Goal: Task Accomplishment & Management: Manage account settings

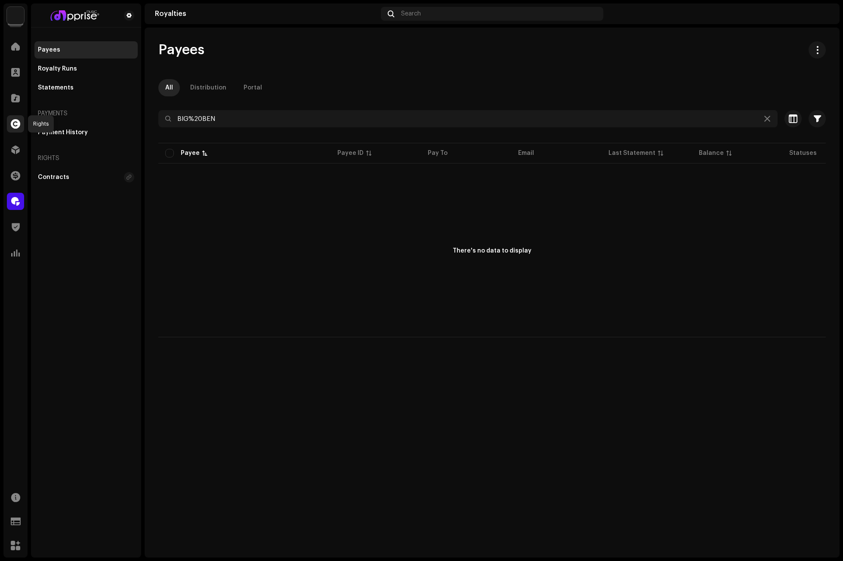
click at [19, 122] on span at bounding box center [15, 123] width 9 height 7
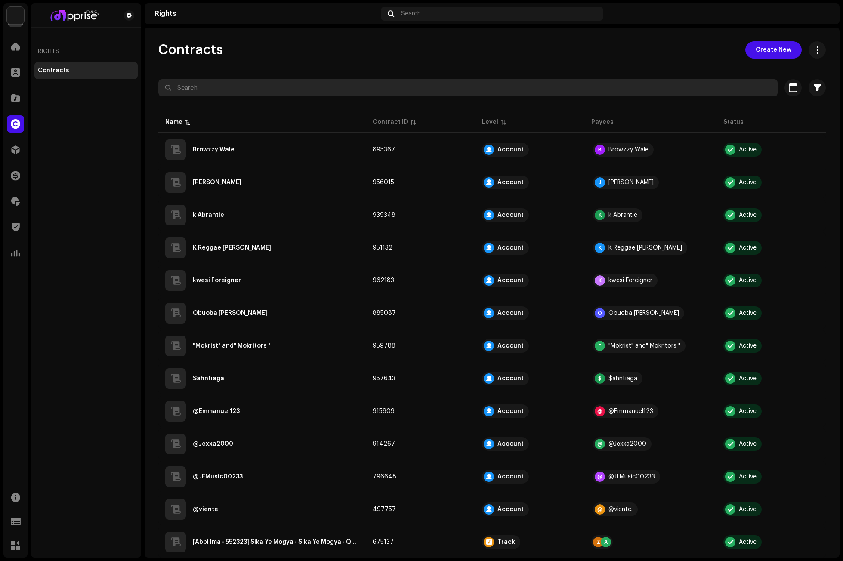
click at [256, 90] on input "text" at bounding box center [467, 87] width 619 height 17
type input "B"
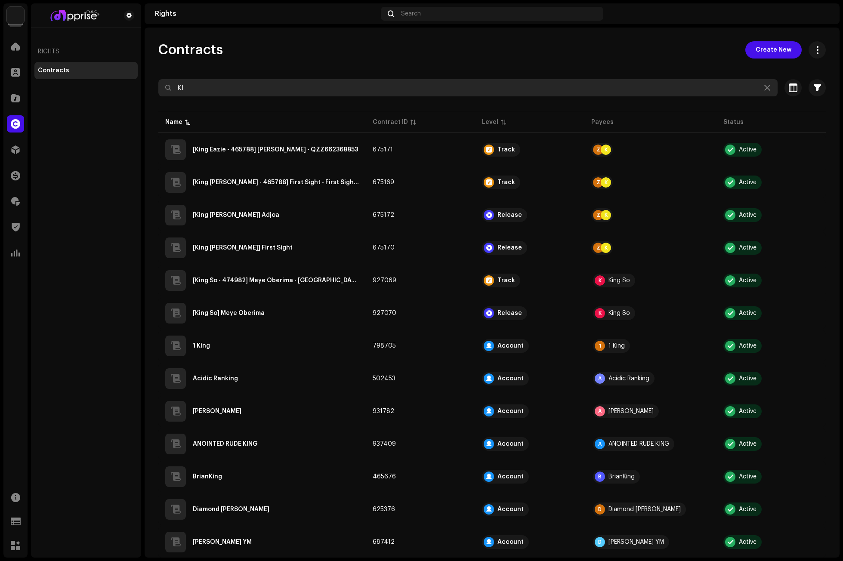
type input "K"
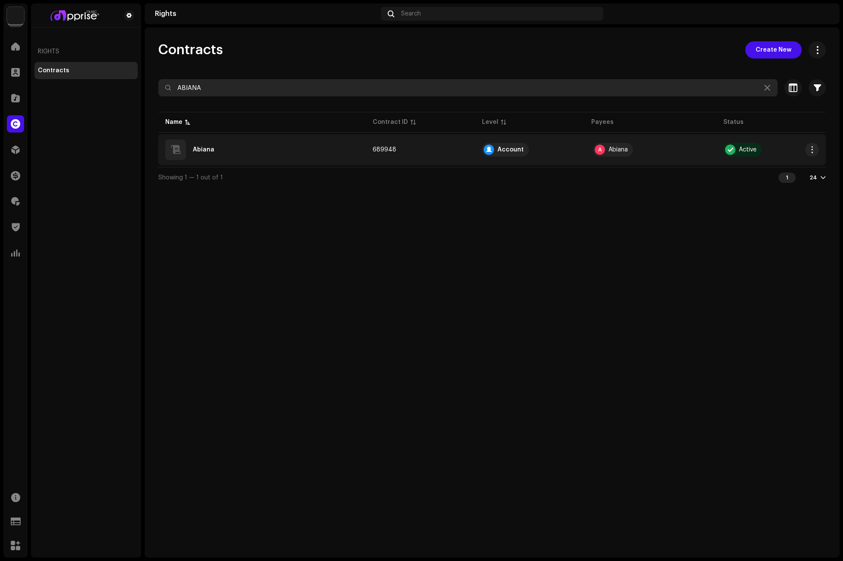
type input "ABIANA"
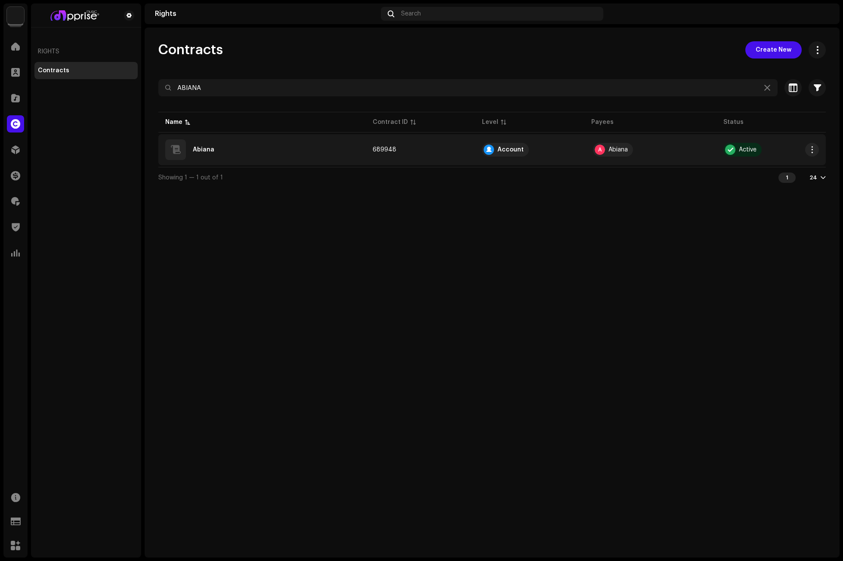
click at [235, 144] on div "Abiana" at bounding box center [262, 149] width 194 height 21
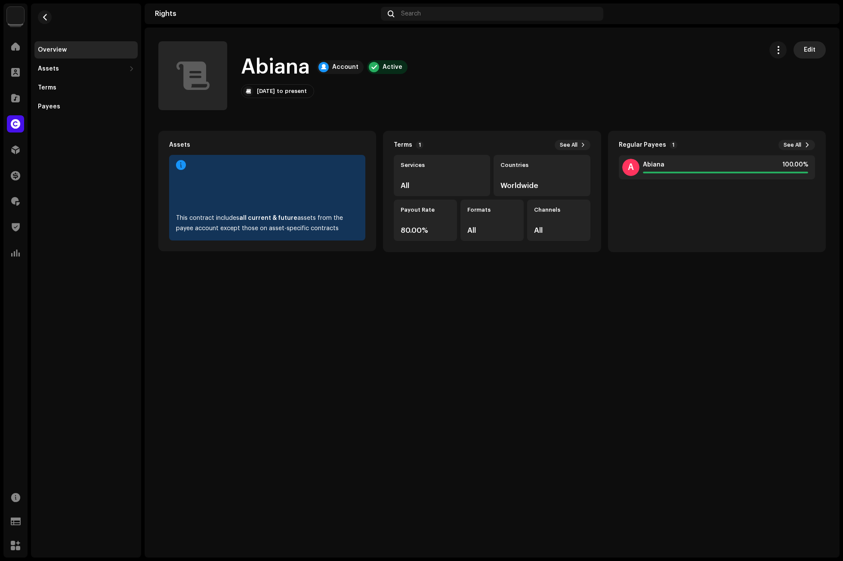
click at [811, 49] on span "Edit" at bounding box center [809, 49] width 12 height 17
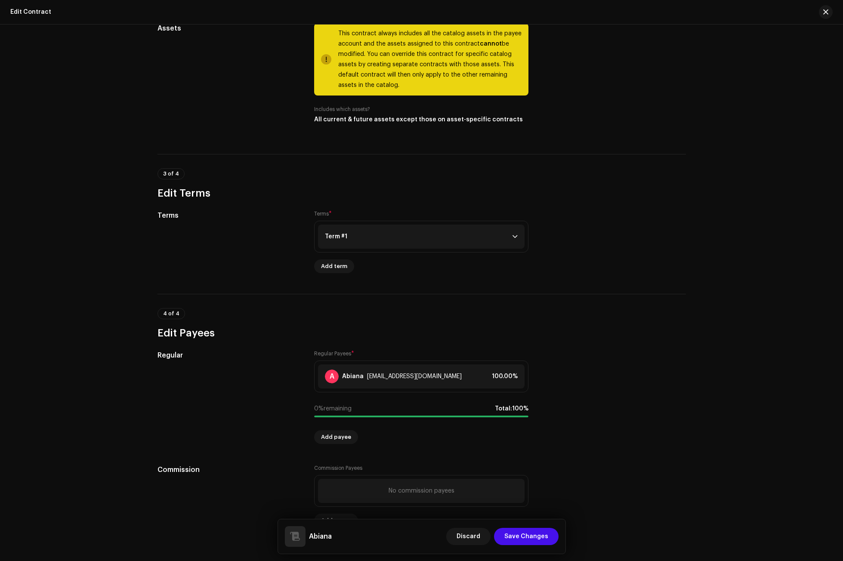
scroll to position [430, 0]
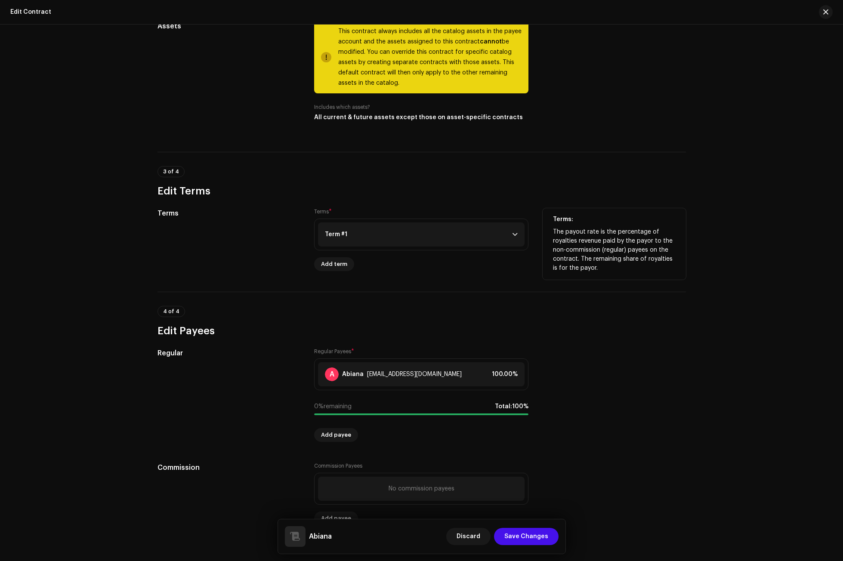
click at [370, 230] on p-accordion-header "Term #1" at bounding box center [421, 234] width 206 height 24
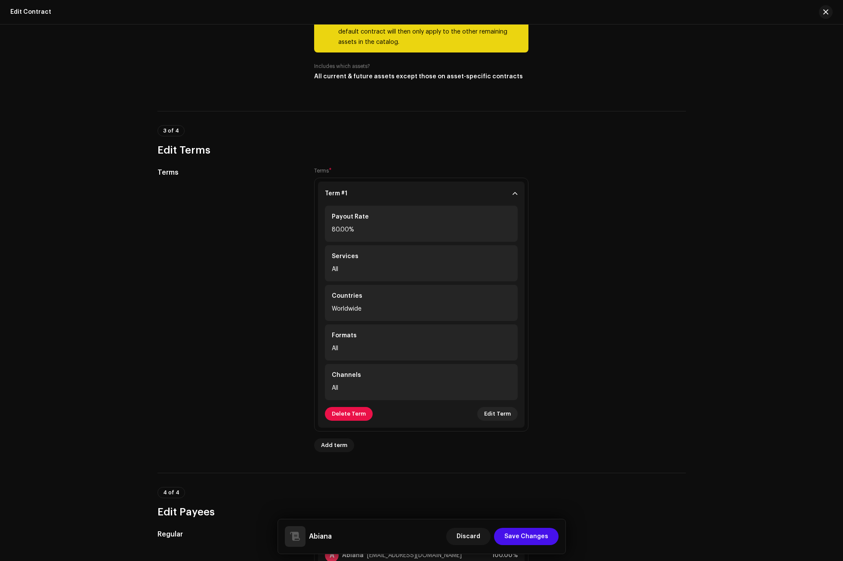
scroll to position [473, 0]
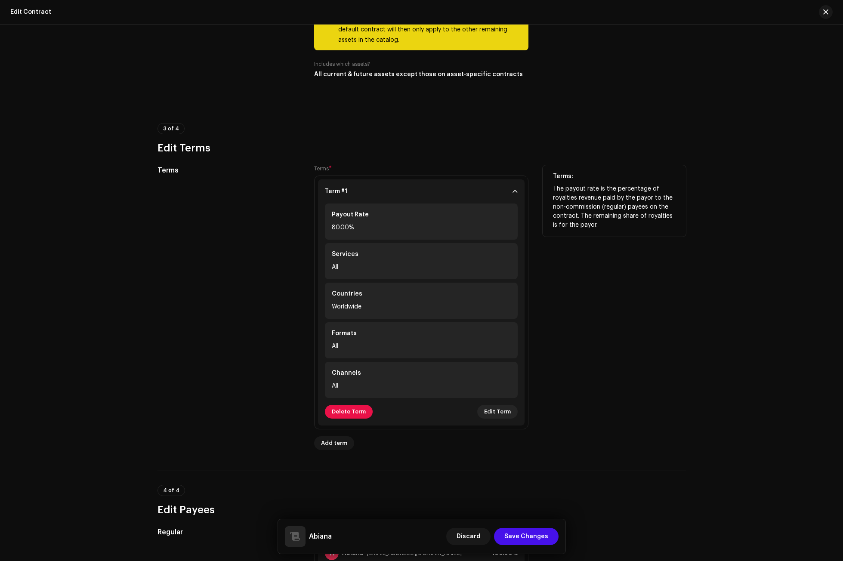
drag, startPoint x: 696, startPoint y: 237, endPoint x: 625, endPoint y: 240, distance: 71.0
click at [696, 237] on div "This is the distribution payee's default contract. A default contract is create…" at bounding box center [422, 134] width 556 height 1139
click at [510, 188] on p-accordion-header "Term #1" at bounding box center [421, 191] width 206 height 24
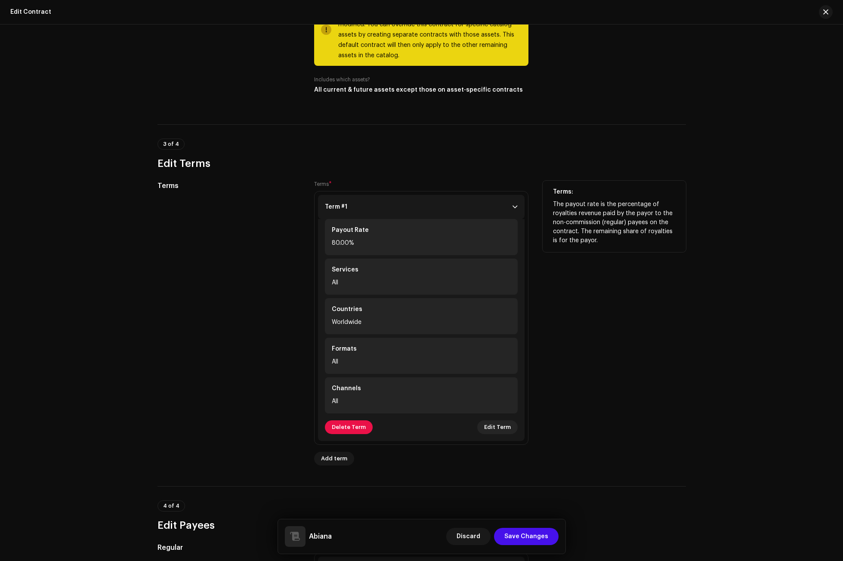
scroll to position [455, 0]
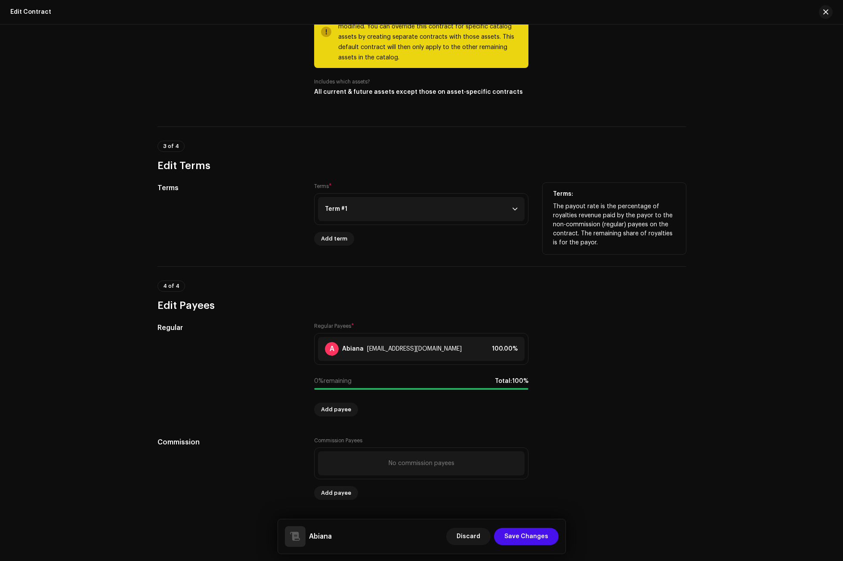
click at [410, 206] on p-accordion-header "Term #1" at bounding box center [421, 209] width 206 height 24
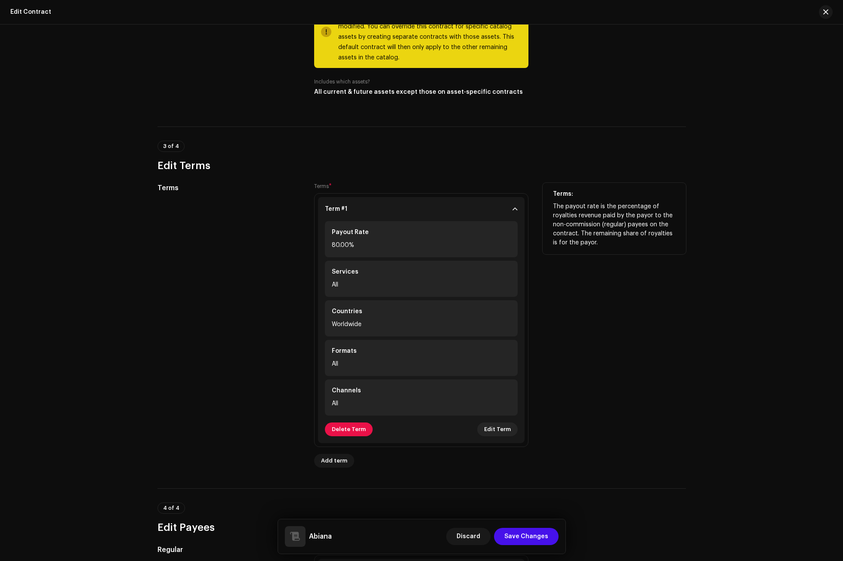
scroll to position [473, 0]
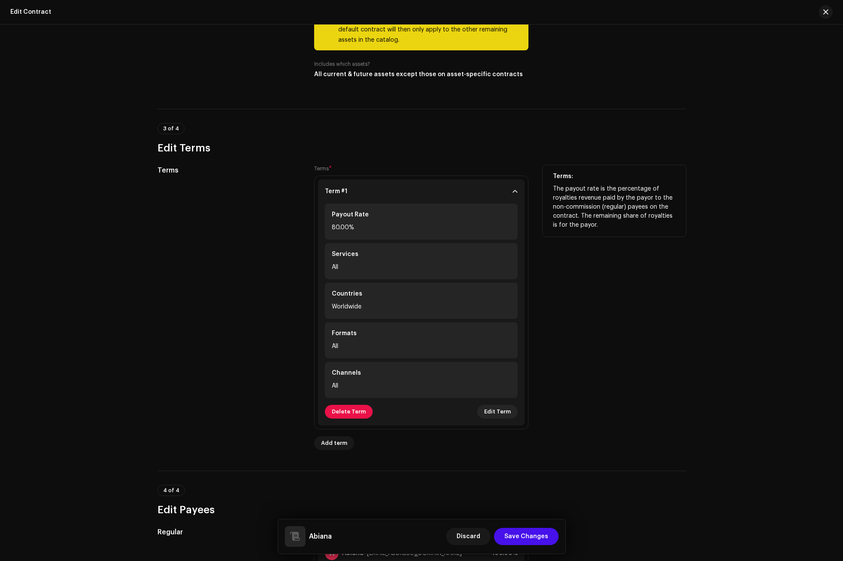
click at [515, 191] on span at bounding box center [514, 191] width 5 height 7
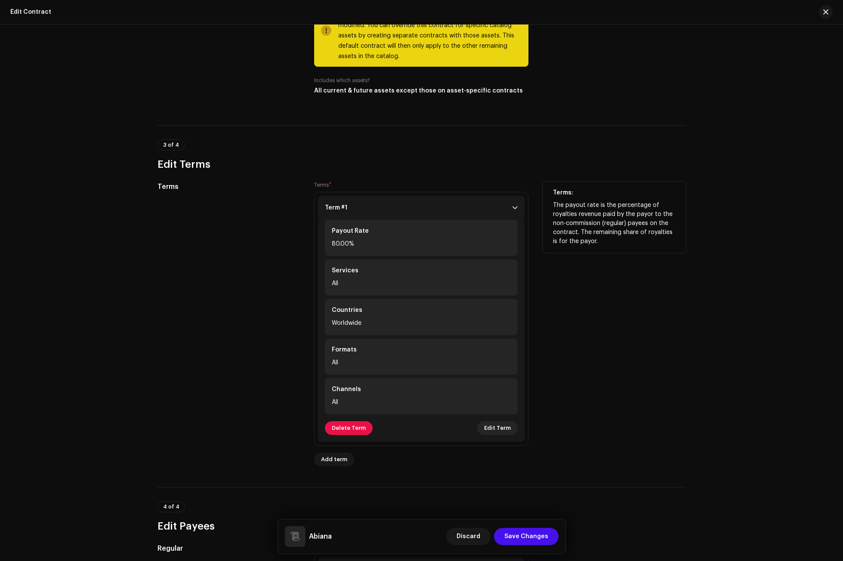
scroll to position [455, 0]
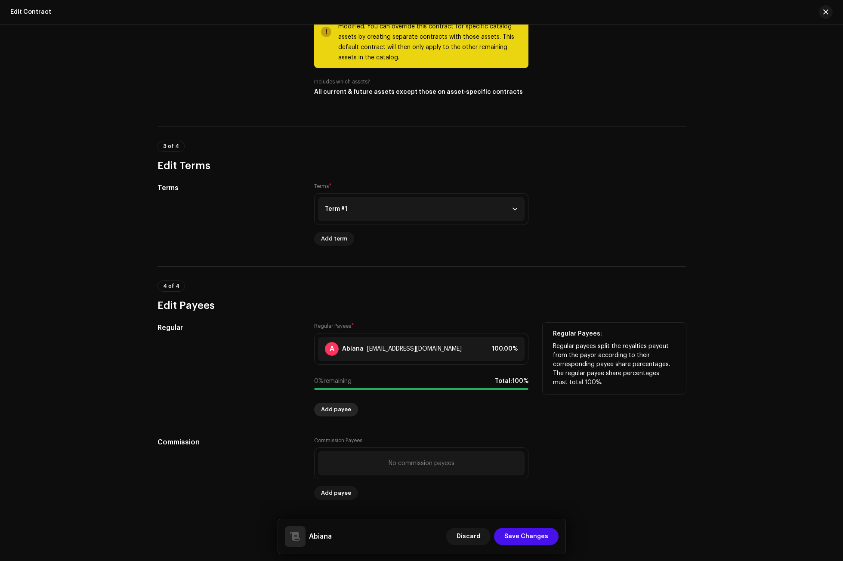
click at [330, 410] on span "Add payee" at bounding box center [336, 409] width 30 height 17
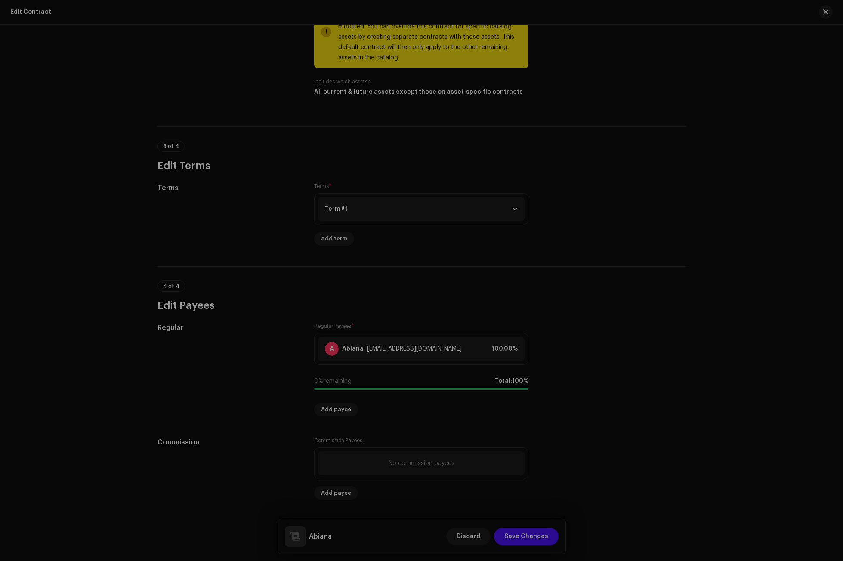
click at [658, 286] on div "Add Regular Payee Payee Name * Select payee Cancel Add Payee" at bounding box center [421, 280] width 843 height 561
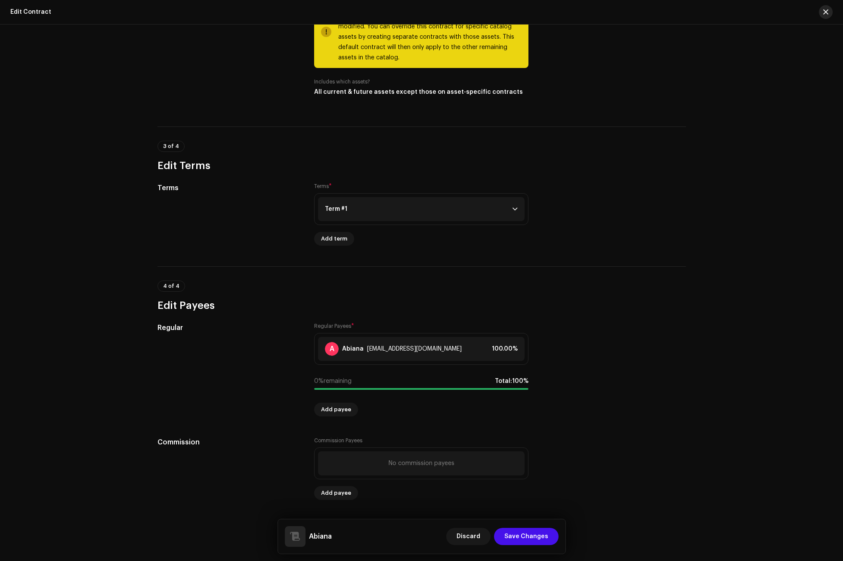
click at [825, 12] on span "button" at bounding box center [825, 12] width 5 height 7
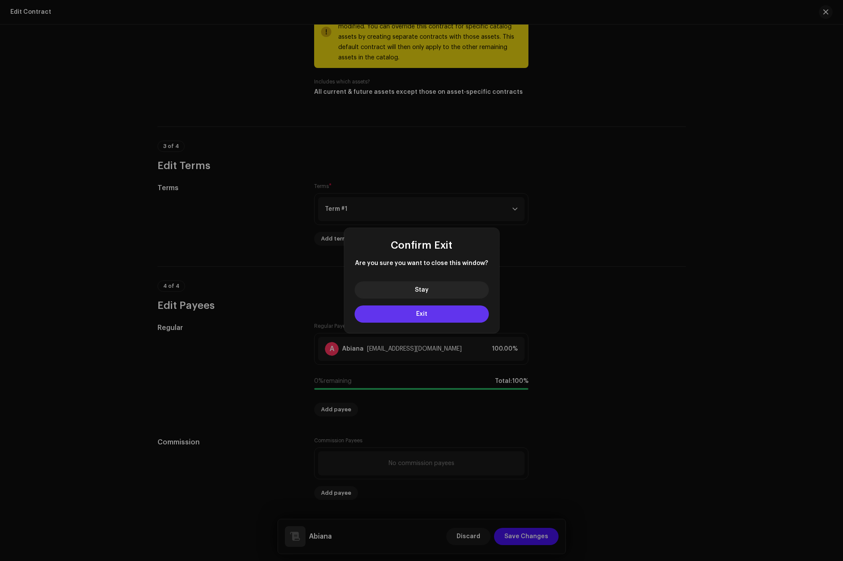
drag, startPoint x: 427, startPoint y: 315, endPoint x: 473, endPoint y: 310, distance: 45.8
click at [427, 315] on button "Exit" at bounding box center [421, 313] width 134 height 17
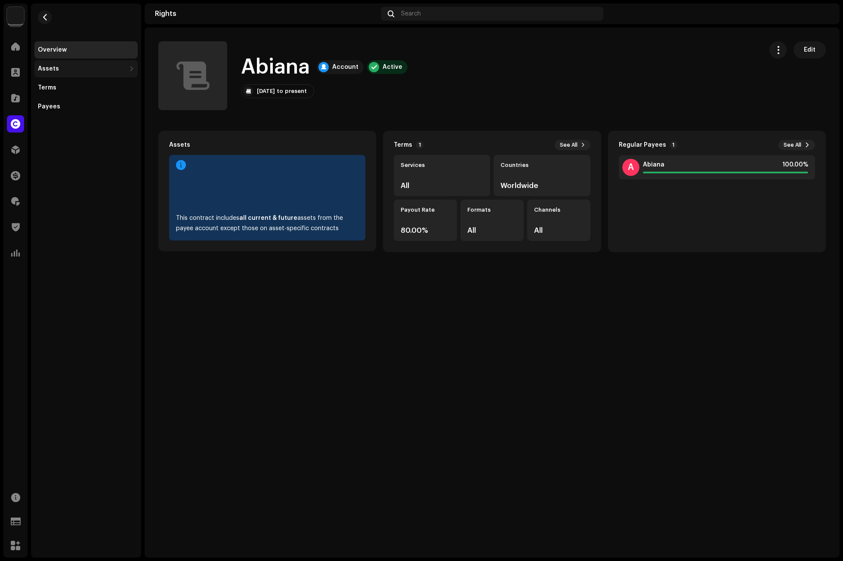
click at [82, 66] on div "Assets" at bounding box center [82, 68] width 88 height 7
click at [68, 86] on div "Releases" at bounding box center [87, 87] width 93 height 7
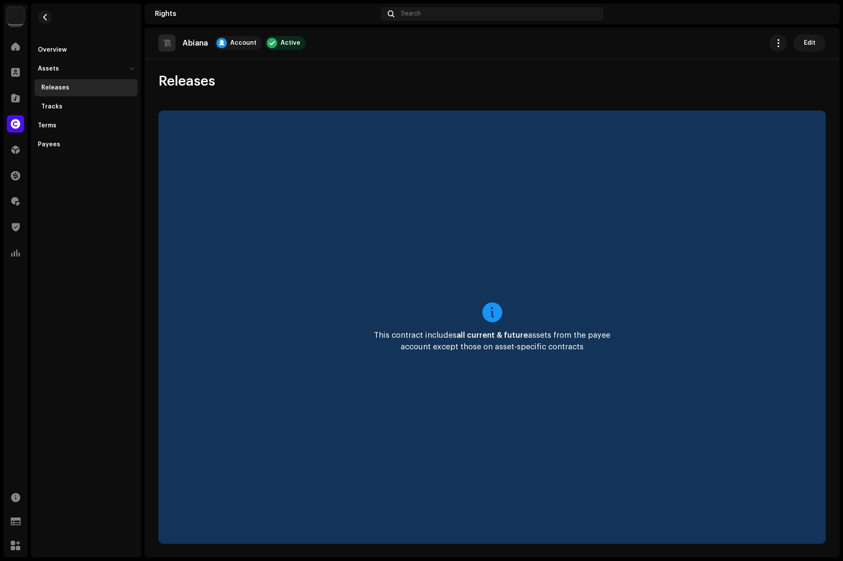
click at [71, 83] on div "Releases" at bounding box center [85, 87] width 103 height 17
click at [60, 108] on div "Tracks" at bounding box center [87, 106] width 93 height 7
drag, startPoint x: 412, startPoint y: 75, endPoint x: 92, endPoint y: 41, distance: 321.4
click at [410, 75] on div "Tracks" at bounding box center [491, 81] width 667 height 17
click at [48, 18] on span "button" at bounding box center [45, 17] width 6 height 7
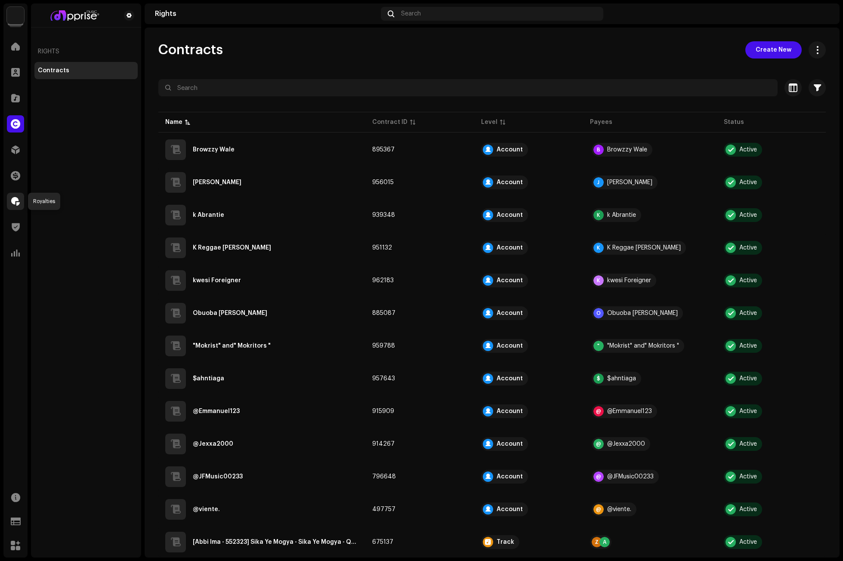
click at [17, 199] on span at bounding box center [15, 201] width 9 height 7
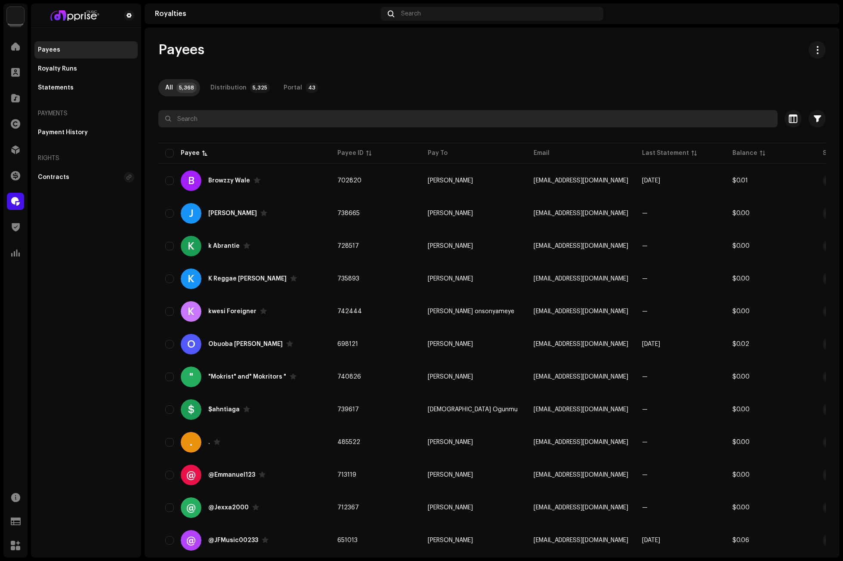
click at [203, 120] on input "text" at bounding box center [467, 118] width 619 height 17
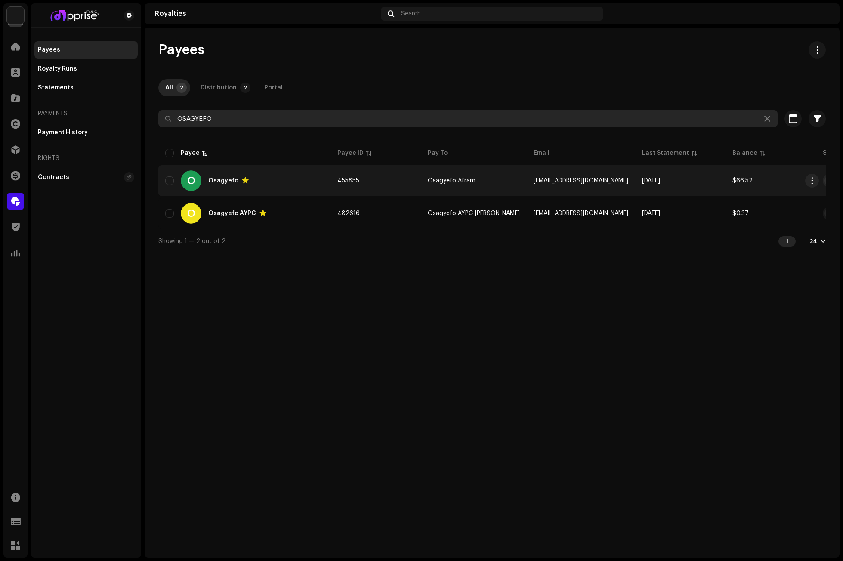
type input "OSAGYEFO"
click at [264, 183] on div "O Osagyefo" at bounding box center [244, 180] width 158 height 21
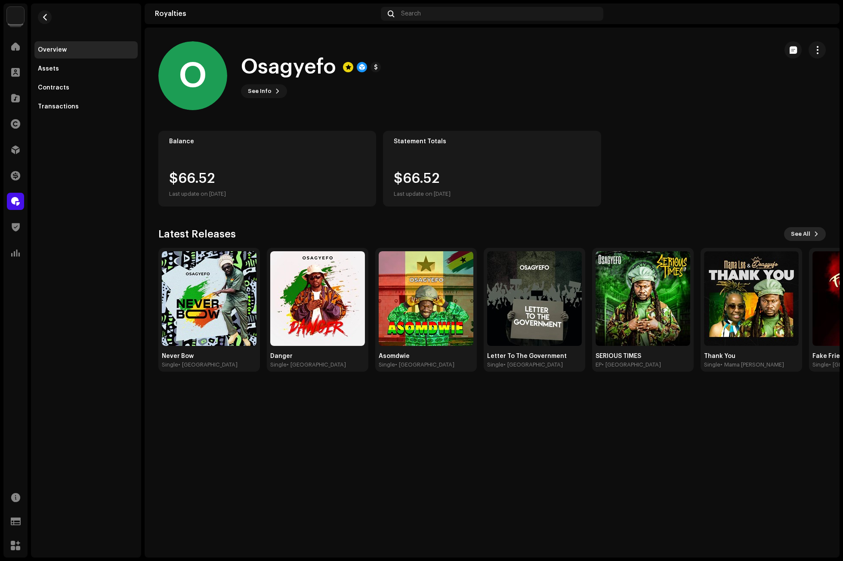
click at [806, 233] on span "See All" at bounding box center [799, 233] width 19 height 17
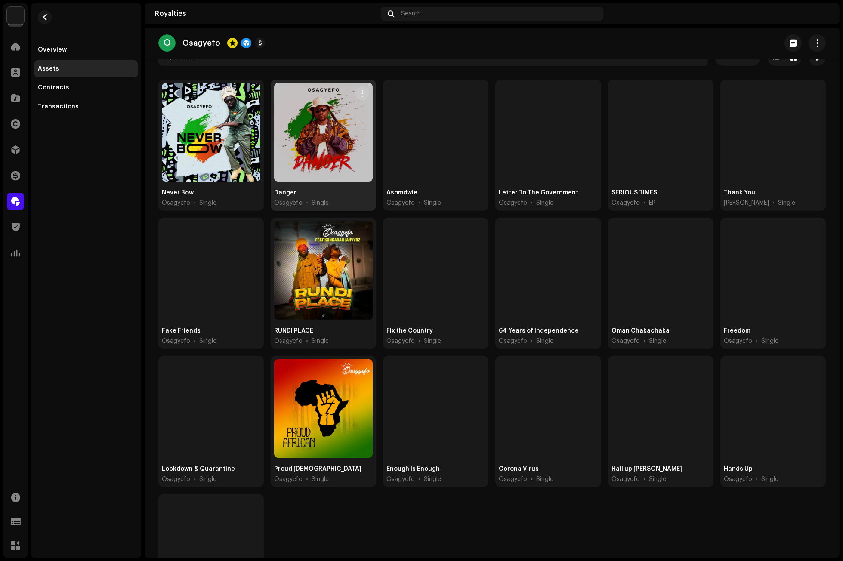
scroll to position [93, 0]
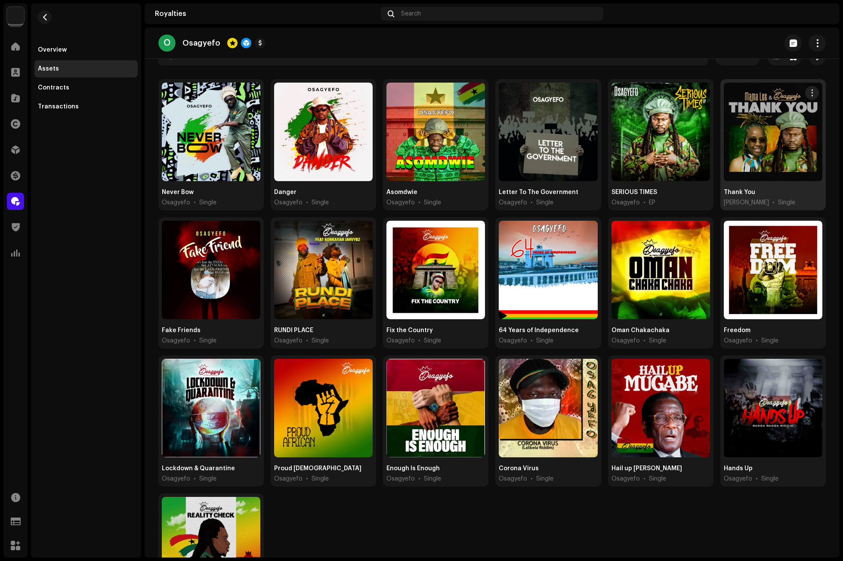
click at [771, 151] on div at bounding box center [772, 132] width 98 height 98
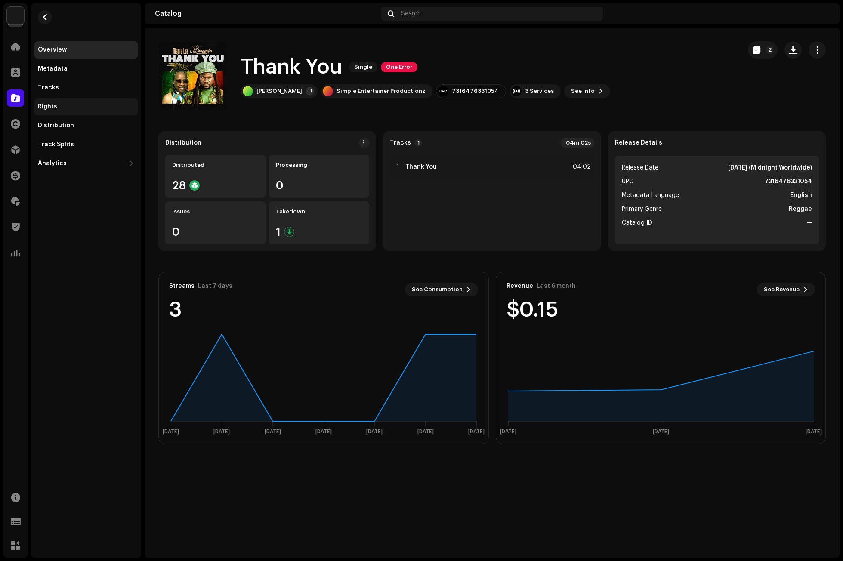
click at [55, 102] on div "Rights" at bounding box center [85, 106] width 103 height 17
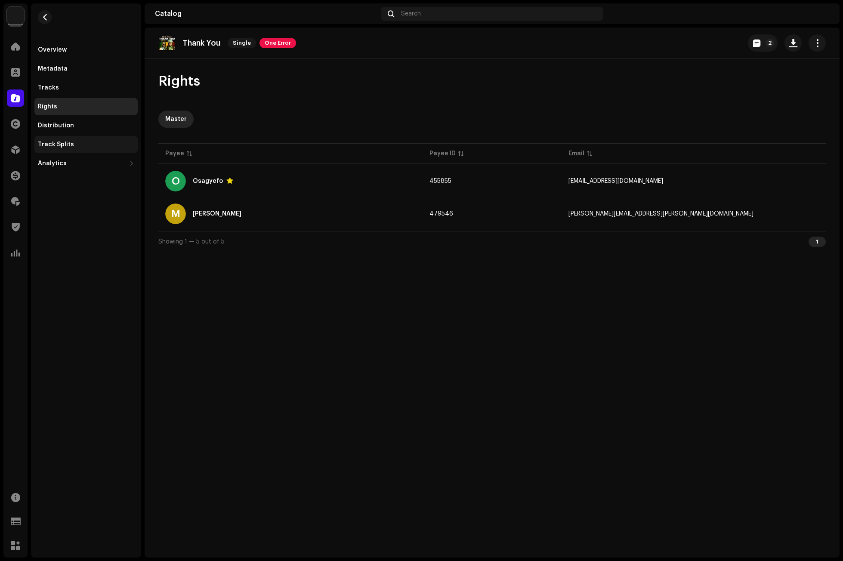
click at [67, 138] on div "Track Splits" at bounding box center [85, 144] width 103 height 17
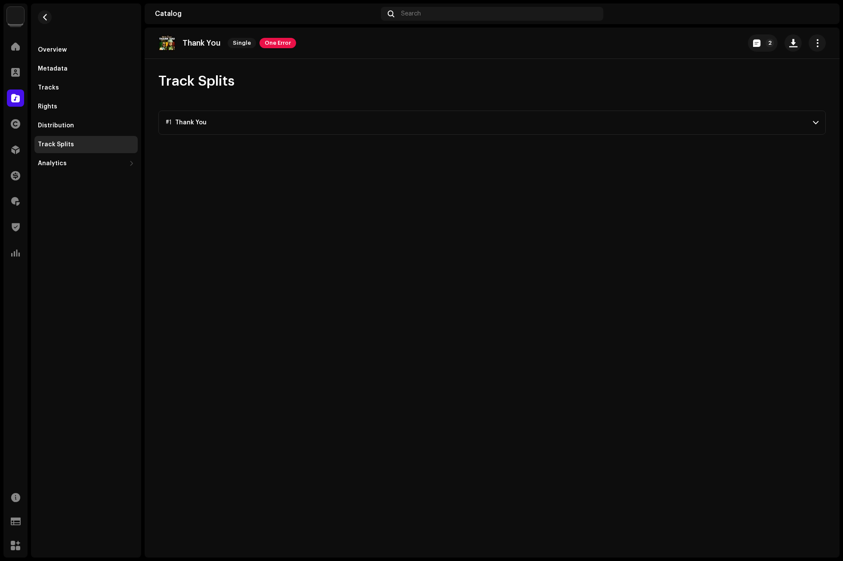
click at [221, 123] on p-accordion-header "#1 Thank You" at bounding box center [491, 123] width 667 height 24
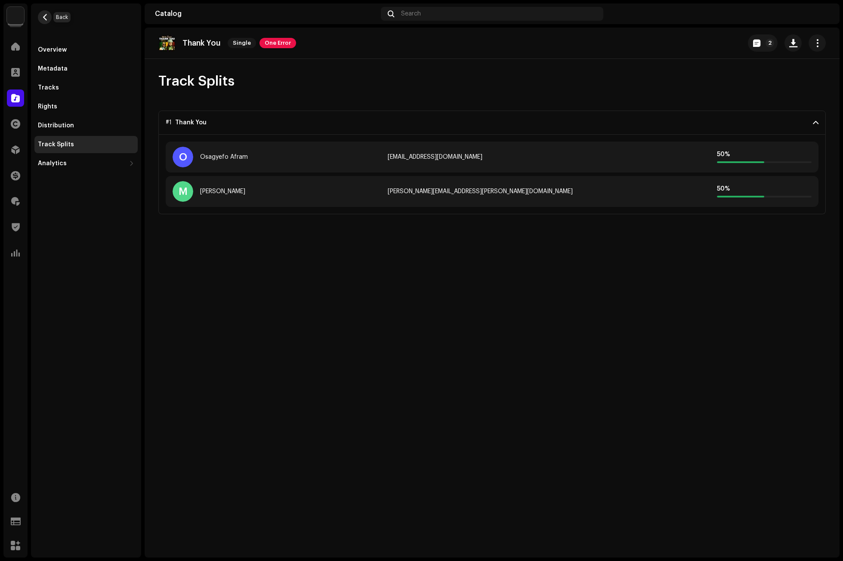
click at [48, 16] on span "button" at bounding box center [45, 17] width 6 height 7
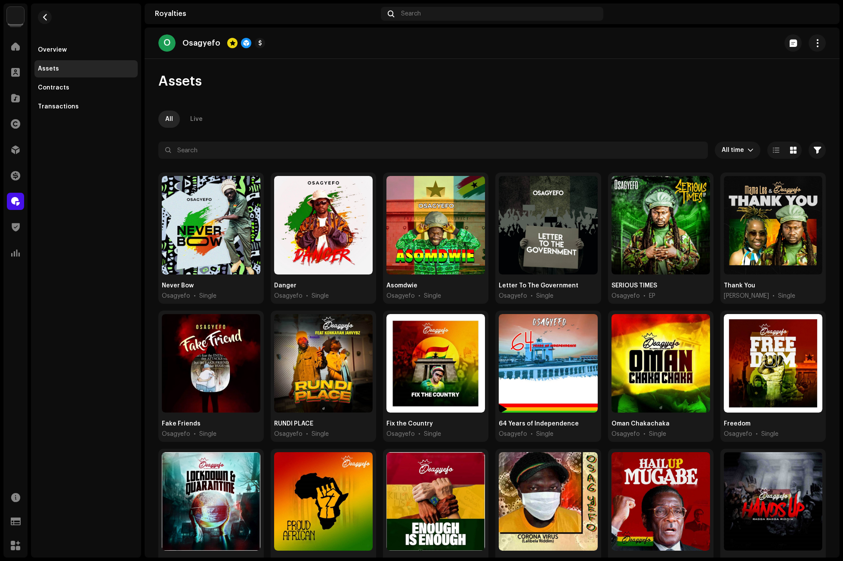
click at [458, 106] on div "Assets All Live All time Selected 0 Select all Options Filters Distribution sta…" at bounding box center [492, 409] width 695 height 673
click at [42, 18] on span "button" at bounding box center [45, 17] width 6 height 7
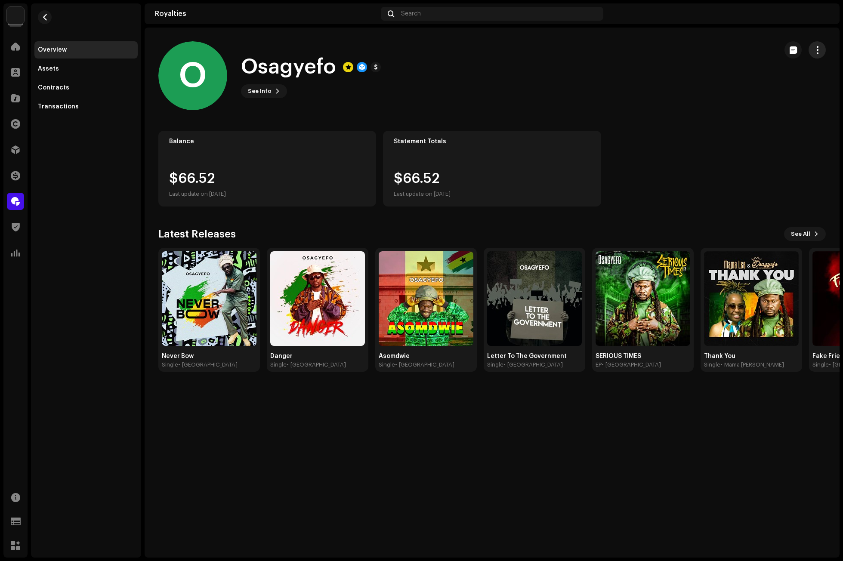
click at [818, 49] on span "button" at bounding box center [817, 49] width 8 height 7
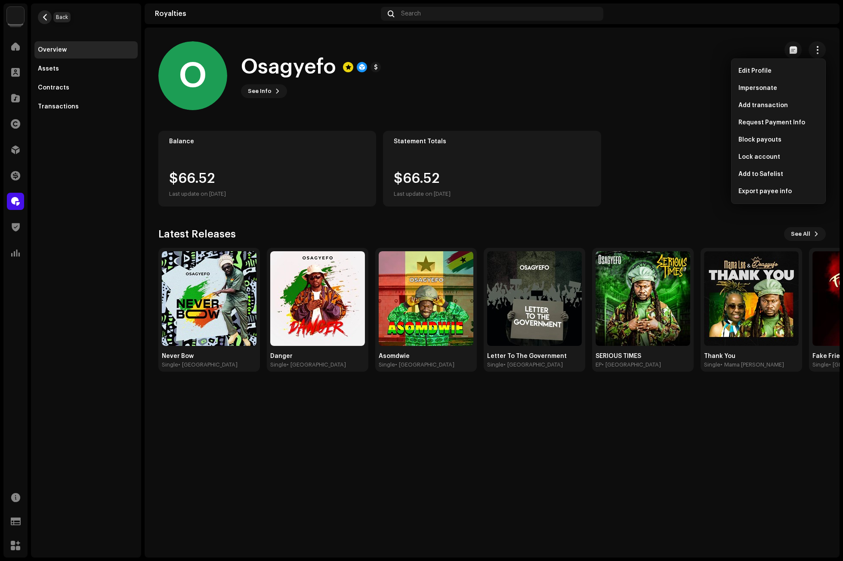
click at [43, 15] on span "button" at bounding box center [45, 17] width 6 height 7
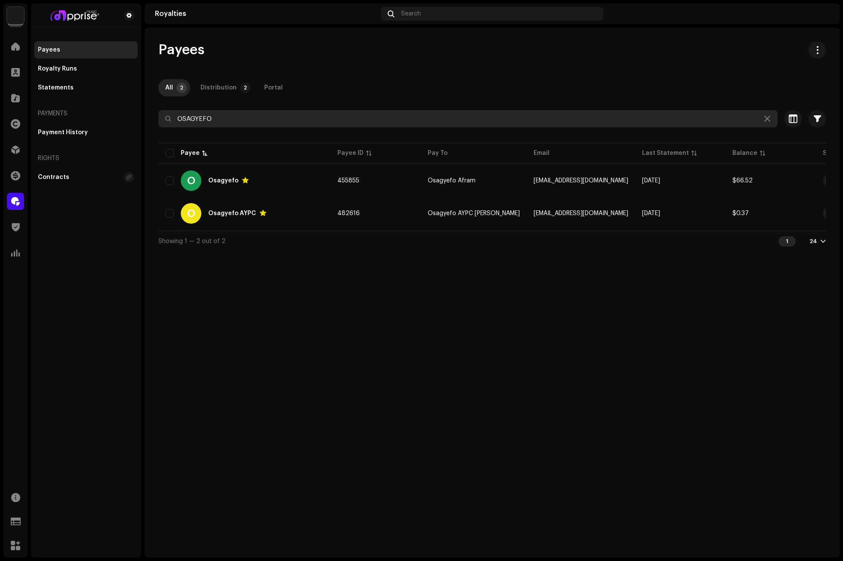
drag, startPoint x: 221, startPoint y: 114, endPoint x: 159, endPoint y: 114, distance: 62.4
click at [159, 114] on input "OSAGYEFO" at bounding box center [467, 118] width 619 height 17
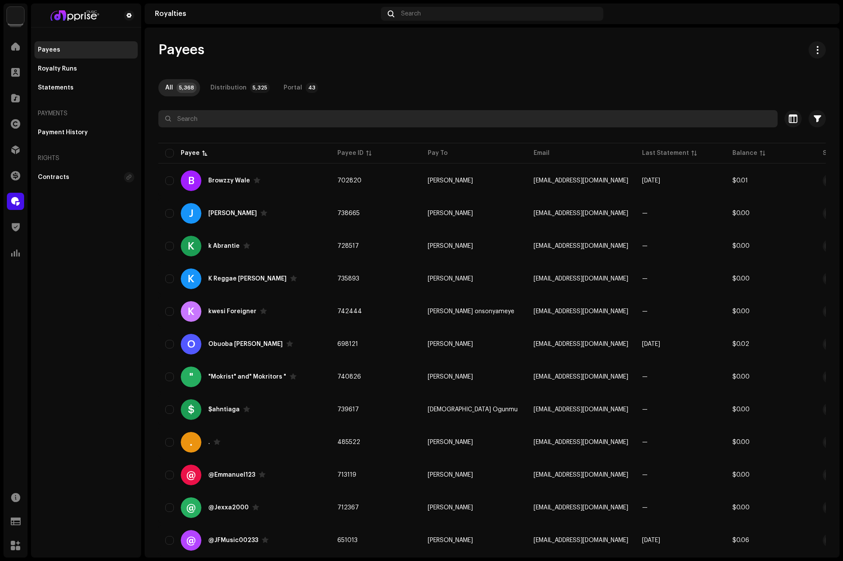
click at [237, 119] on input "text" at bounding box center [467, 118] width 619 height 17
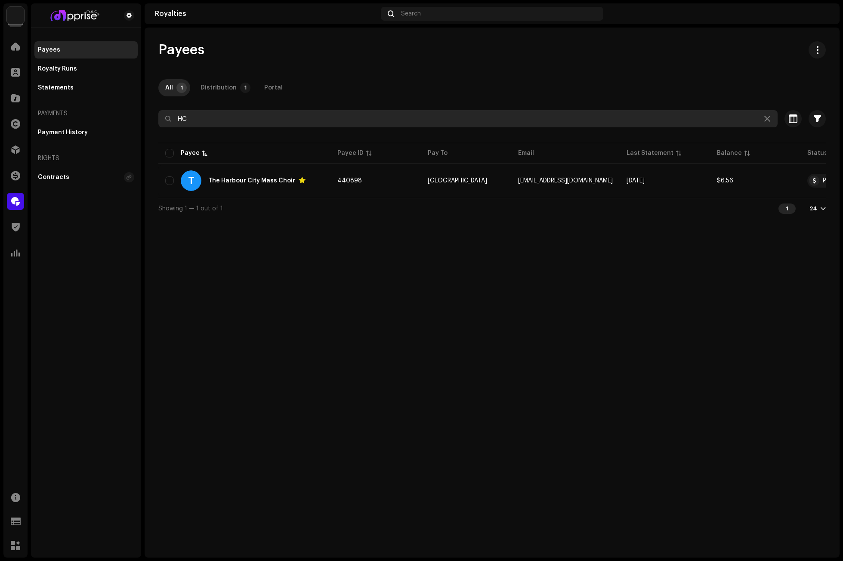
type input "H"
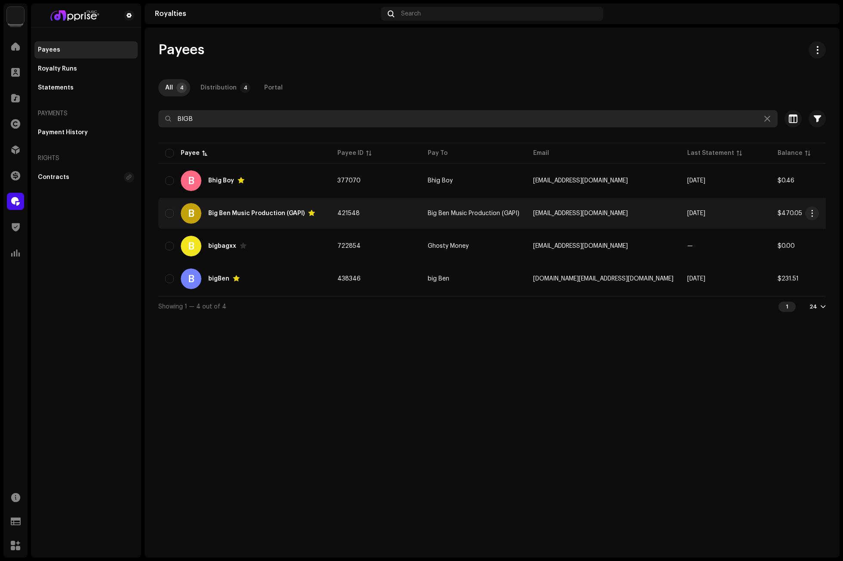
type input "BIGB"
click at [257, 215] on div "Big Ben Music Production (GAPI)" at bounding box center [256, 213] width 96 height 6
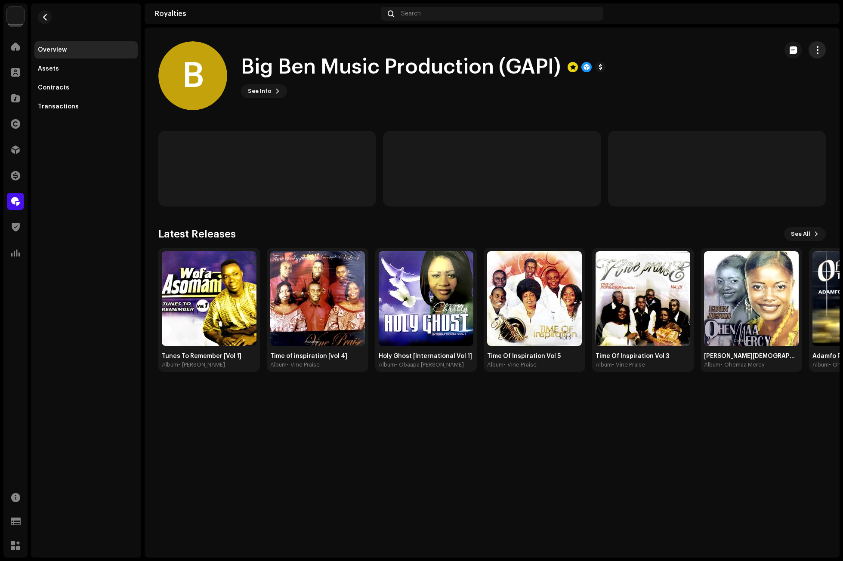
click at [814, 50] on span "button" at bounding box center [817, 49] width 8 height 7
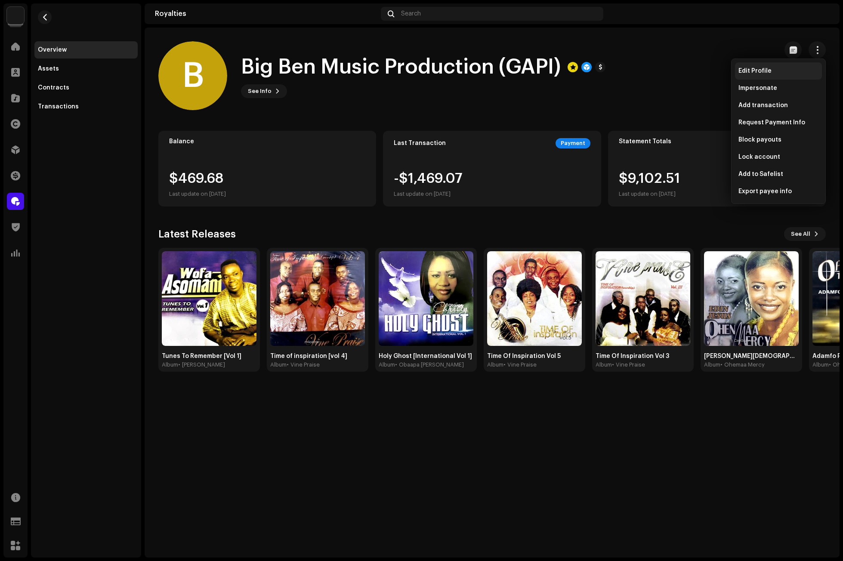
click at [764, 70] on span "Edit Profile" at bounding box center [754, 71] width 33 height 7
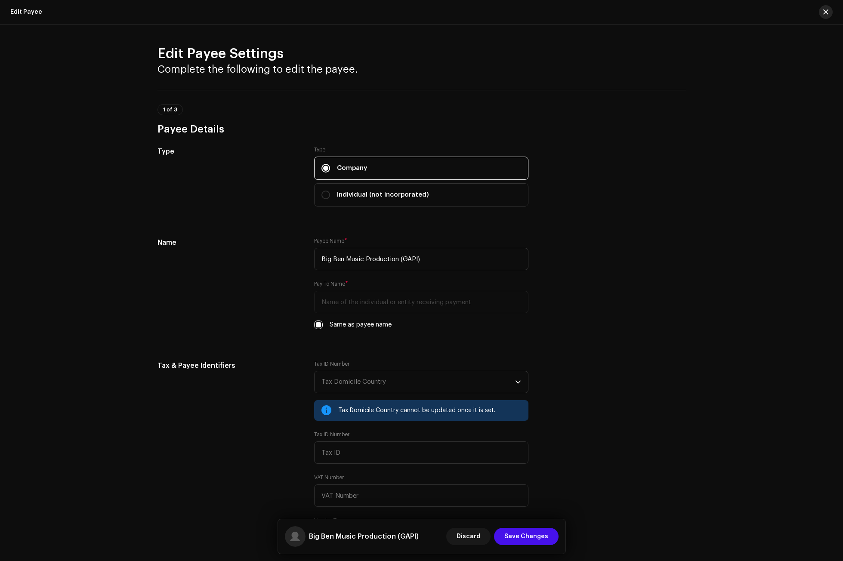
click at [824, 11] on span "button" at bounding box center [825, 12] width 5 height 7
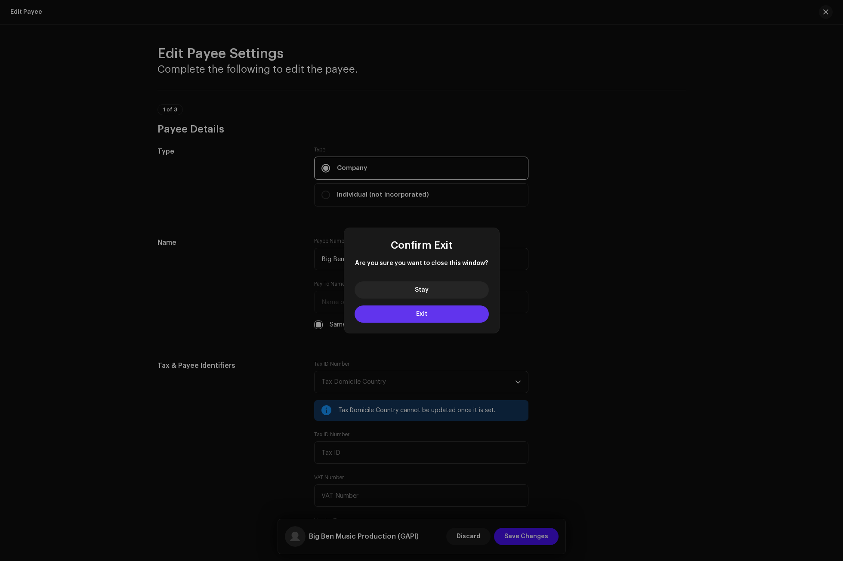
click at [474, 307] on button "Exit" at bounding box center [421, 313] width 134 height 17
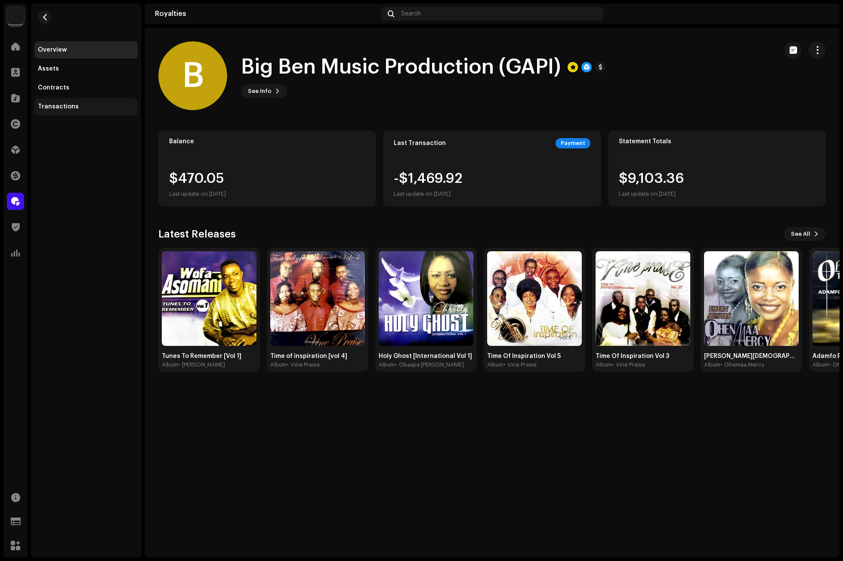
click at [86, 105] on div "Transactions" at bounding box center [86, 106] width 96 height 7
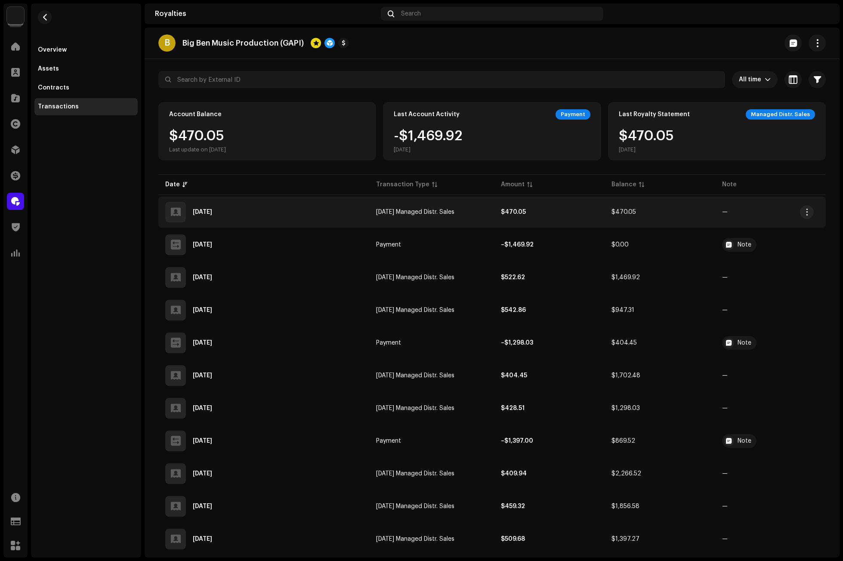
scroll to position [43, 0]
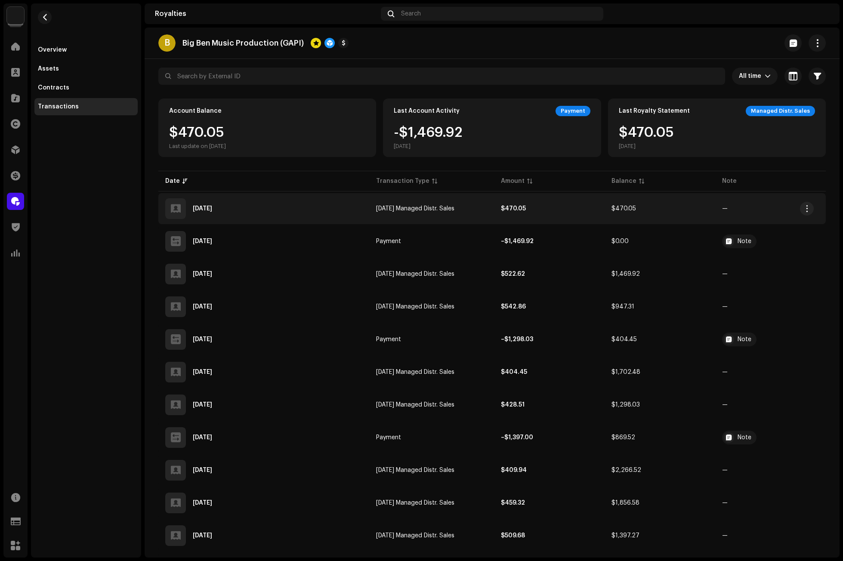
drag, startPoint x: 413, startPoint y: 206, endPoint x: 425, endPoint y: 209, distance: 12.8
click at [413, 206] on span "[DATE] Managed Distr. Sales" at bounding box center [415, 209] width 78 height 6
click at [398, 208] on span "[DATE] Managed Distr. Sales" at bounding box center [415, 209] width 78 height 6
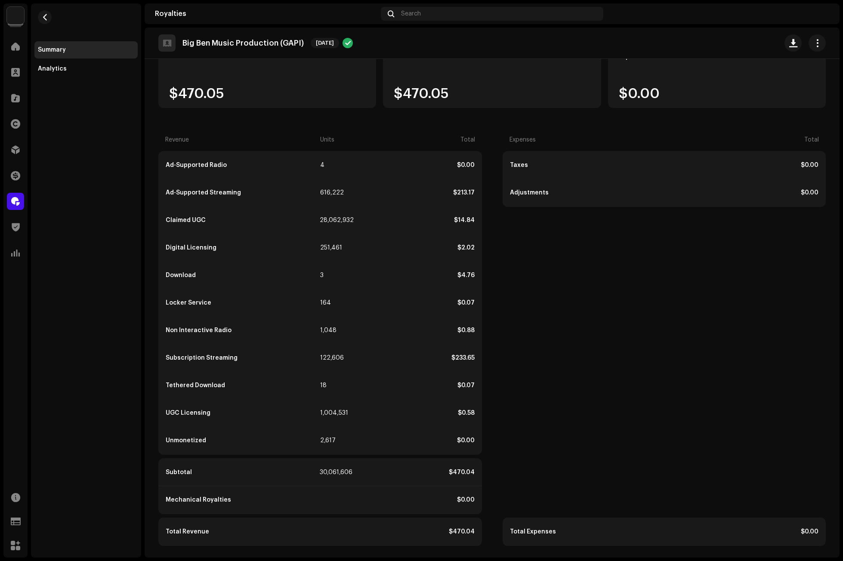
scroll to position [87, 0]
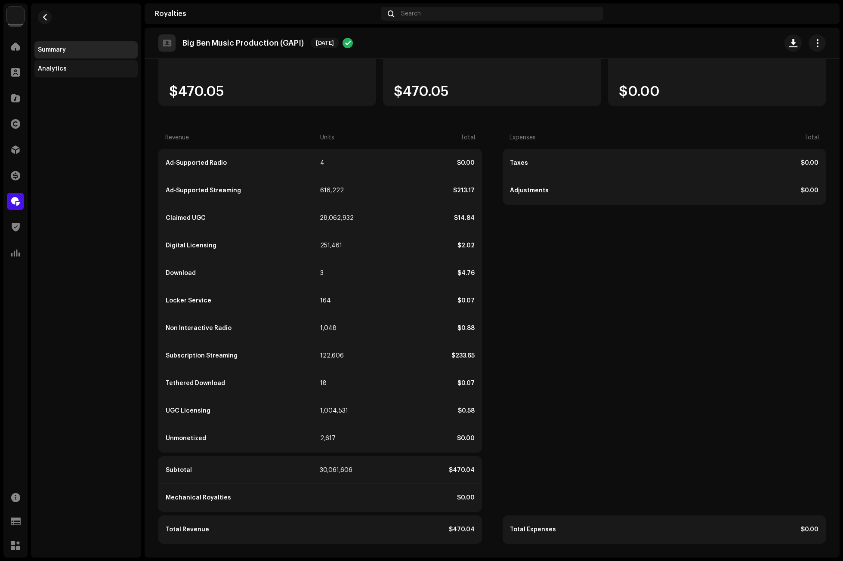
click at [65, 71] on div "Analytics" at bounding box center [86, 68] width 96 height 7
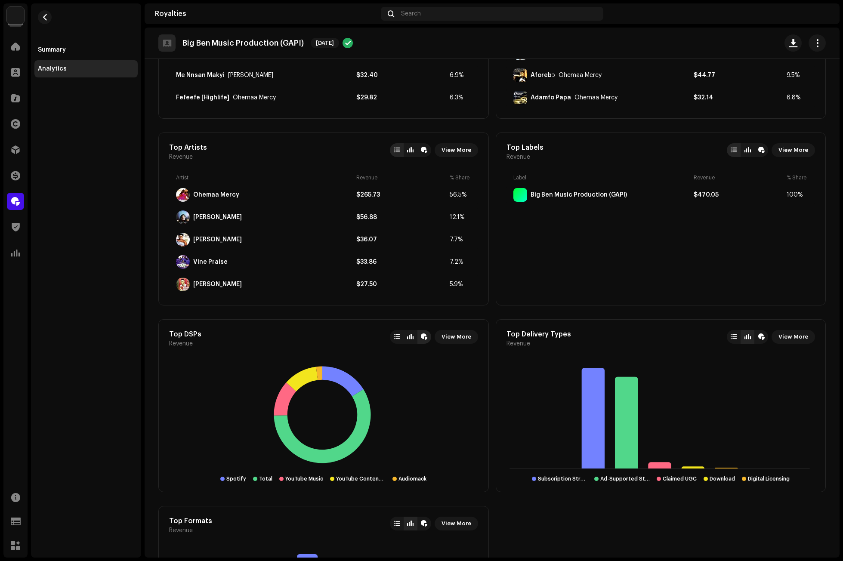
scroll to position [172, 0]
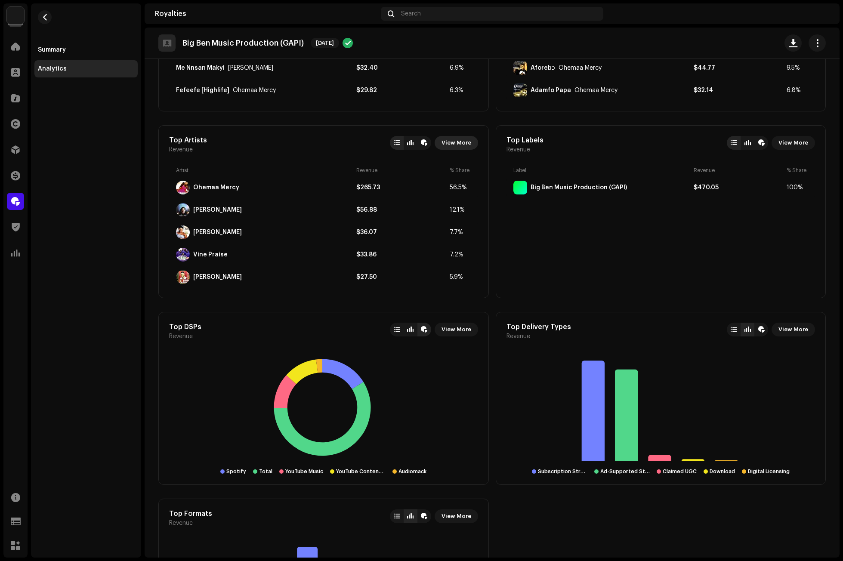
click at [457, 144] on span "View More" at bounding box center [456, 142] width 30 height 17
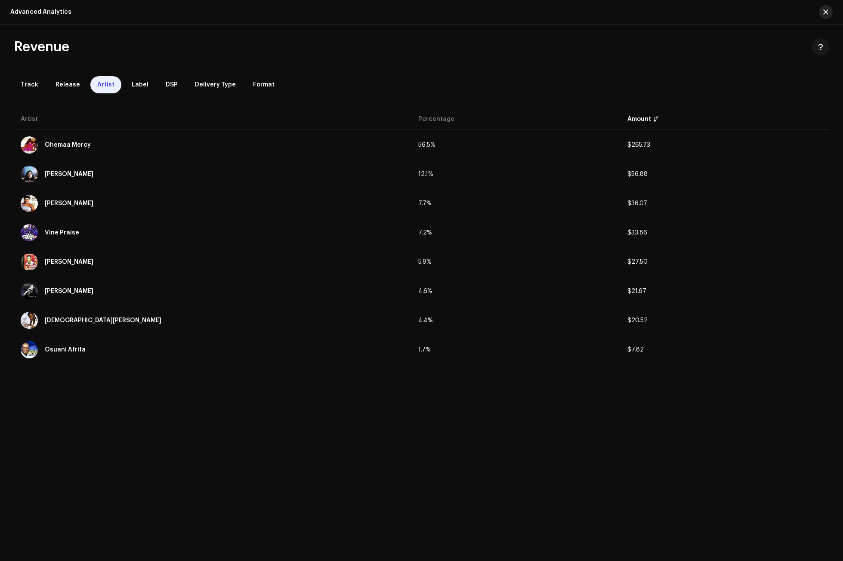
click at [826, 15] on span "button" at bounding box center [825, 12] width 5 height 7
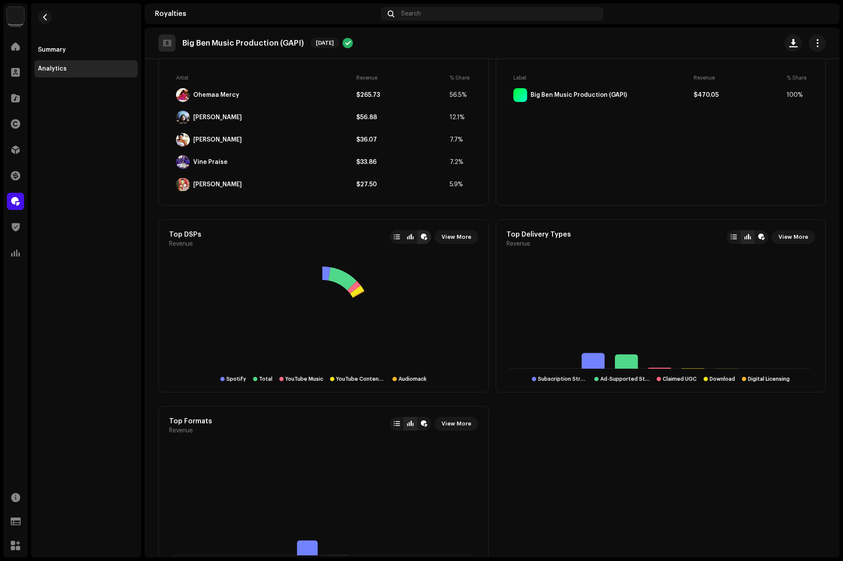
scroll to position [300, 0]
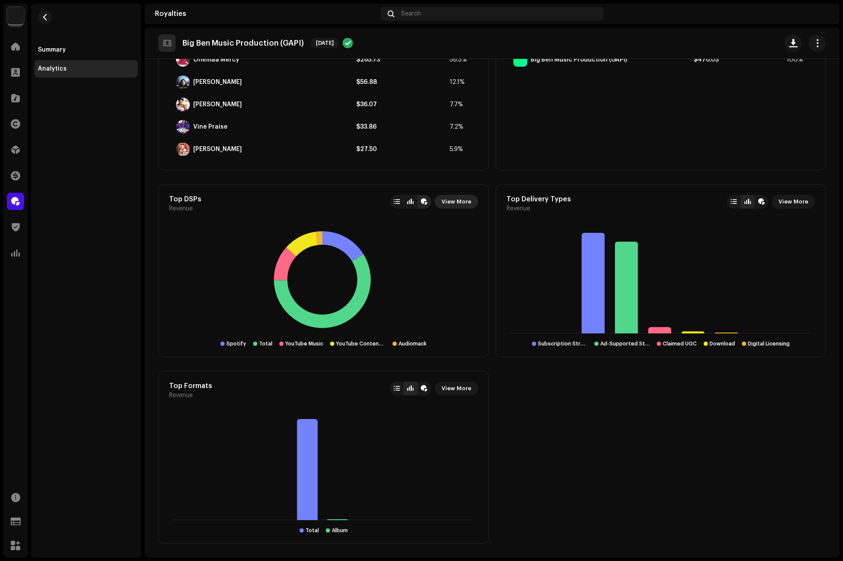
click at [460, 202] on span "View More" at bounding box center [456, 201] width 30 height 17
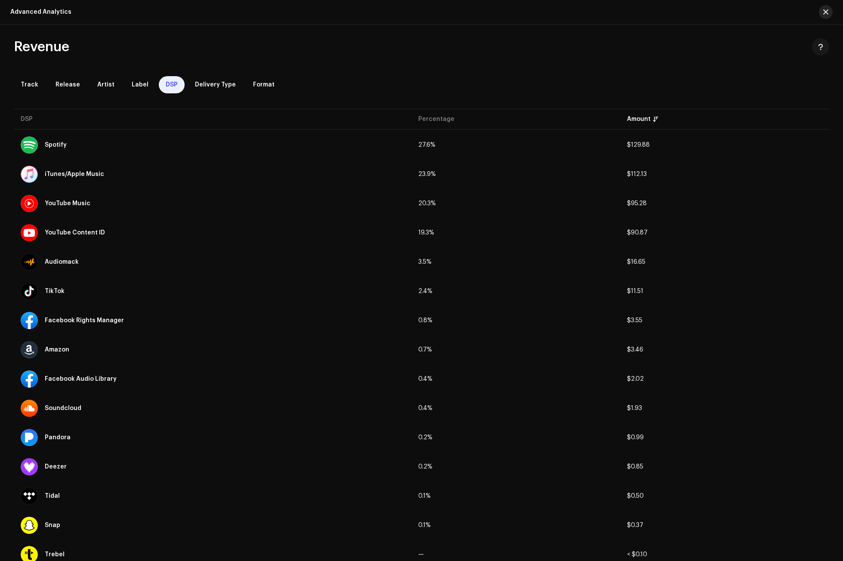
click at [827, 10] on span "button" at bounding box center [825, 12] width 5 height 7
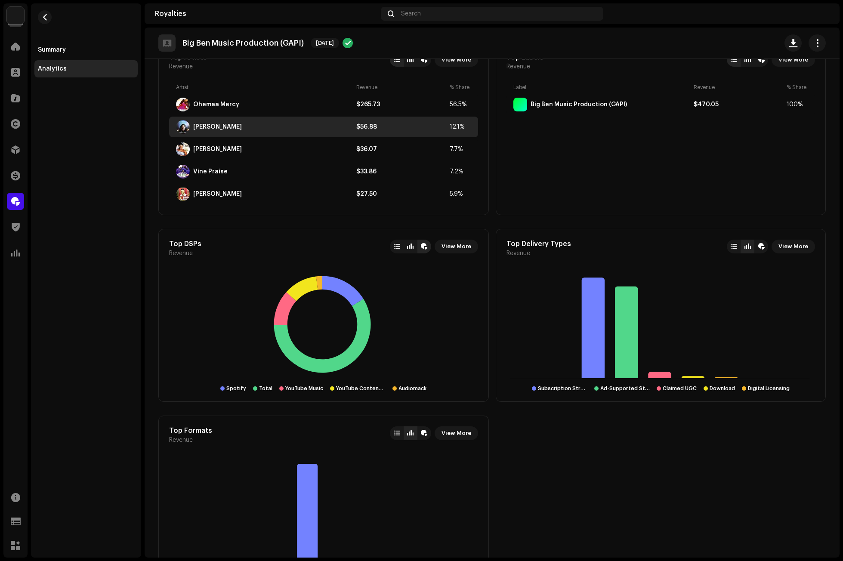
scroll to position [258, 0]
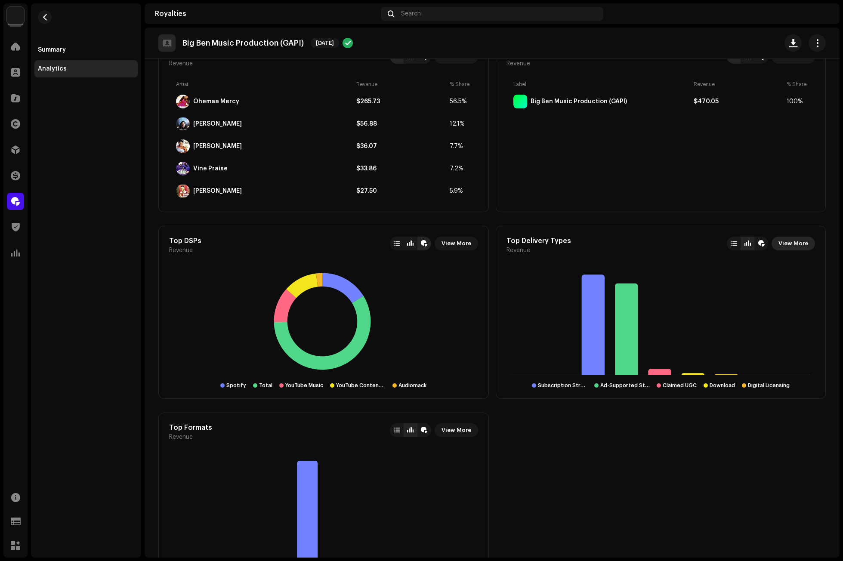
click at [790, 249] on span "View More" at bounding box center [793, 243] width 30 height 17
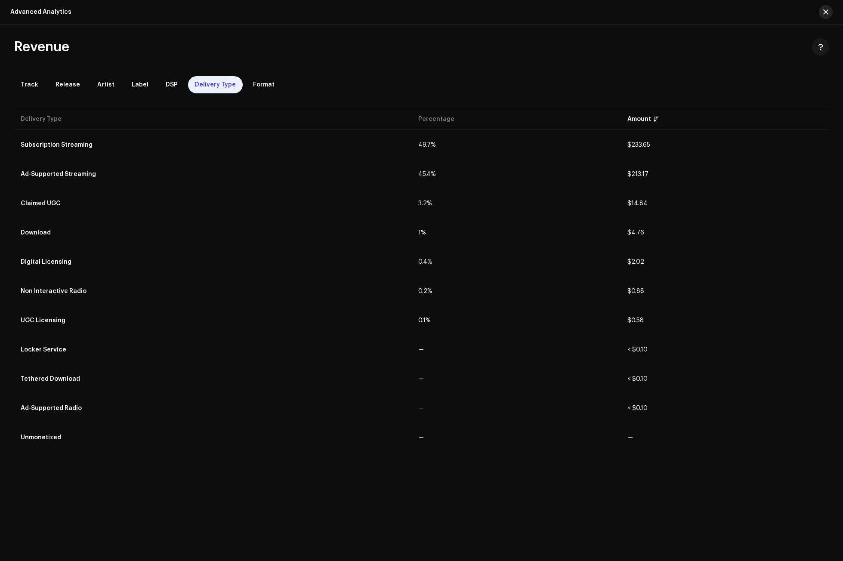
click at [823, 15] on span "button" at bounding box center [825, 12] width 5 height 7
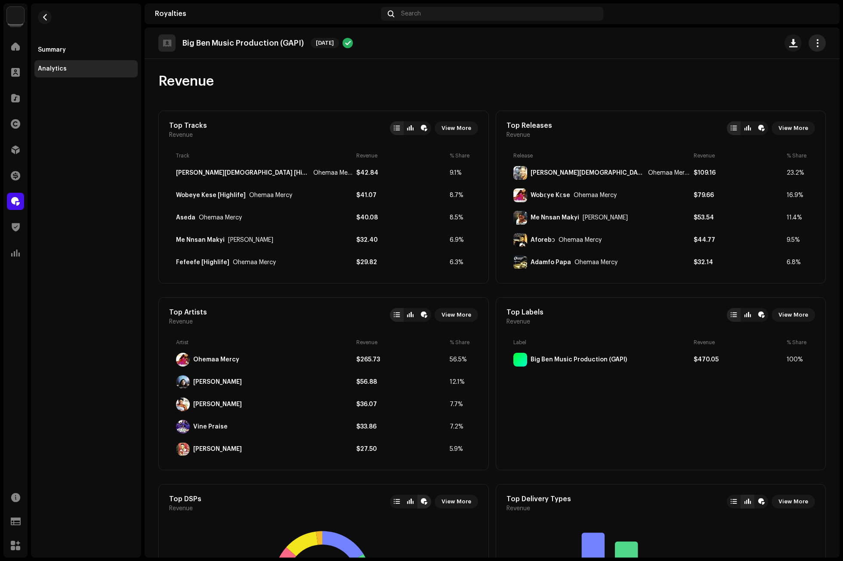
click at [813, 46] on span "button" at bounding box center [817, 43] width 8 height 7
click at [822, 89] on div "Revenue Top Tracks Revenue View More Track Revenue % Share [PERSON_NAME][DEMOGR…" at bounding box center [492, 458] width 695 height 798
click at [45, 17] on span "button" at bounding box center [45, 17] width 6 height 7
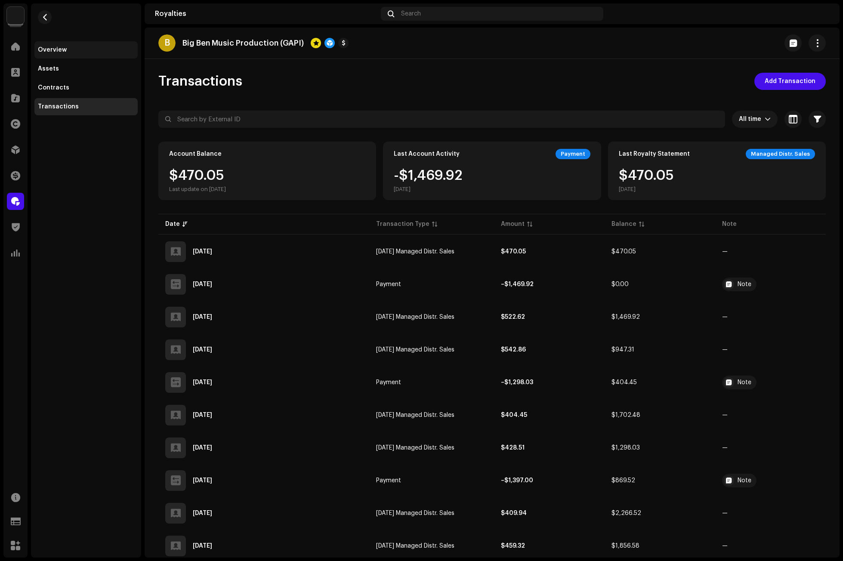
drag, startPoint x: 55, startPoint y: 45, endPoint x: 126, endPoint y: 69, distance: 75.8
click at [55, 45] on div "Overview" at bounding box center [85, 49] width 103 height 17
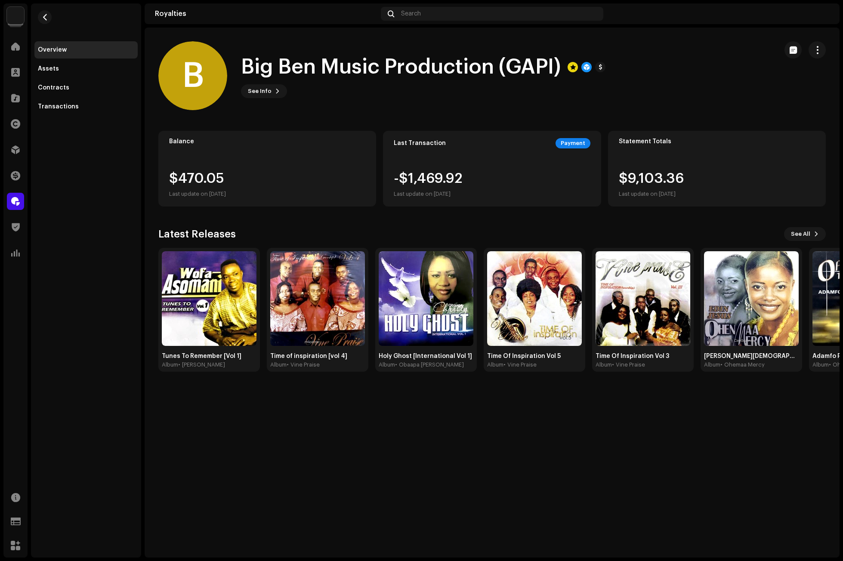
click at [822, 14] on img at bounding box center [822, 14] width 14 height 14
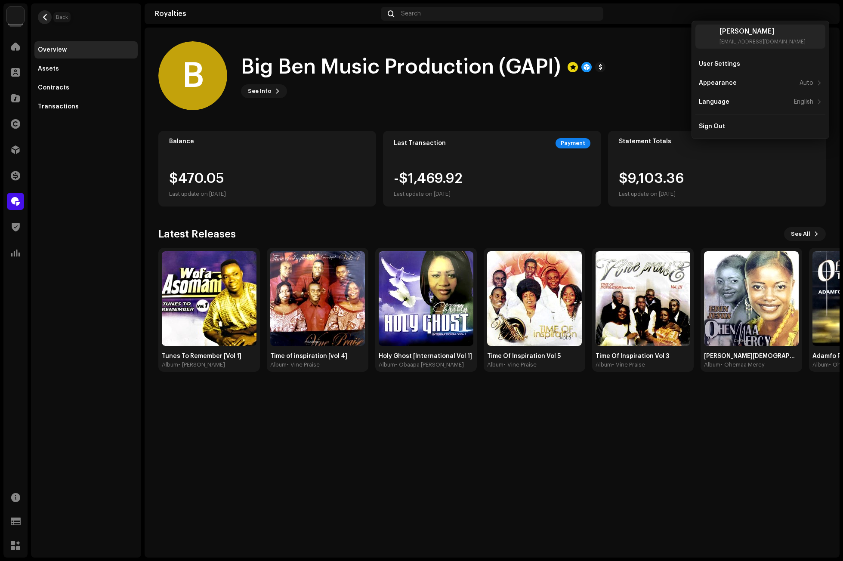
click at [40, 16] on button "button" at bounding box center [45, 17] width 14 height 14
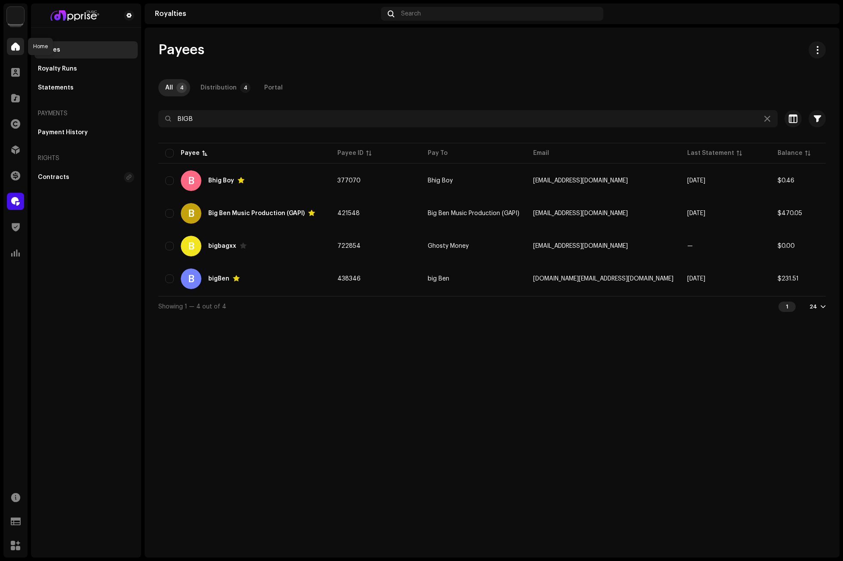
click at [14, 47] on span at bounding box center [15, 46] width 9 height 7
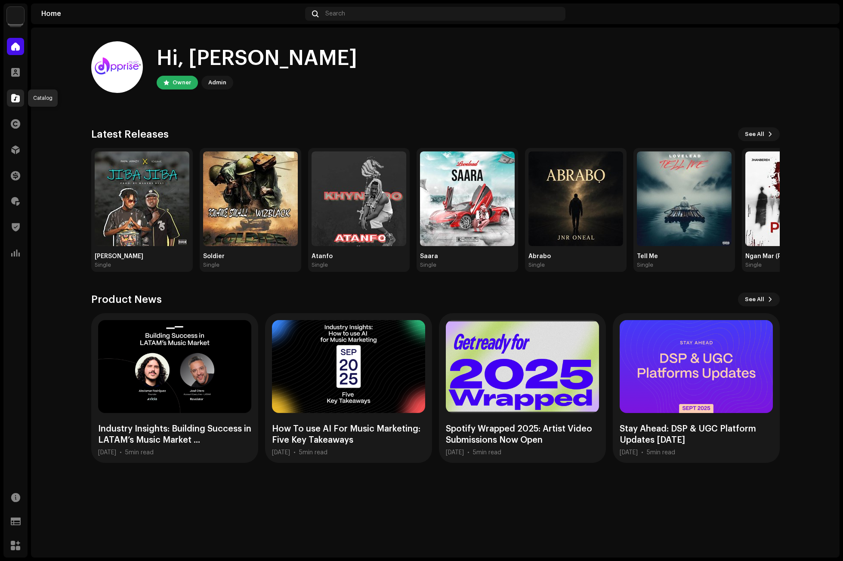
click at [24, 96] on div at bounding box center [15, 97] width 17 height 17
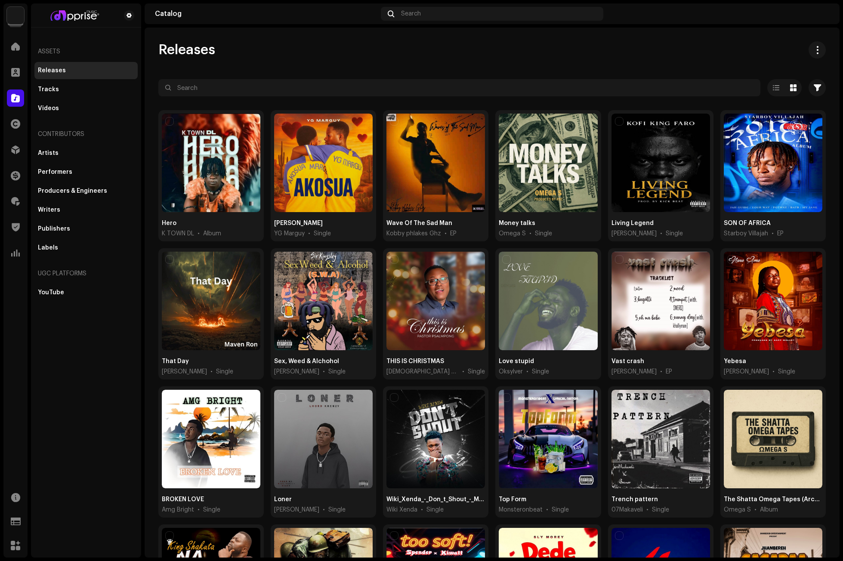
click at [279, 52] on div "Releases" at bounding box center [491, 49] width 667 height 17
click at [16, 145] on div at bounding box center [15, 149] width 17 height 17
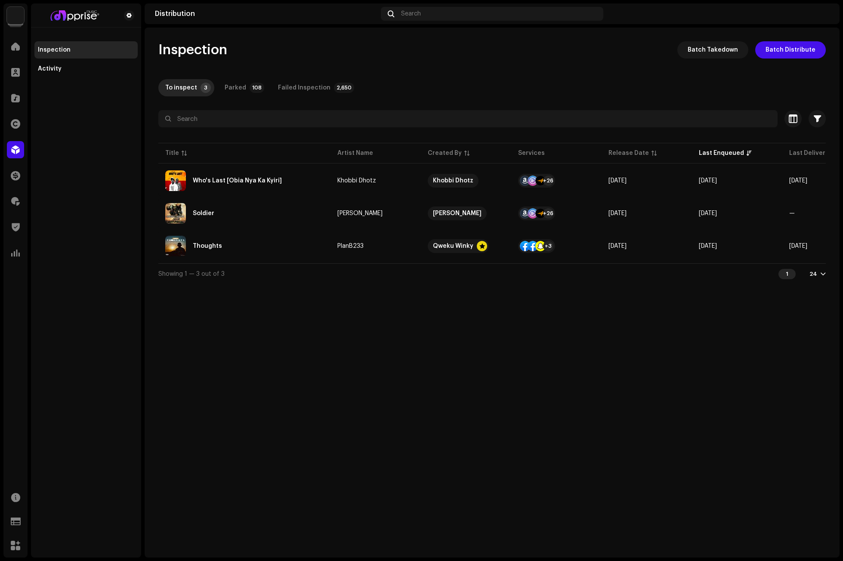
click at [270, 327] on div "Inspection Batch Takedown Batch Distribute To inspect 3 Parked 108 Failed Inspe…" at bounding box center [492, 293] width 695 height 530
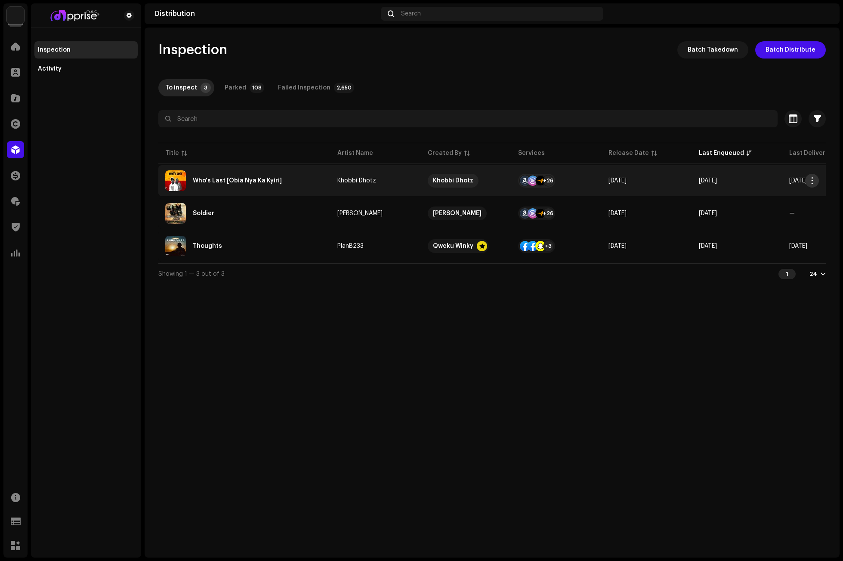
click at [809, 181] on span "button" at bounding box center [812, 180] width 6 height 7
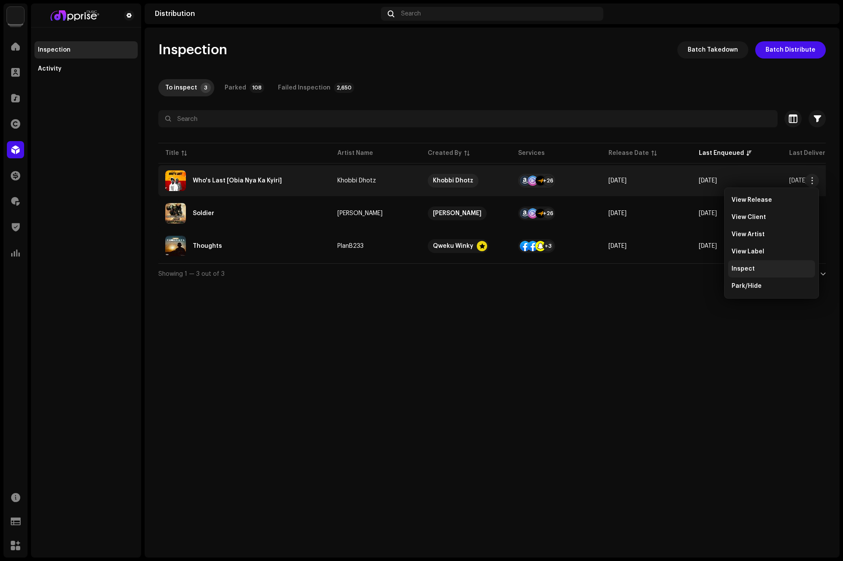
click at [744, 266] on span "Inspect" at bounding box center [742, 268] width 23 height 7
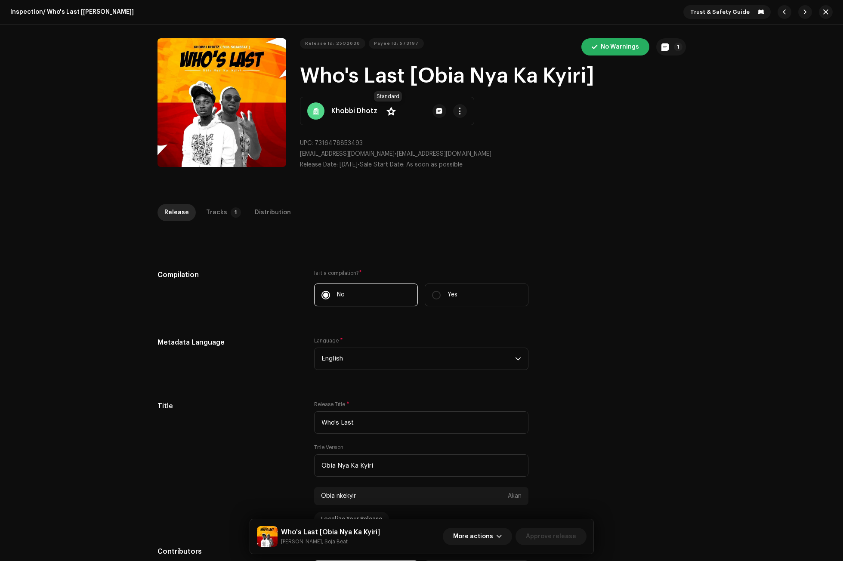
click at [386, 110] on span at bounding box center [390, 111] width 9 height 7
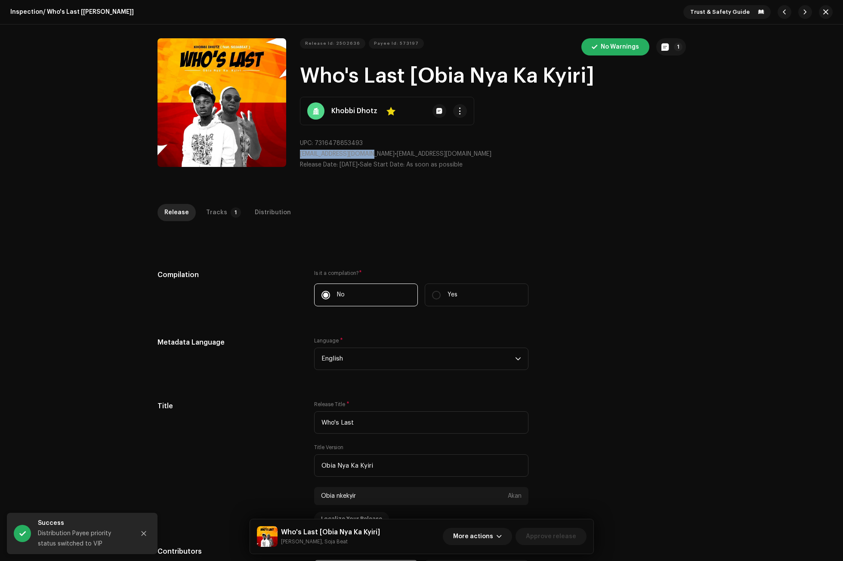
drag, startPoint x: 370, startPoint y: 155, endPoint x: 296, endPoint y: 156, distance: 74.0
click at [296, 156] on div "Release Id: 2502636 Payee Id: 573197 No Warnings 1 Who's Last [Obia Nya Ka Kyir…" at bounding box center [421, 107] width 528 height 138
copy span "[EMAIL_ADDRESS][DOMAIN_NAME]"
click at [217, 209] on div "Tracks" at bounding box center [216, 212] width 21 height 17
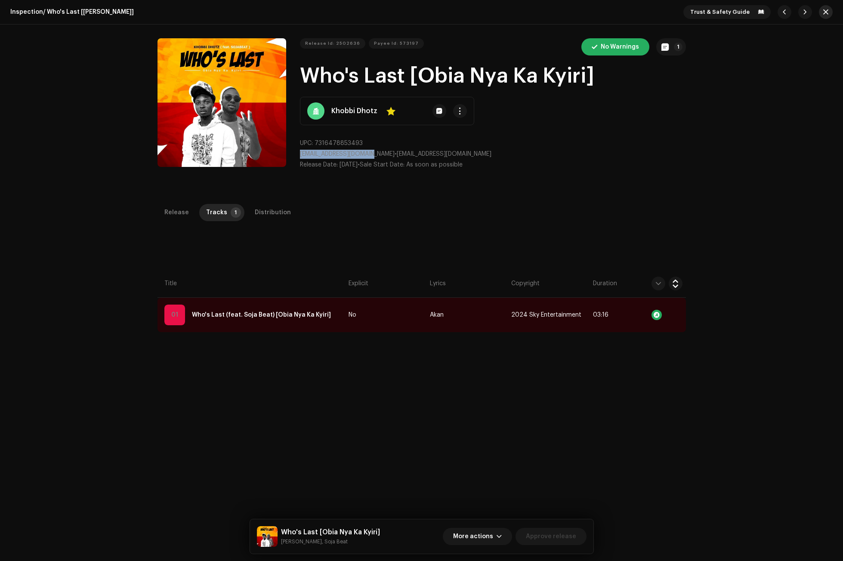
click at [818, 12] on button "button" at bounding box center [825, 12] width 14 height 14
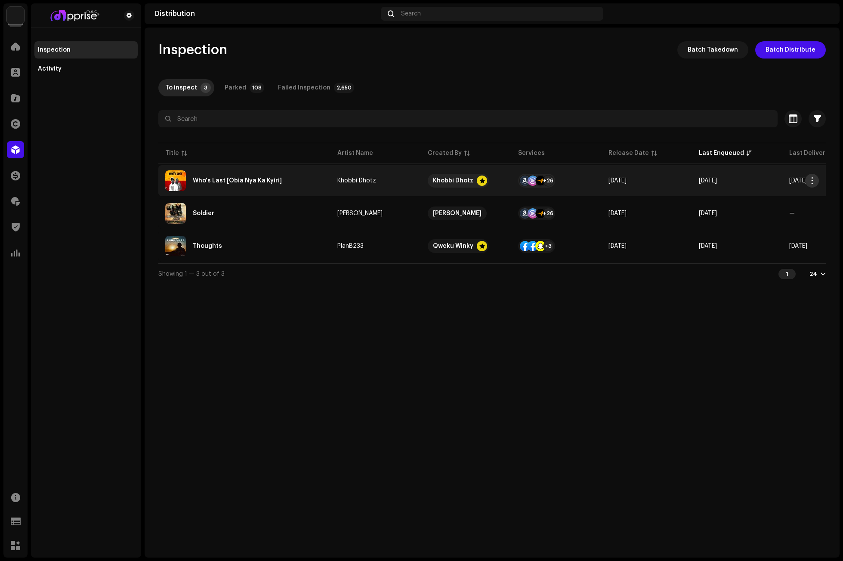
click at [814, 178] on span "button" at bounding box center [812, 180] width 6 height 7
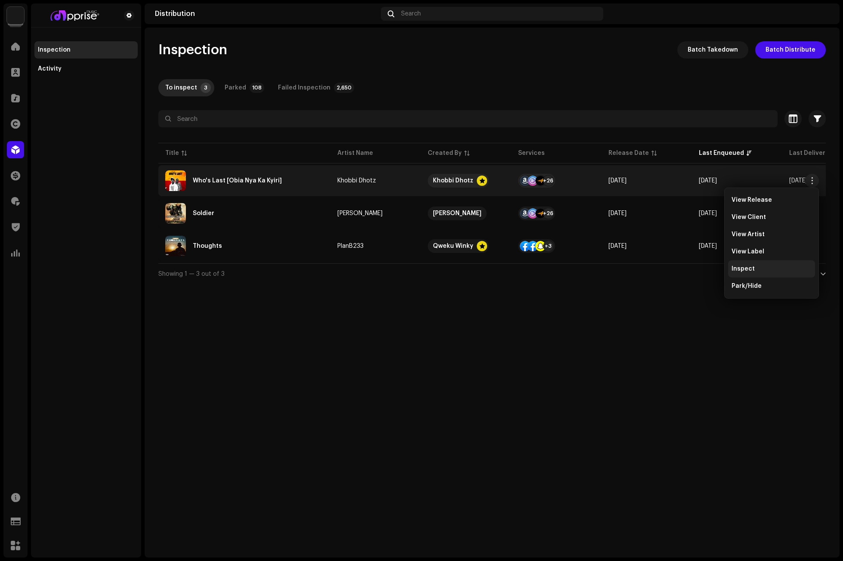
click at [749, 267] on span "Inspect" at bounding box center [742, 268] width 23 height 7
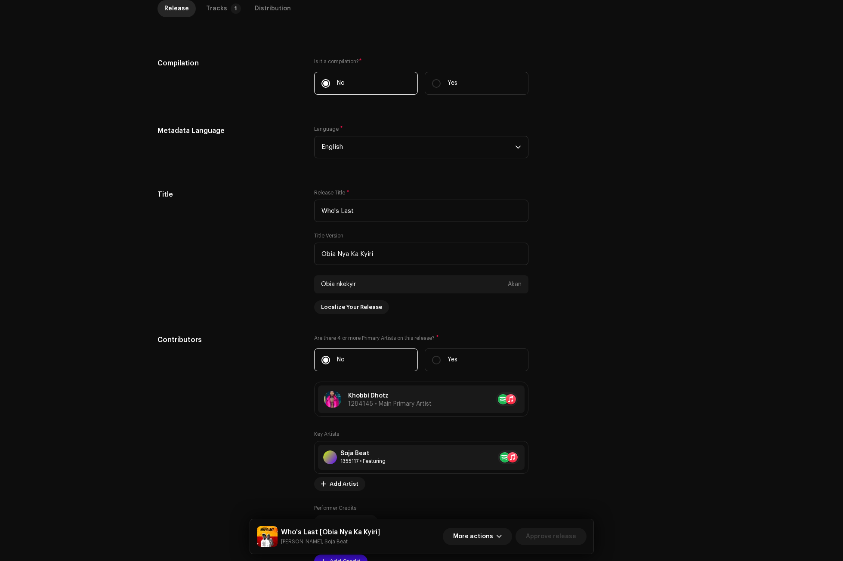
scroll to position [258, 0]
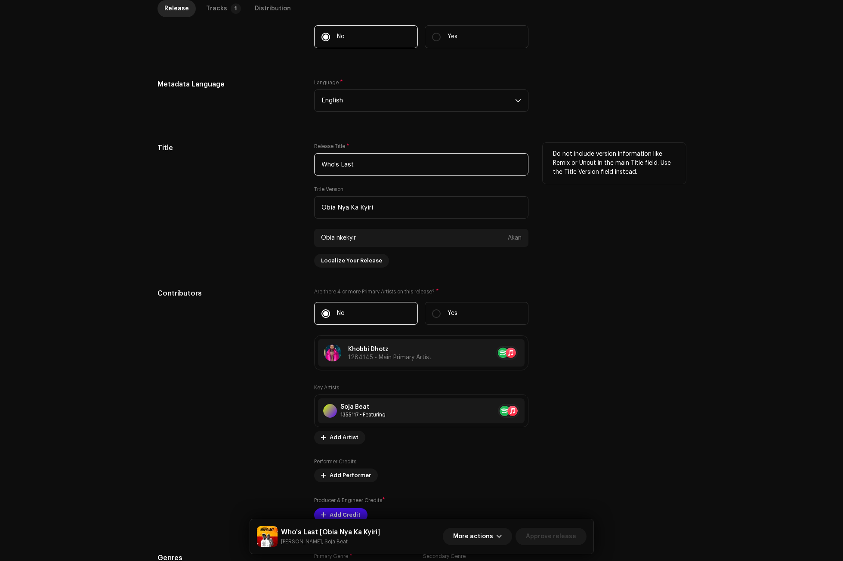
drag, startPoint x: 320, startPoint y: 165, endPoint x: 250, endPoint y: 179, distance: 71.1
click at [250, 179] on div "Title Release Title * Who's Last Title Version Obia Nya Ka Kyiri Obia nkekyir A…" at bounding box center [421, 205] width 528 height 125
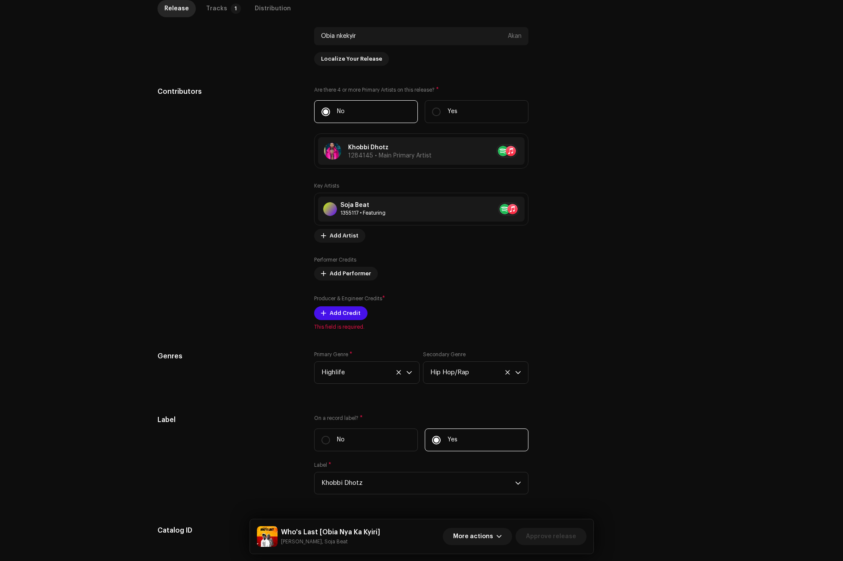
scroll to position [473, 0]
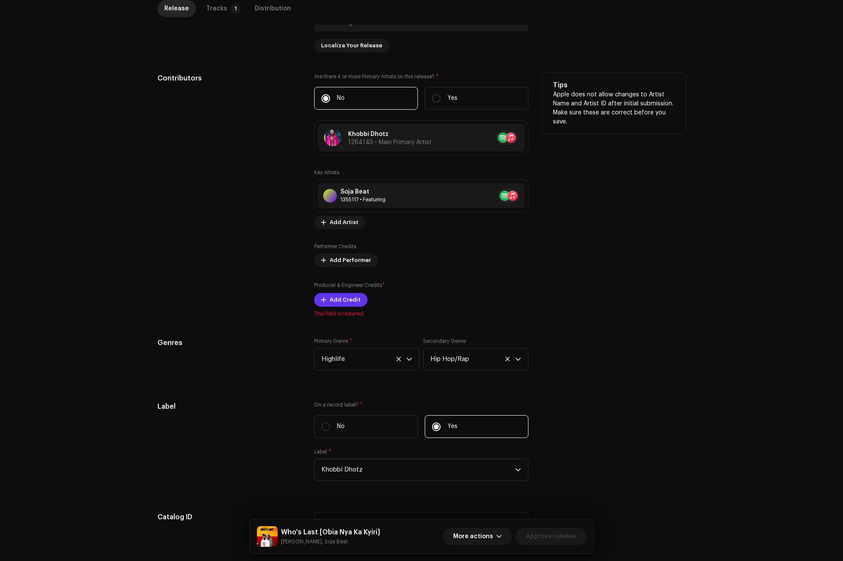
click at [347, 298] on span "Add Credit" at bounding box center [344, 299] width 31 height 17
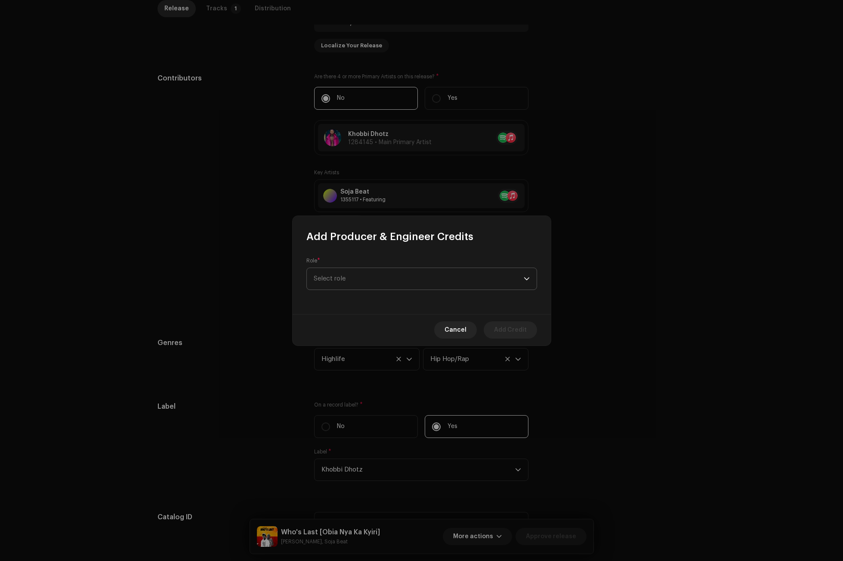
click at [349, 273] on span "Select role" at bounding box center [419, 279] width 210 height 22
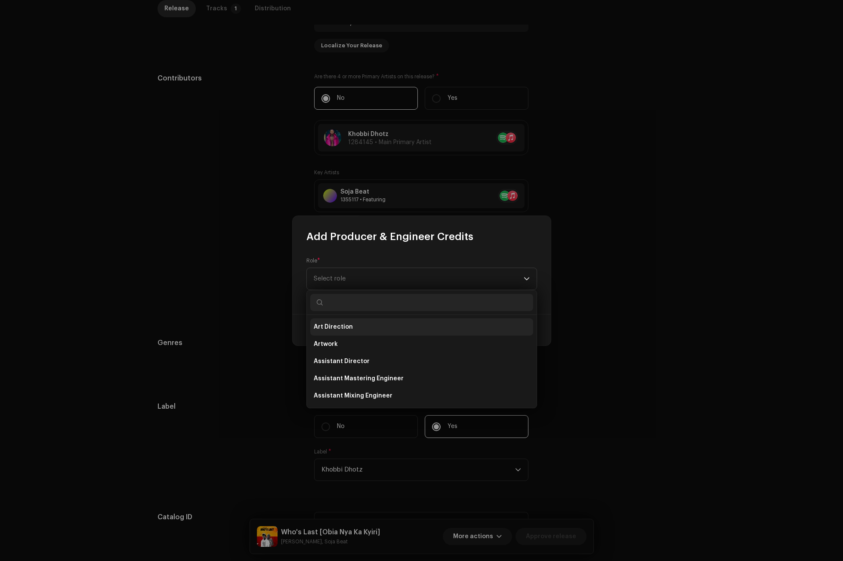
click at [340, 324] on span "Art Direction" at bounding box center [333, 327] width 39 height 9
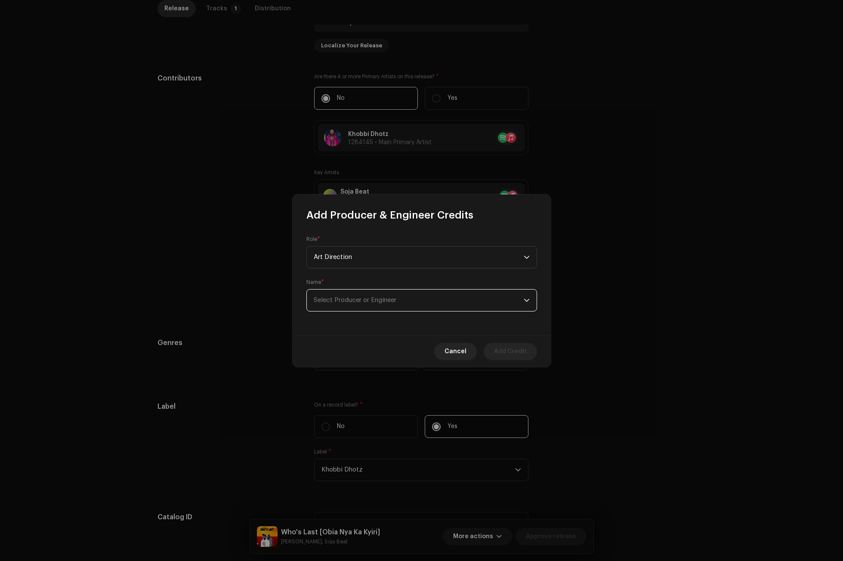
click at [354, 299] on span "Select Producer or Engineer" at bounding box center [355, 300] width 83 height 6
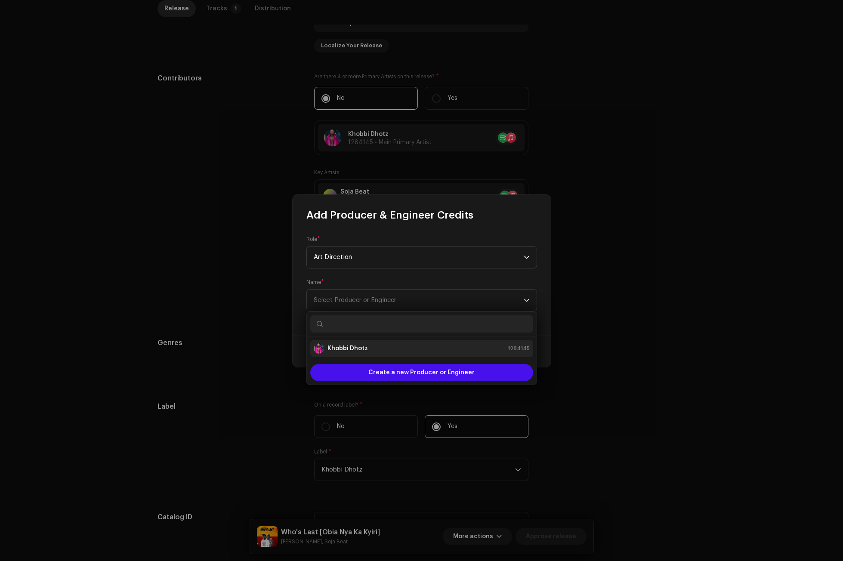
click at [354, 347] on strong "Khobbi Dhotz" at bounding box center [347, 348] width 40 height 9
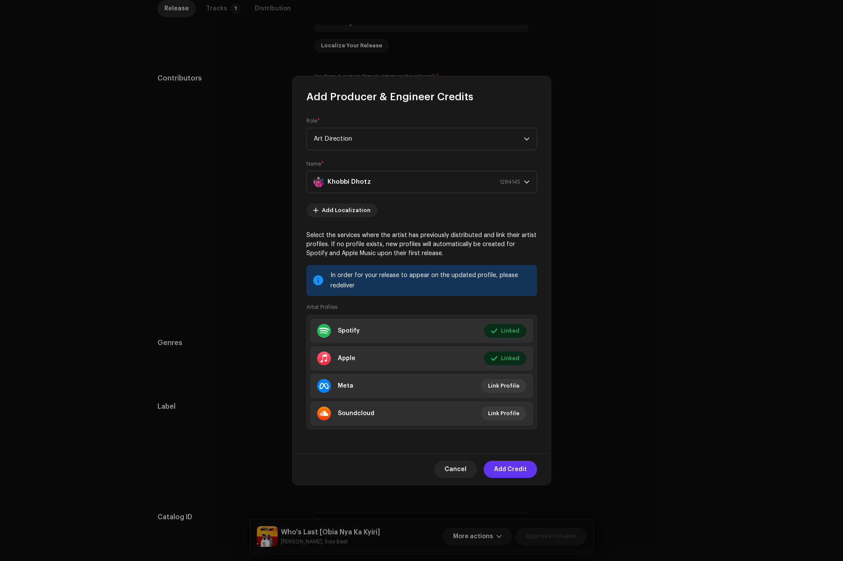
click at [513, 467] on span "Add Credit" at bounding box center [510, 469] width 33 height 17
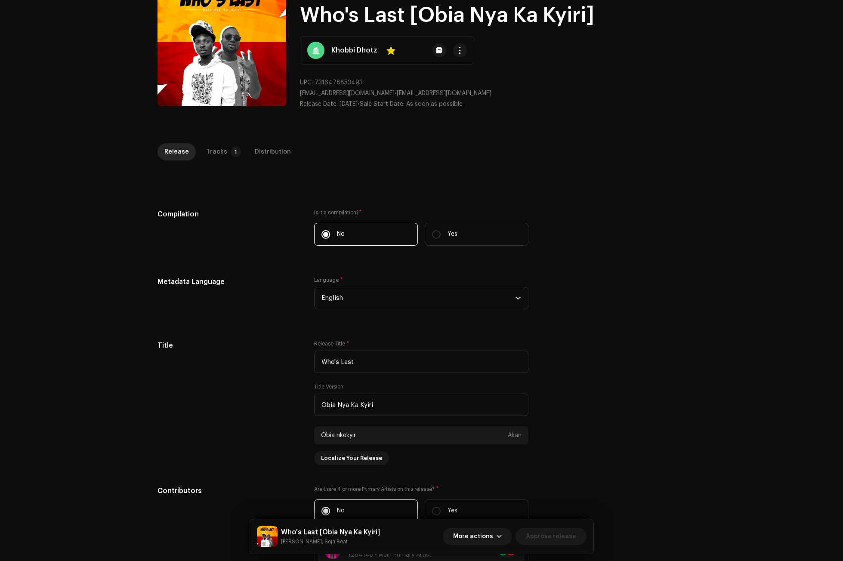
scroll to position [49, 0]
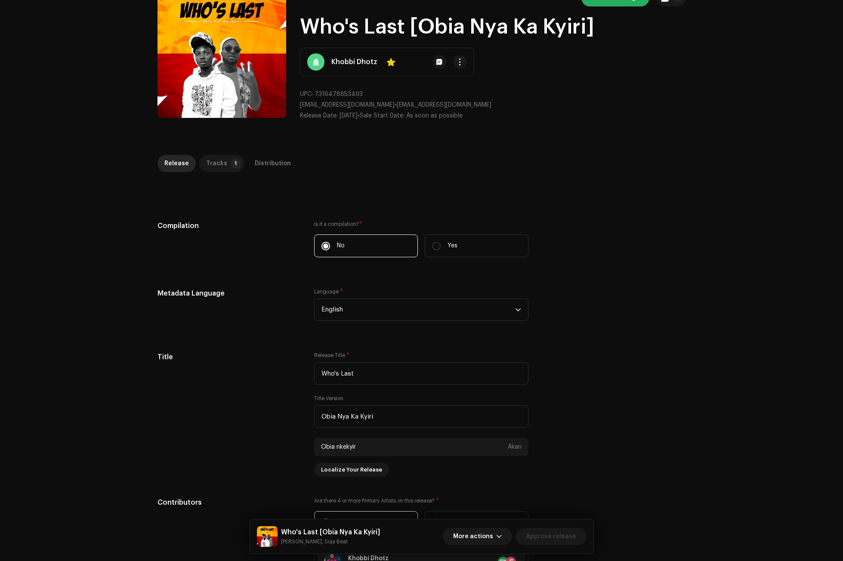
click at [215, 163] on div "Tracks" at bounding box center [216, 163] width 21 height 17
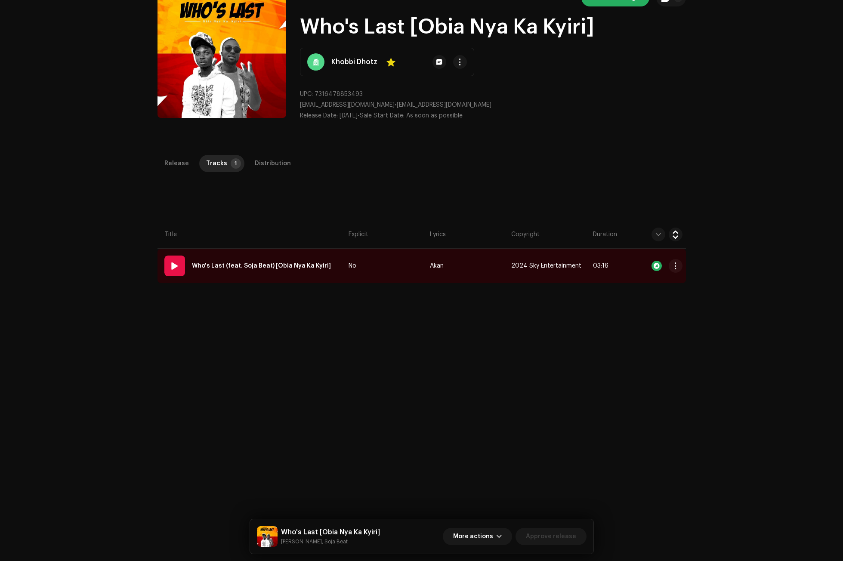
click at [244, 265] on strong "Who's Last (feat. Soja Beat) [Obia Nya Ka Kyiri]" at bounding box center [261, 265] width 139 height 17
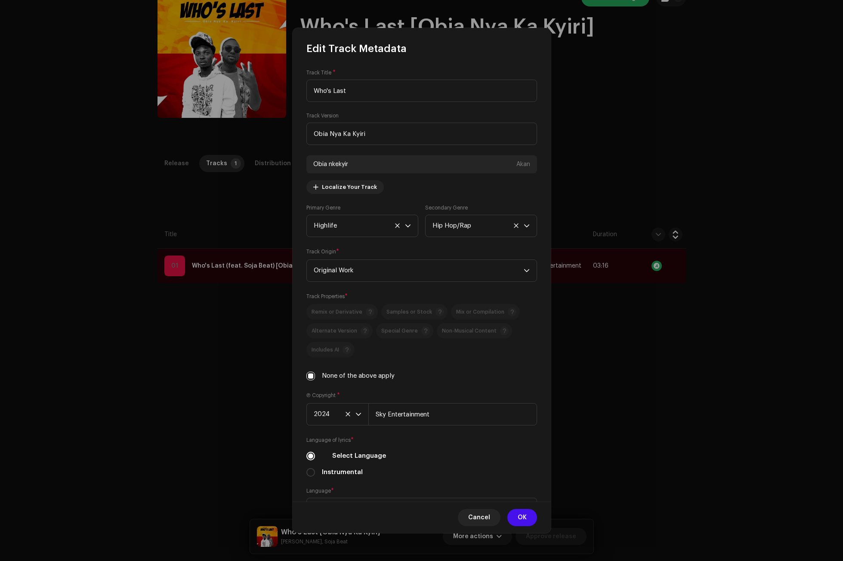
drag, startPoint x: 314, startPoint y: 88, endPoint x: 303, endPoint y: 90, distance: 10.9
click at [303, 90] on div "Track Title * Who's Last Track Version Obia Nya Ka Kyiri Obia nkekyir Akan Loca…" at bounding box center [421, 278] width 258 height 446
drag, startPoint x: 311, startPoint y: 133, endPoint x: 306, endPoint y: 134, distance: 4.8
click at [306, 134] on input "Obia Nya Ka Kyiri" at bounding box center [421, 134] width 231 height 22
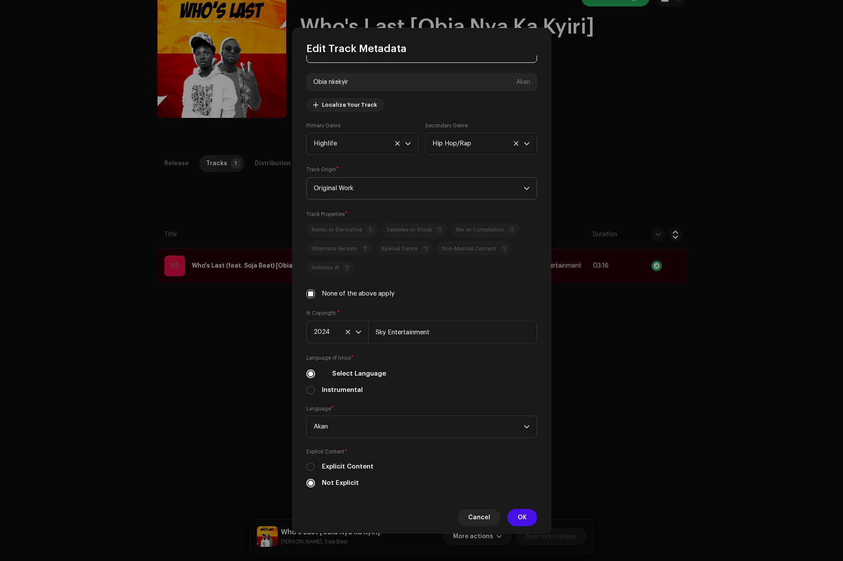
scroll to position [92, 0]
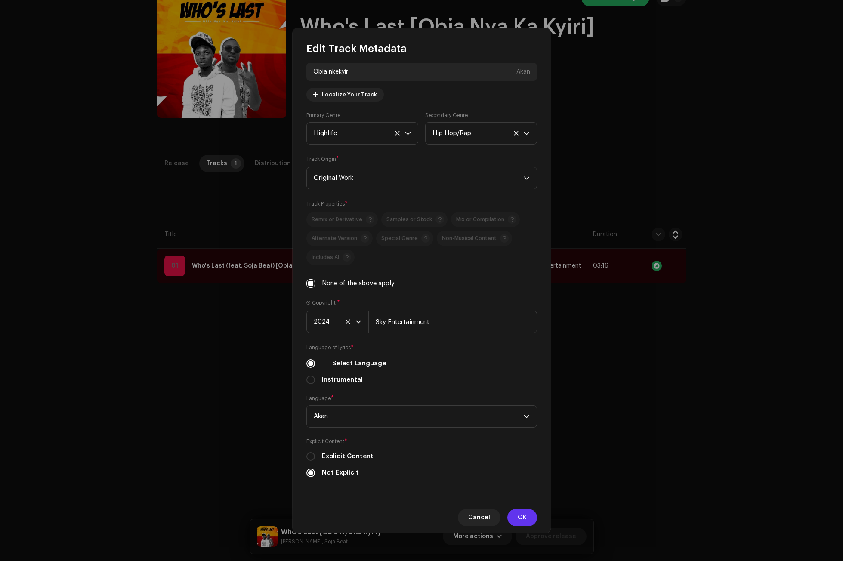
click at [522, 513] on span "OK" at bounding box center [521, 517] width 9 height 17
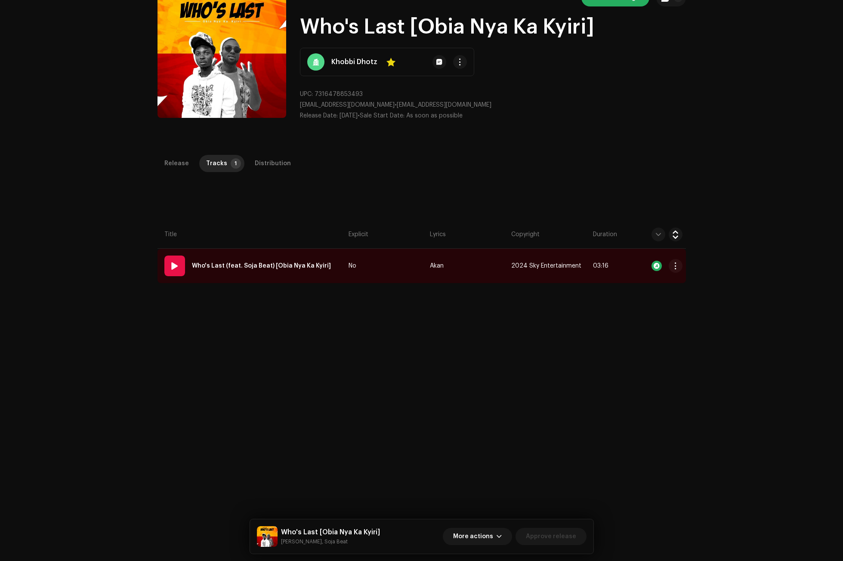
click at [226, 268] on strong "Who's Last (feat. Soja Beat) [Obia Nya Ka Kyiri]" at bounding box center [261, 265] width 139 height 17
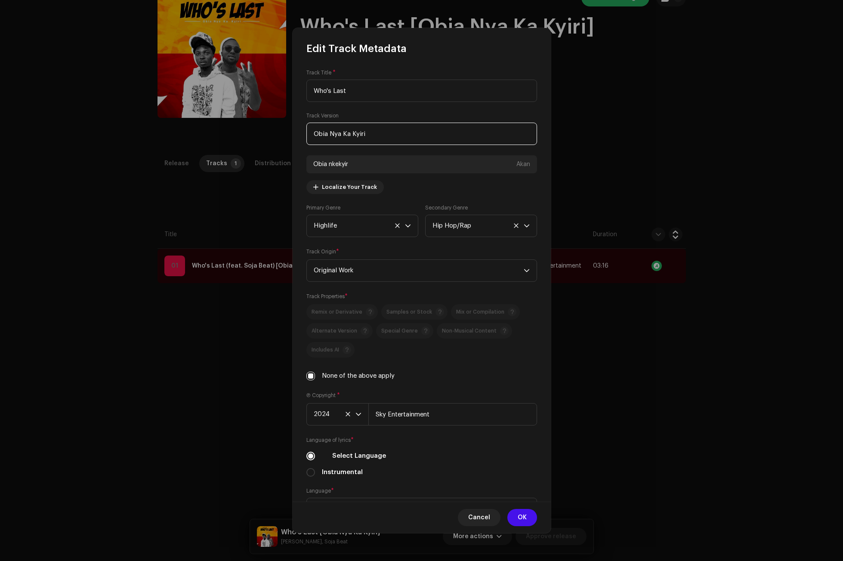
drag, startPoint x: 311, startPoint y: 133, endPoint x: 297, endPoint y: 132, distance: 13.3
click at [297, 132] on div "Track Title * Who's Last Track Version Obia Nya Ka Kyiri Obia nkekyir Akan Loca…" at bounding box center [421, 278] width 258 height 446
click at [377, 92] on input "Who's Last" at bounding box center [421, 91] width 231 height 22
drag, startPoint x: 378, startPoint y: 132, endPoint x: 288, endPoint y: 133, distance: 89.9
click at [288, 133] on div "Edit Track Metadata Track Title * Who's Last Track Version Obia Nya Ka Kyiri Ob…" at bounding box center [421, 280] width 843 height 561
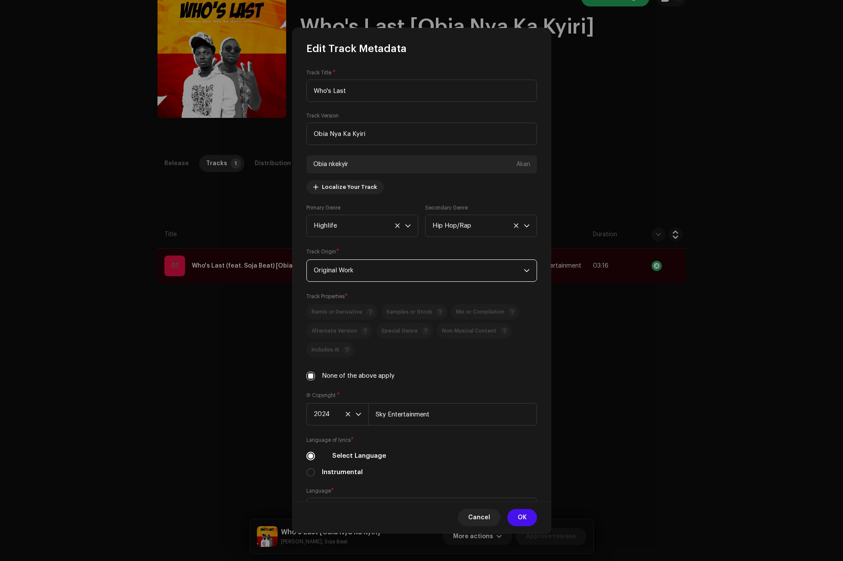
click at [435, 266] on span "Original Work" at bounding box center [419, 271] width 210 height 22
click at [523, 161] on button at bounding box center [528, 164] width 10 height 10
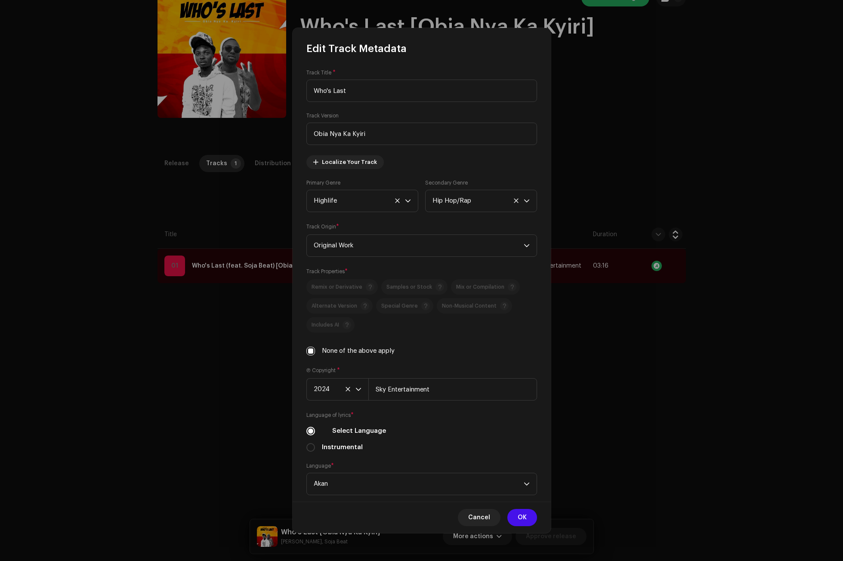
click at [467, 169] on div "Track Title * Who's Last Track Version Obia Nya Ka Kyiri Localize Your Track Pr…" at bounding box center [421, 278] width 258 height 446
click at [521, 523] on span "OK" at bounding box center [521, 517] width 9 height 17
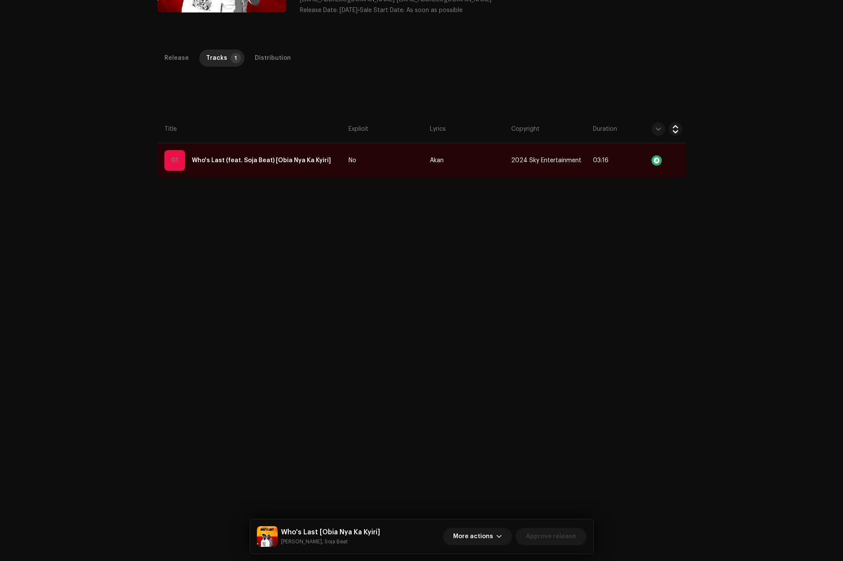
scroll to position [32, 0]
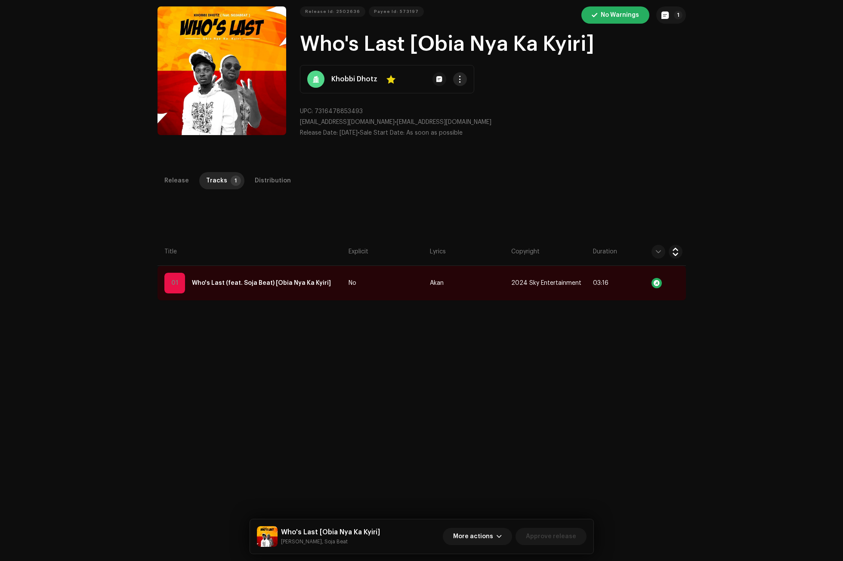
click at [456, 80] on span "button" at bounding box center [459, 79] width 6 height 7
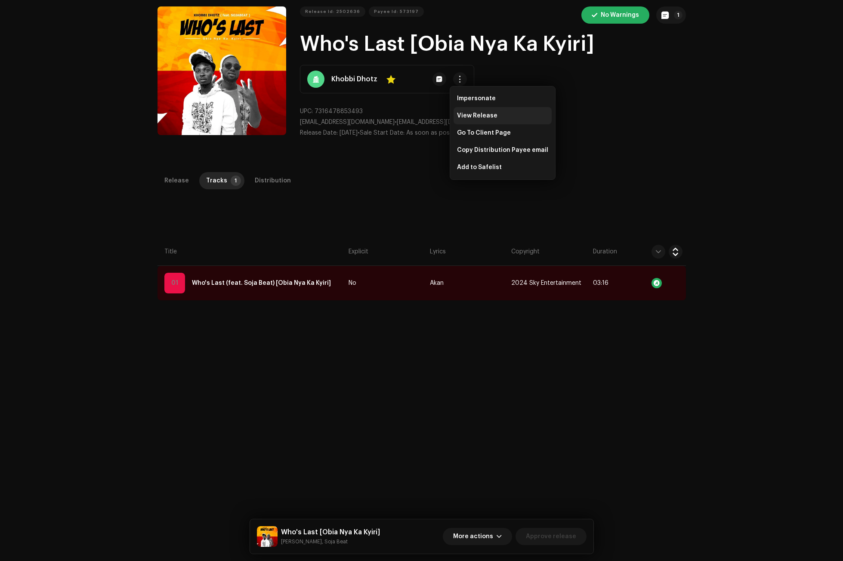
click at [473, 112] on div "View Release" at bounding box center [502, 115] width 98 height 17
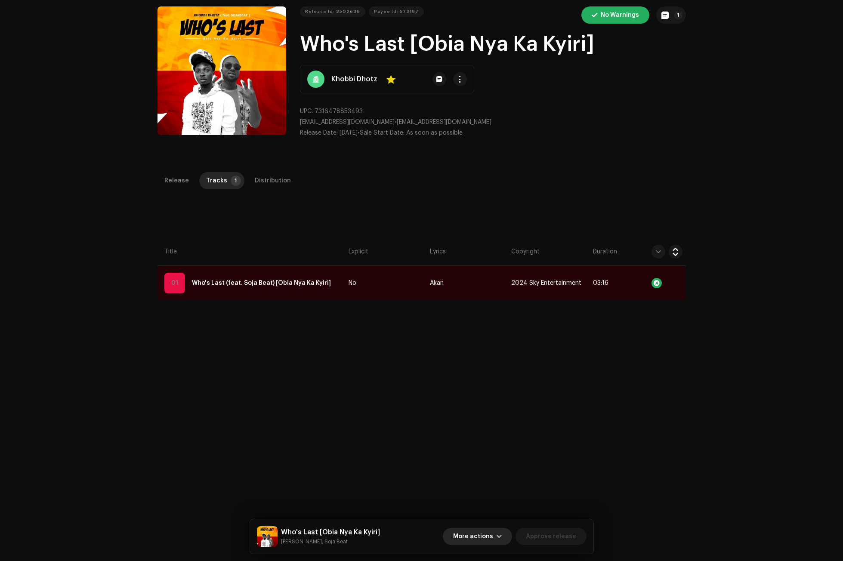
click at [501, 533] on span "button" at bounding box center [498, 536] width 5 height 7
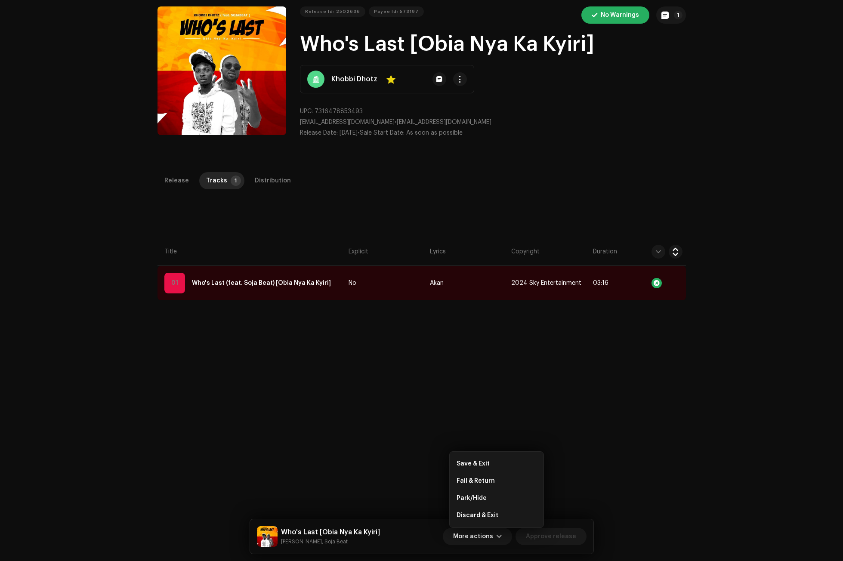
click at [659, 105] on div "Release Id: 2502636 Payee Id: 573197 No Warnings 1 Who's Last [Obia Nya Ka Kyir…" at bounding box center [493, 75] width 386 height 138
click at [541, 477] on div "Release Tracks 1 Distribution Compilation Is it a compilation? * No Yes Metadat…" at bounding box center [422, 432] width 556 height 520
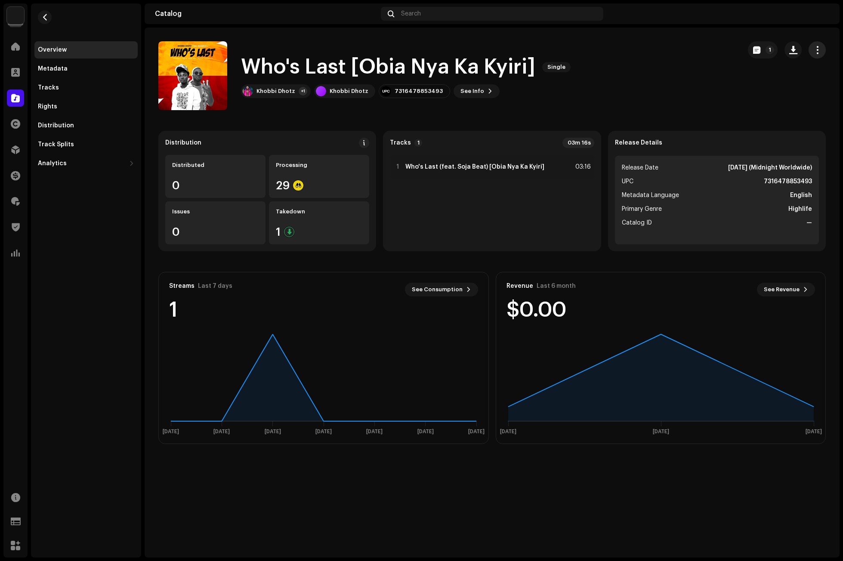
click at [824, 52] on button "button" at bounding box center [816, 49] width 17 height 17
click at [744, 89] on span "Edit" at bounding box center [744, 88] width 12 height 7
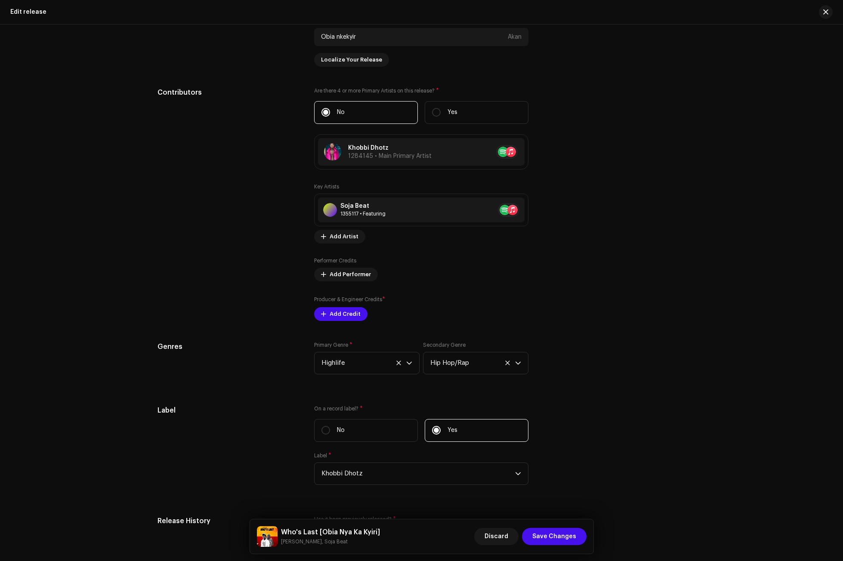
scroll to position [731, 0]
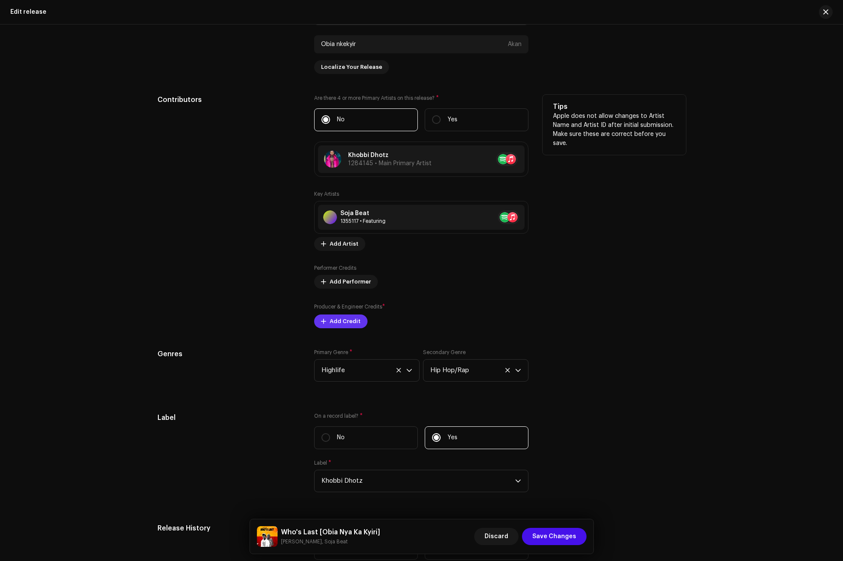
click at [349, 316] on span "Add Credit" at bounding box center [344, 321] width 31 height 17
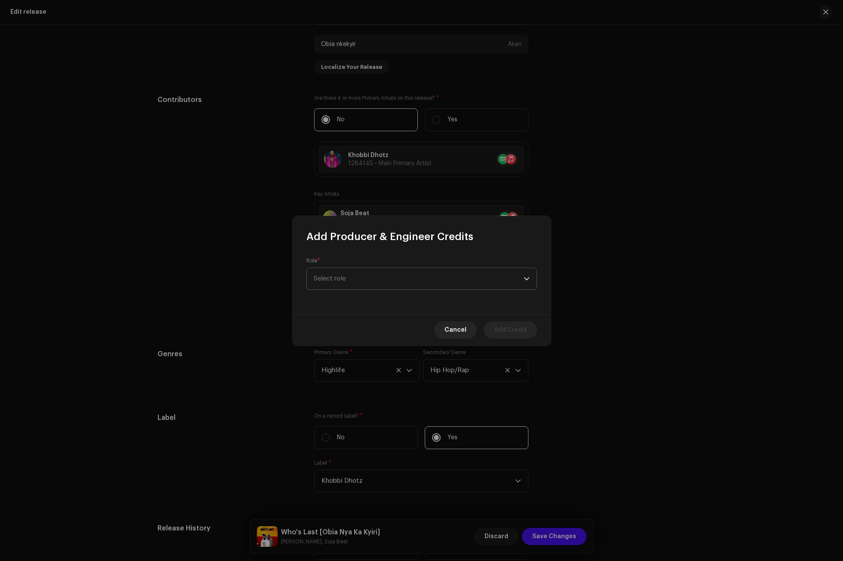
click at [383, 268] on p-select "Select role" at bounding box center [421, 279] width 231 height 22
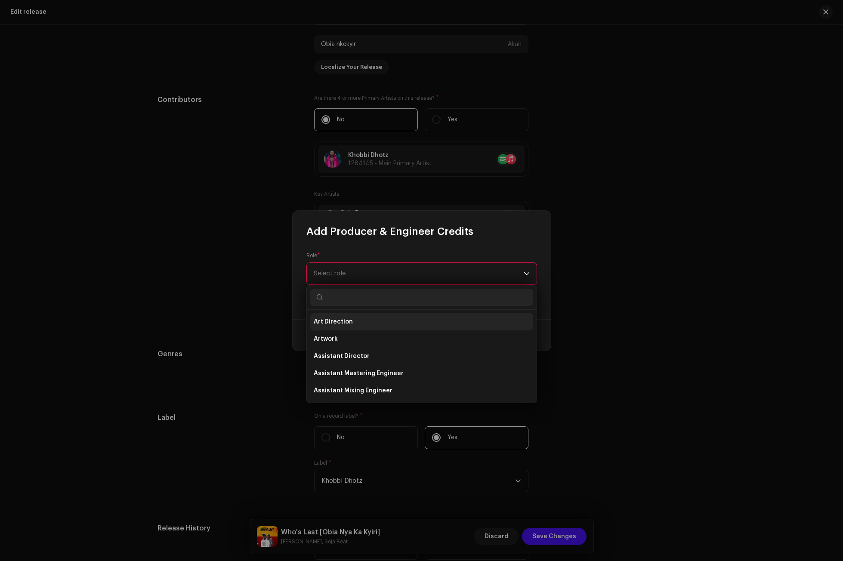
click at [369, 317] on li "Art Direction" at bounding box center [421, 321] width 223 height 17
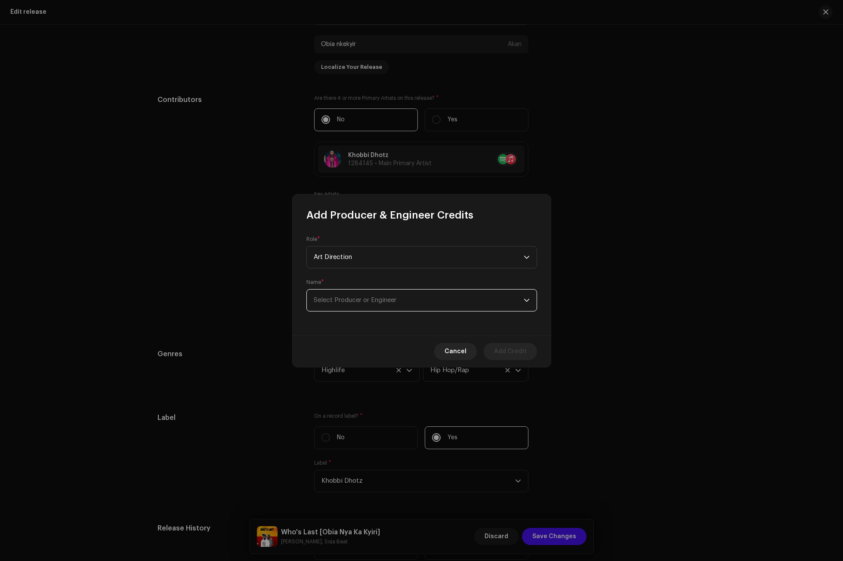
click at [391, 295] on span "Select Producer or Engineer" at bounding box center [419, 300] width 210 height 22
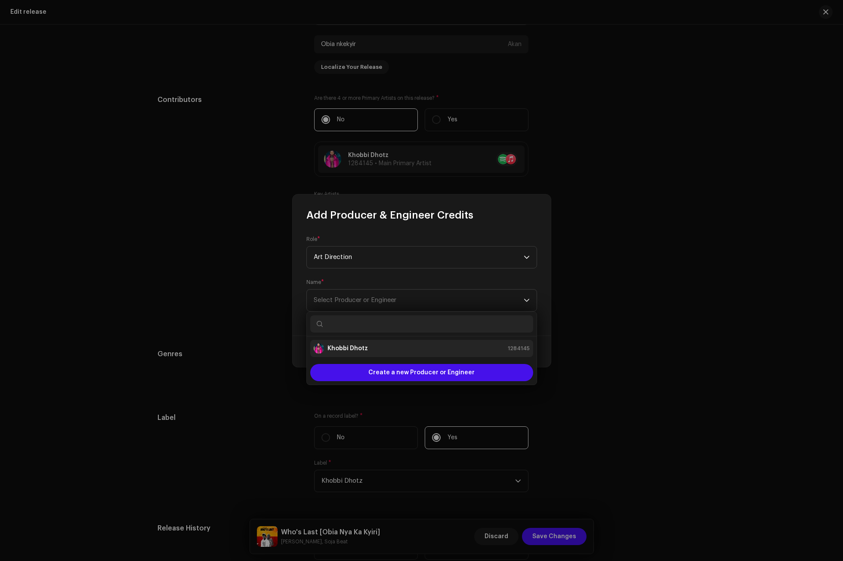
click at [371, 344] on div "Khobbi Dhotz 1284145" at bounding box center [422, 348] width 216 height 10
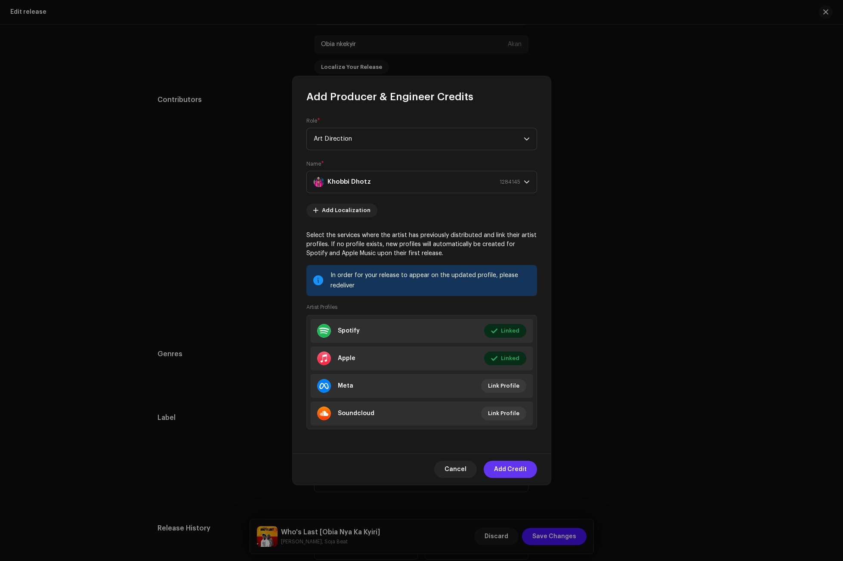
click at [511, 466] on span "Add Credit" at bounding box center [510, 469] width 33 height 17
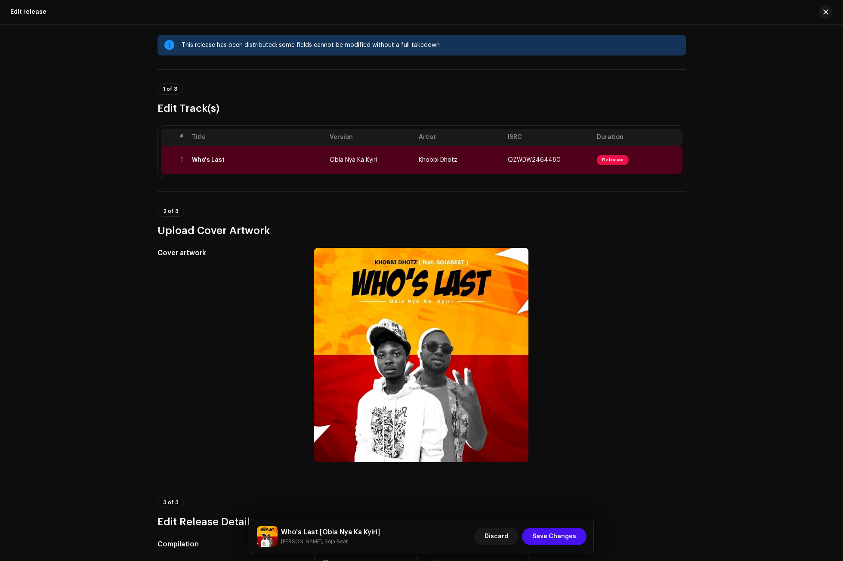
scroll to position [0, 0]
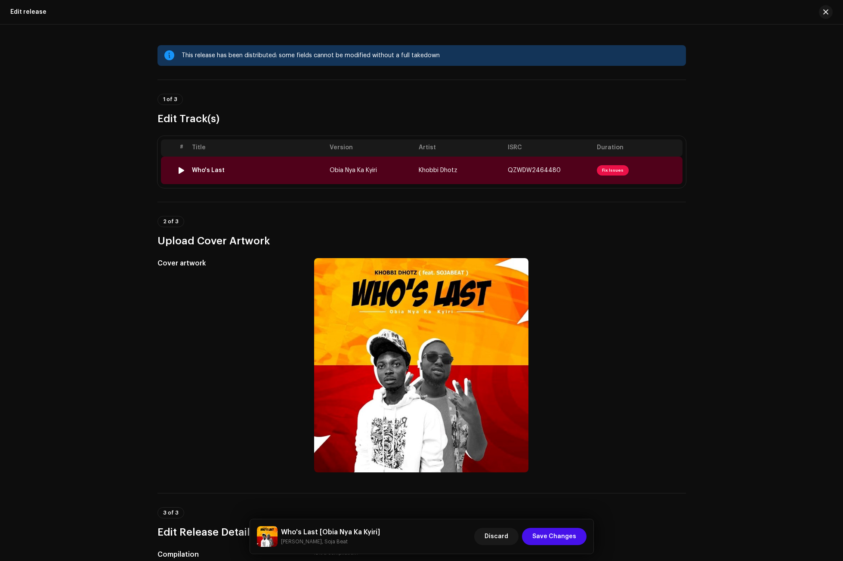
click at [235, 170] on div "Who's Last" at bounding box center [257, 170] width 131 height 7
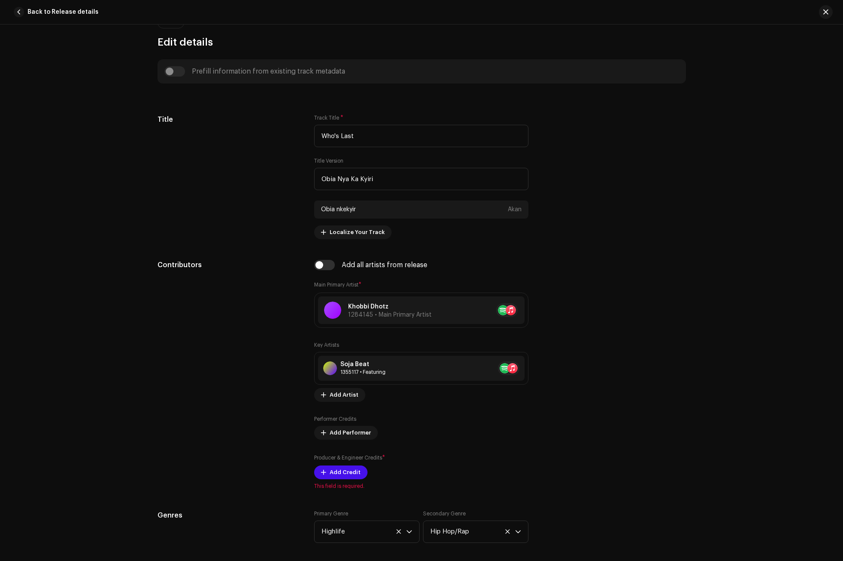
scroll to position [344, 0]
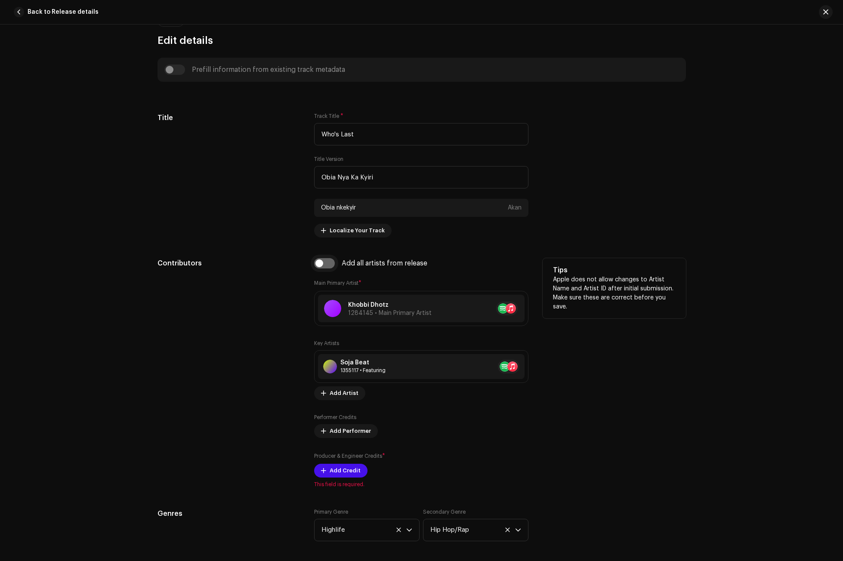
click at [314, 260] on input "checkbox" at bounding box center [324, 263] width 21 height 10
checkbox input "true"
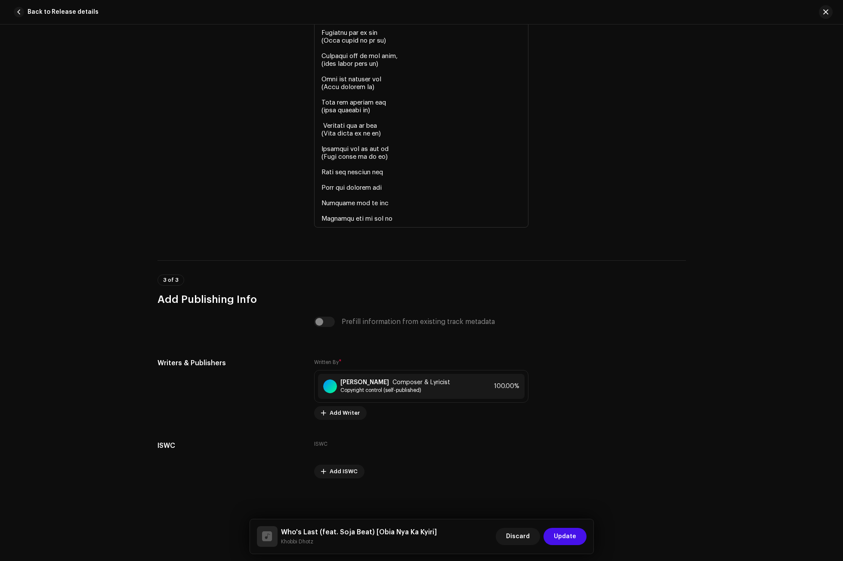
scroll to position [1576, 0]
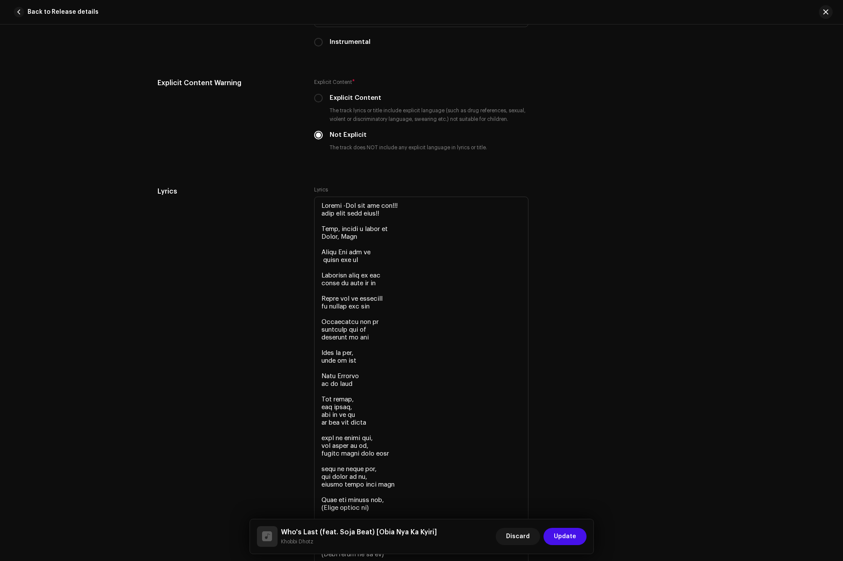
click at [577, 527] on div "Discard Update" at bounding box center [540, 536] width 91 height 21
click at [572, 532] on span "Update" at bounding box center [565, 536] width 22 height 17
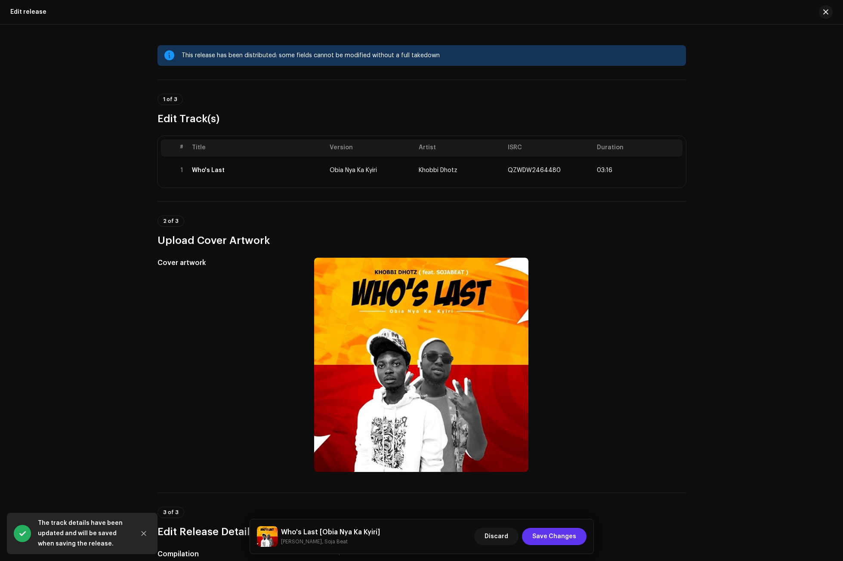
click at [550, 539] on span "Save Changes" at bounding box center [554, 536] width 44 height 17
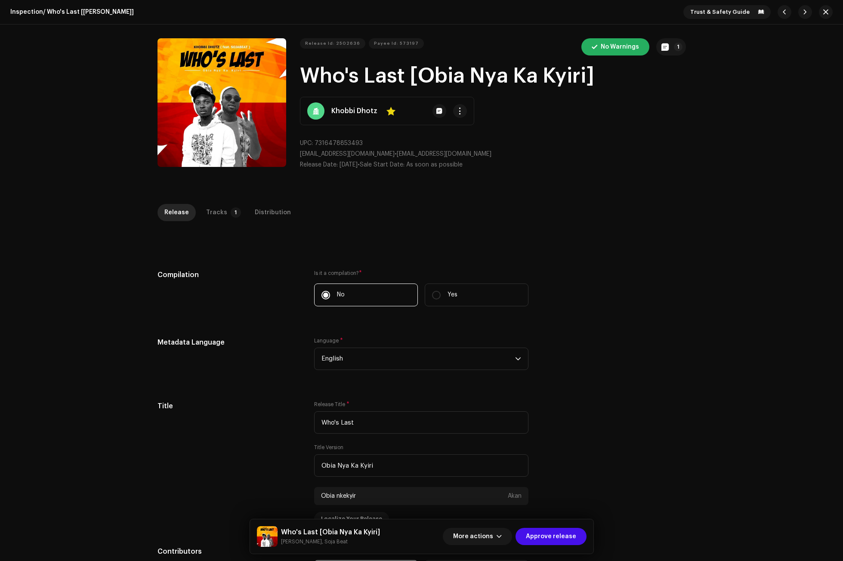
click at [214, 203] on div "Inspection / Who's Last [Obia Nya Ka Kyiri] Trust & Safety Guide Release Id: 25…" at bounding box center [421, 280] width 843 height 561
click at [211, 209] on div "Tracks" at bounding box center [216, 212] width 21 height 17
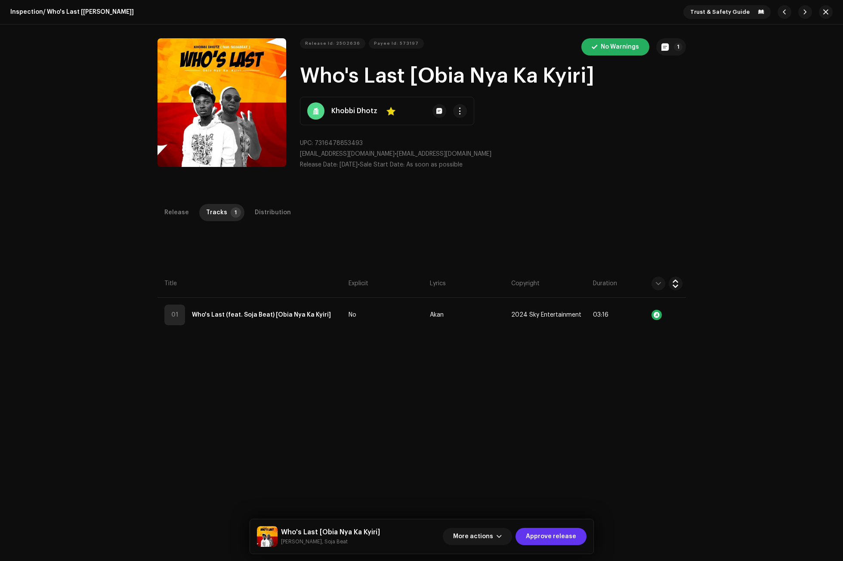
click at [553, 534] on span "Approve release" at bounding box center [551, 536] width 50 height 17
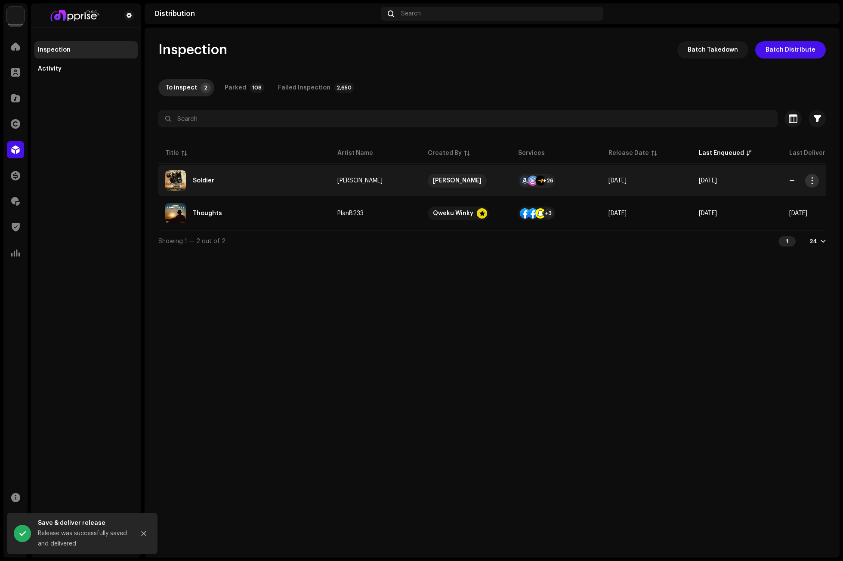
click at [808, 175] on button "button" at bounding box center [812, 181] width 14 height 14
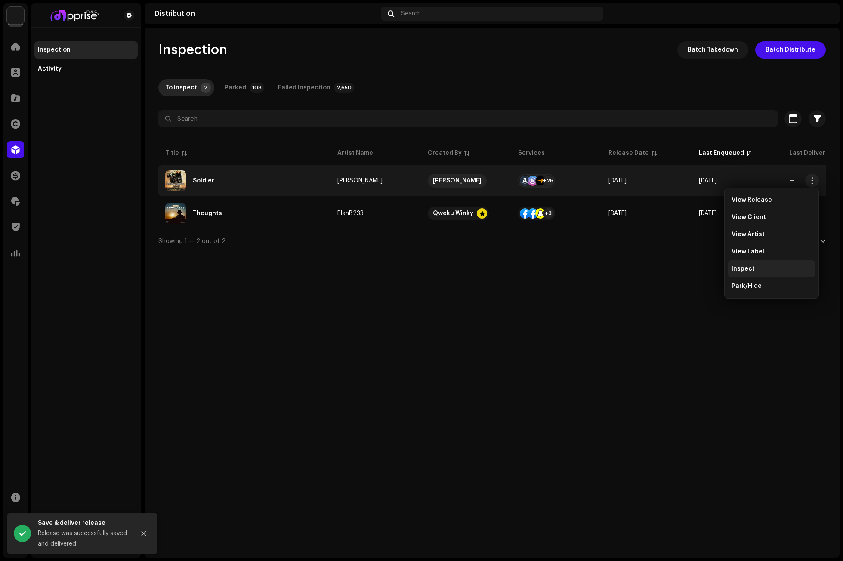
click at [747, 269] on span "Inspect" at bounding box center [742, 268] width 23 height 7
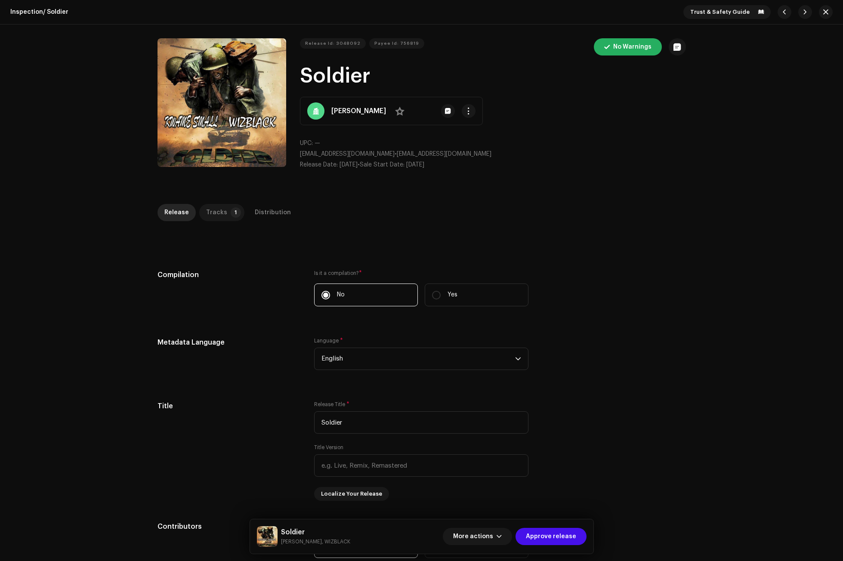
click at [224, 213] on p-tab "Tracks 1" at bounding box center [221, 212] width 45 height 17
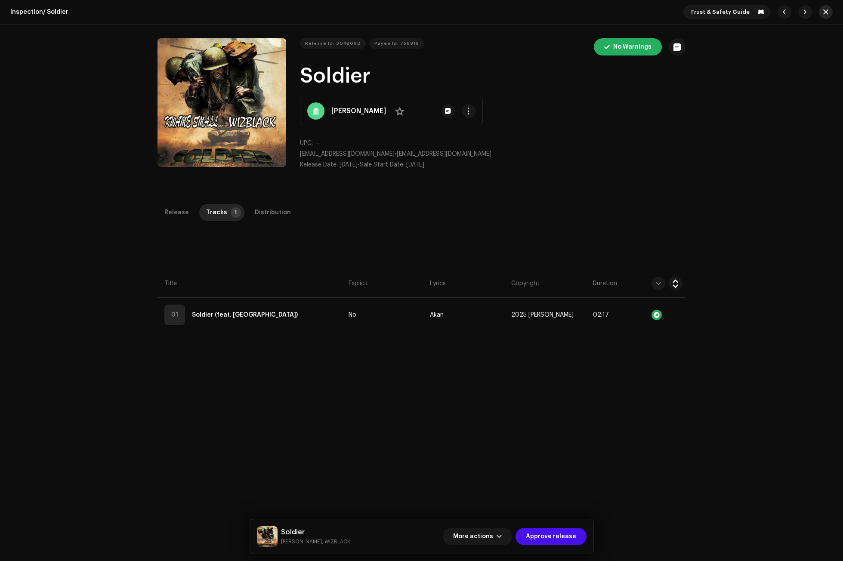
click at [818, 13] on button "button" at bounding box center [825, 12] width 14 height 14
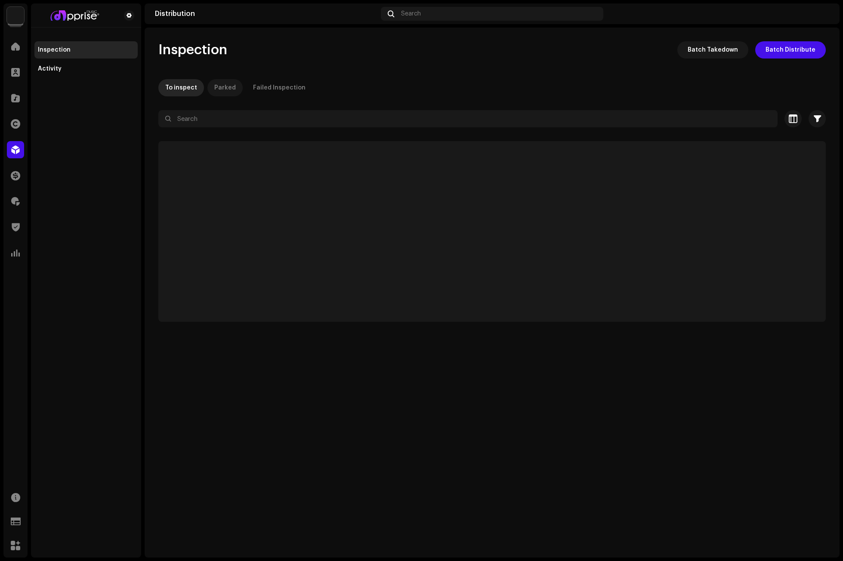
click at [228, 86] on div "Parked" at bounding box center [225, 87] width 22 height 17
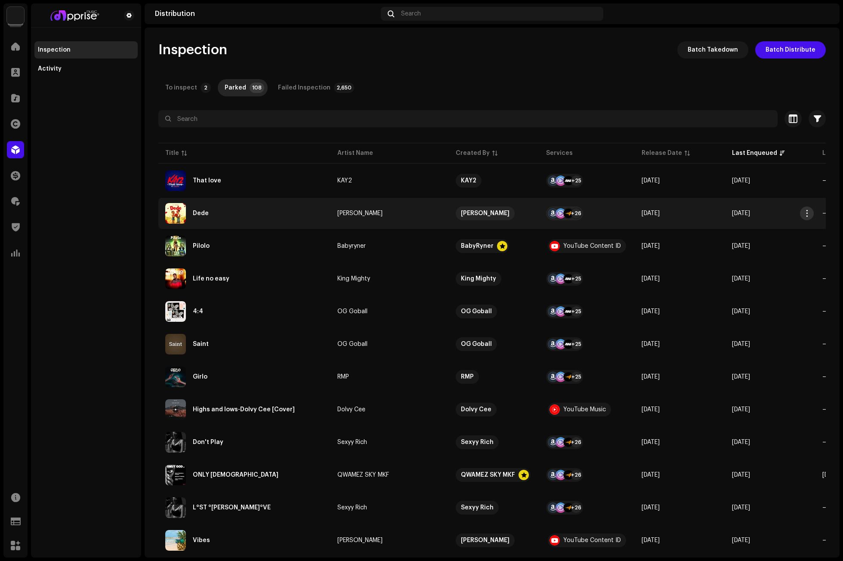
click at [804, 214] on span "button" at bounding box center [806, 213] width 6 height 7
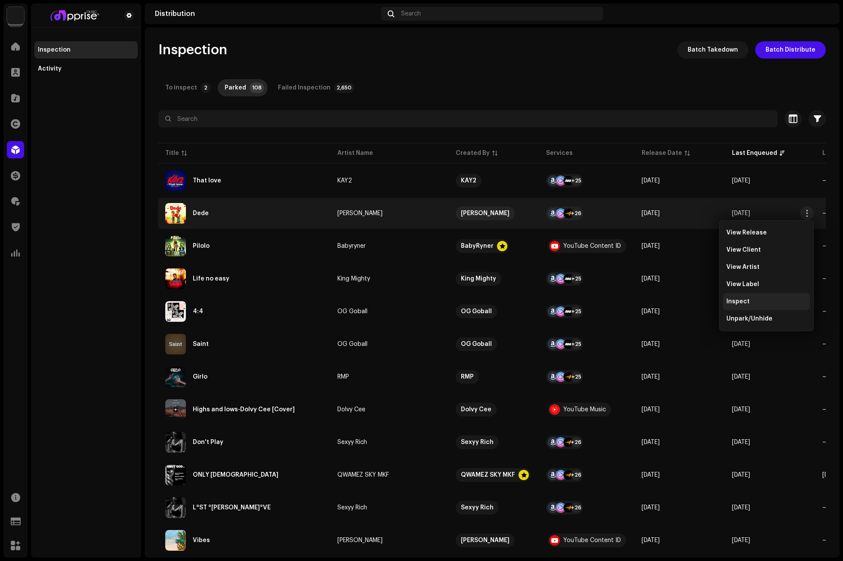
click at [738, 302] on span "Inspect" at bounding box center [737, 301] width 23 height 7
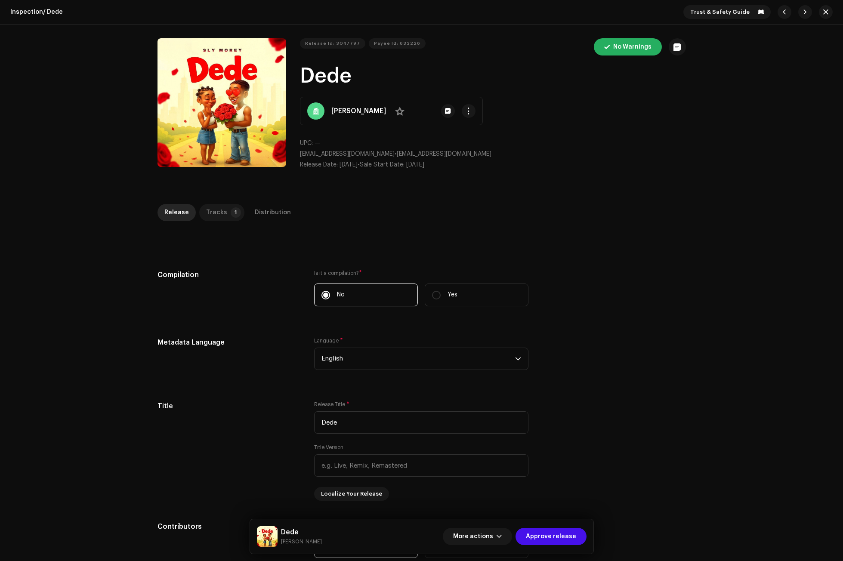
click at [218, 212] on div "Tracks" at bounding box center [216, 212] width 21 height 17
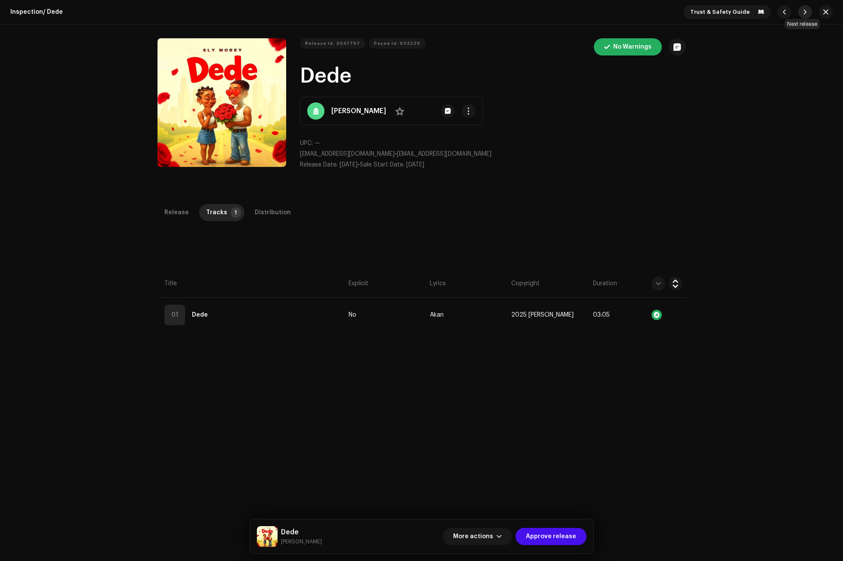
click at [802, 13] on span "button" at bounding box center [804, 12] width 5 height 7
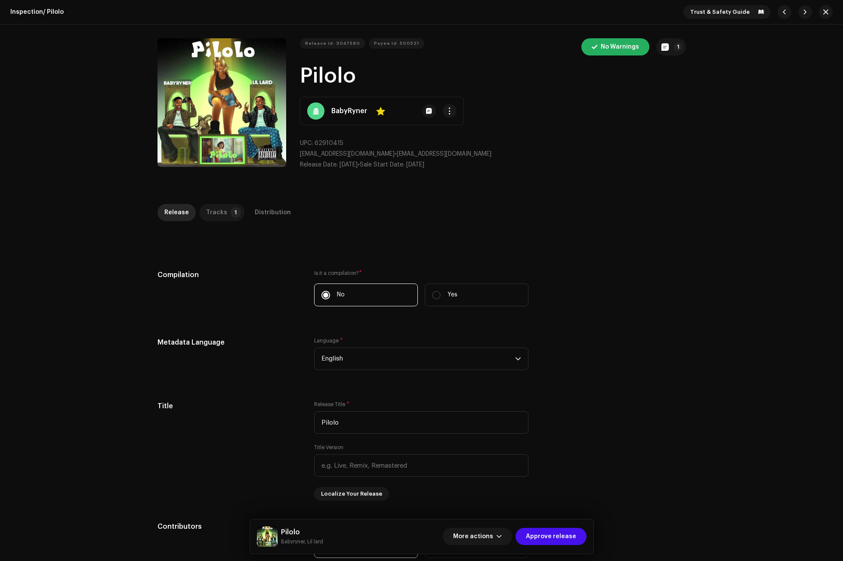
click at [199, 215] on p-tab "Tracks 1" at bounding box center [221, 212] width 45 height 17
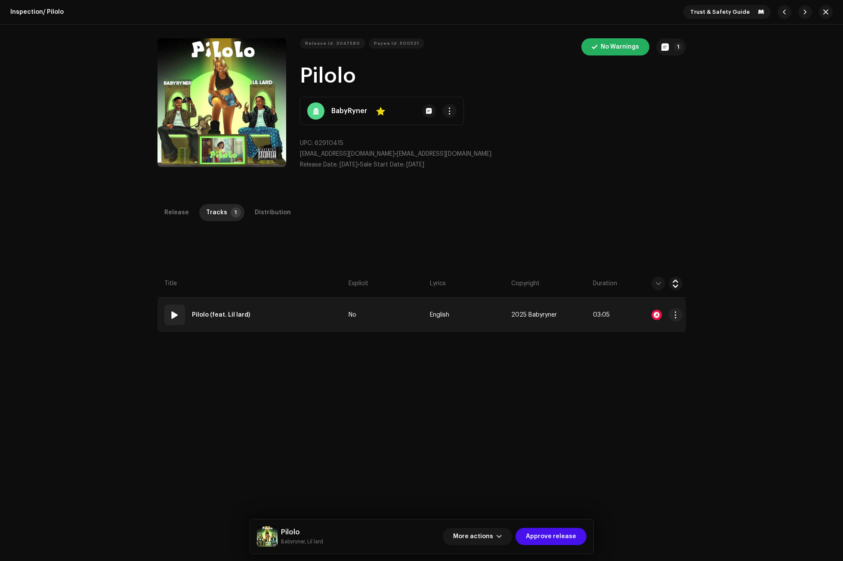
click at [652, 308] on div at bounding box center [658, 314] width 48 height 17
click at [652, 319] on div at bounding box center [656, 315] width 10 height 10
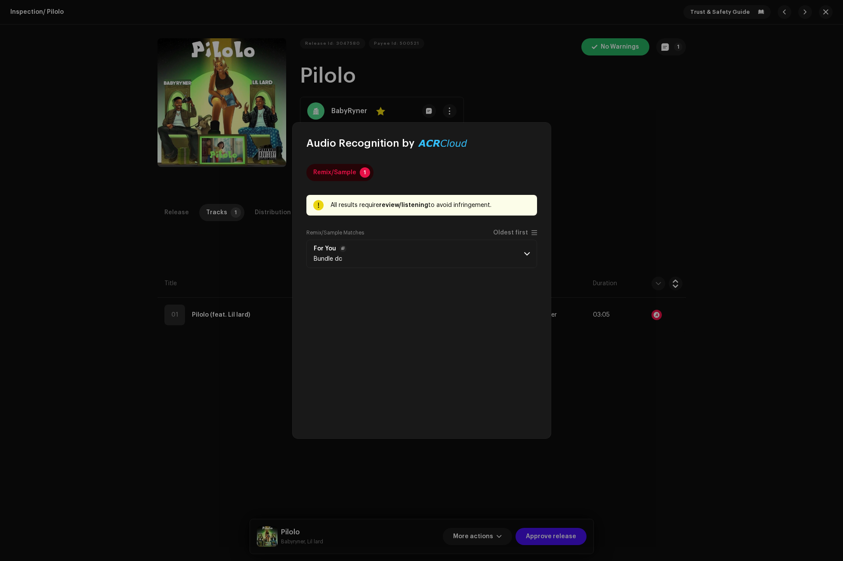
click at [359, 260] on p-accordion-header "For You Bundle dc" at bounding box center [421, 254] width 231 height 28
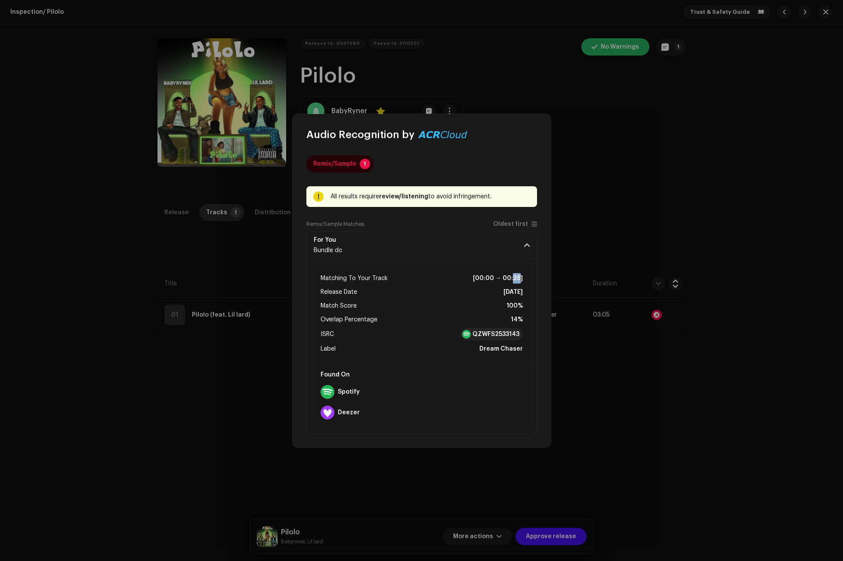
drag, startPoint x: 520, startPoint y: 277, endPoint x: 514, endPoint y: 277, distance: 6.0
click at [514, 277] on strong "[00:00 → 00:26]" at bounding box center [498, 278] width 50 height 10
click at [521, 283] on strong "[00:00 → 00:26]" at bounding box center [498, 278] width 50 height 10
drag, startPoint x: 518, startPoint y: 277, endPoint x: 514, endPoint y: 277, distance: 4.3
click at [514, 277] on strong "[00:00 → 00:26]" at bounding box center [498, 278] width 50 height 10
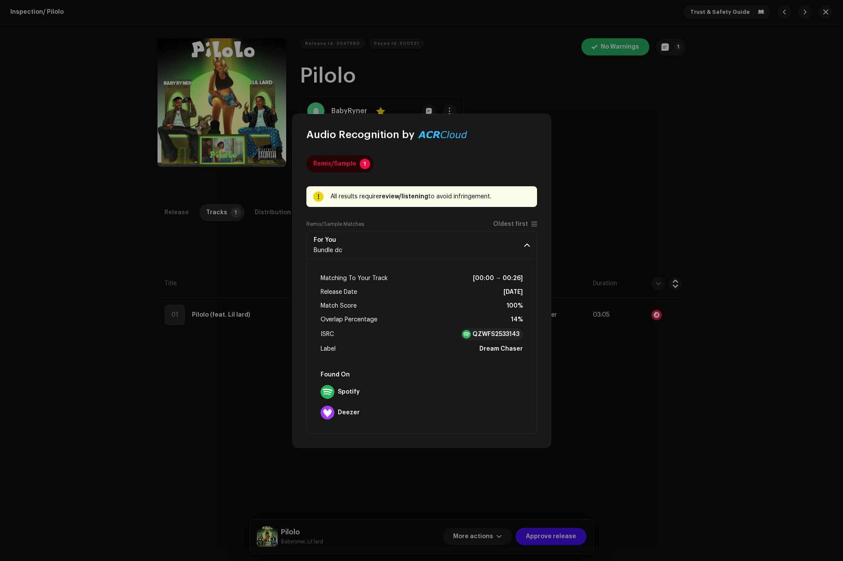
click at [523, 285] on div "Matching To Your Track [00:00 → 00:26] Release Date Aug 4, 2025 Match Score 100…" at bounding box center [422, 313] width 216 height 95
drag, startPoint x: 521, startPoint y: 305, endPoint x: 501, endPoint y: 305, distance: 20.2
click at [501, 305] on li "Match Score 100%" at bounding box center [421, 306] width 202 height 10
click at [494, 309] on li "Match Score 100%" at bounding box center [421, 306] width 202 height 10
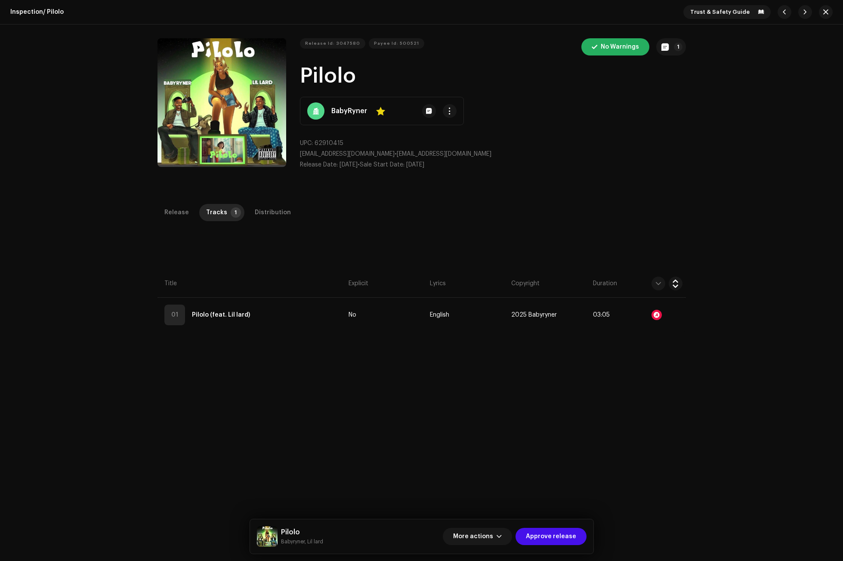
click at [702, 182] on div "Audio Recognition by Remix/Sample 1 All results require review/listening to avo…" at bounding box center [421, 280] width 843 height 561
click at [802, 12] on span "button" at bounding box center [804, 12] width 5 height 7
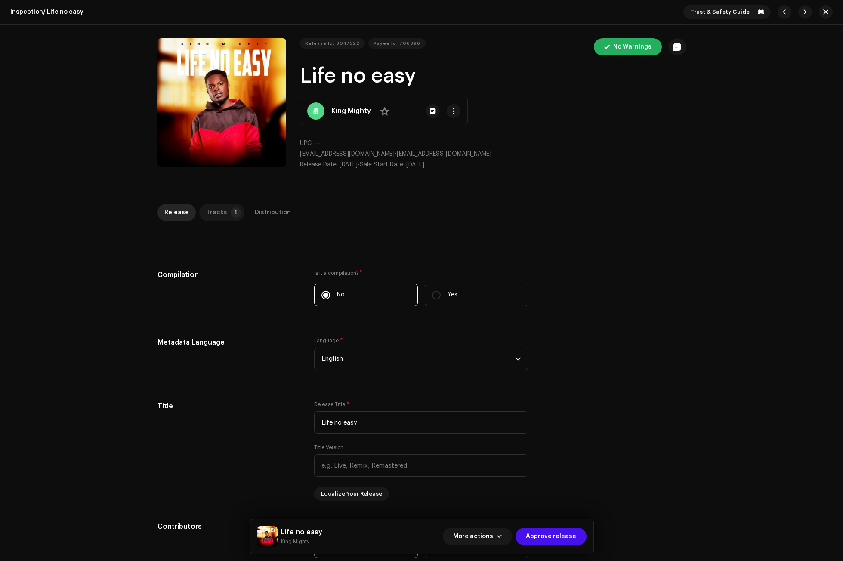
click at [201, 209] on p-tab "Tracks 1" at bounding box center [221, 212] width 45 height 17
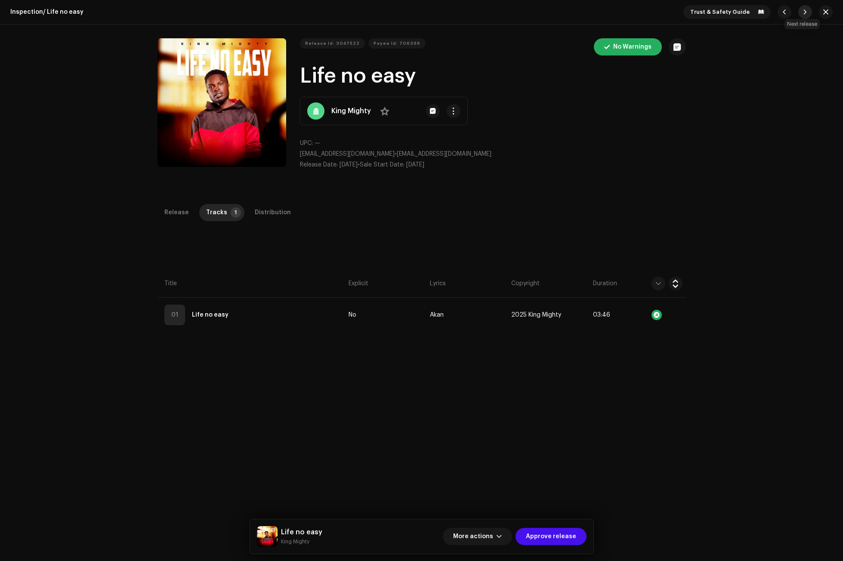
click at [802, 12] on span "button" at bounding box center [804, 12] width 5 height 7
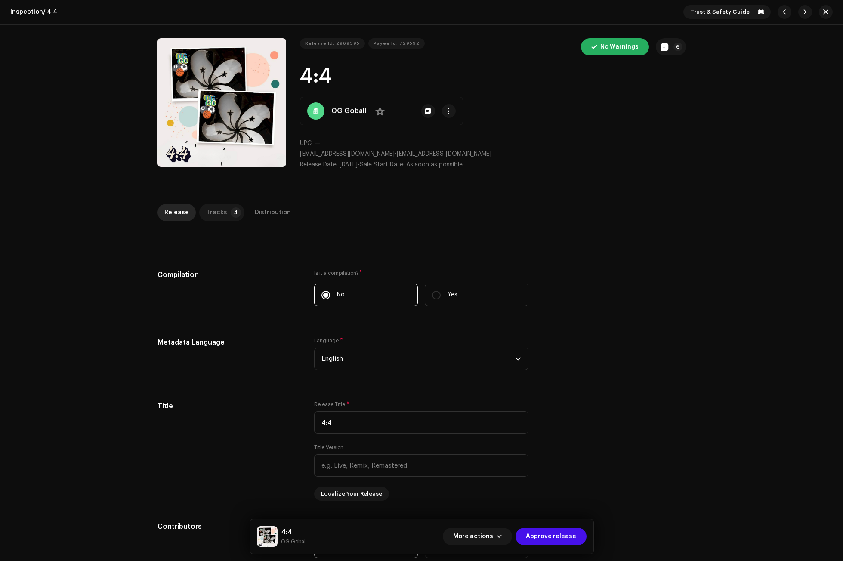
click at [231, 214] on p-badge "4" at bounding box center [236, 212] width 10 height 10
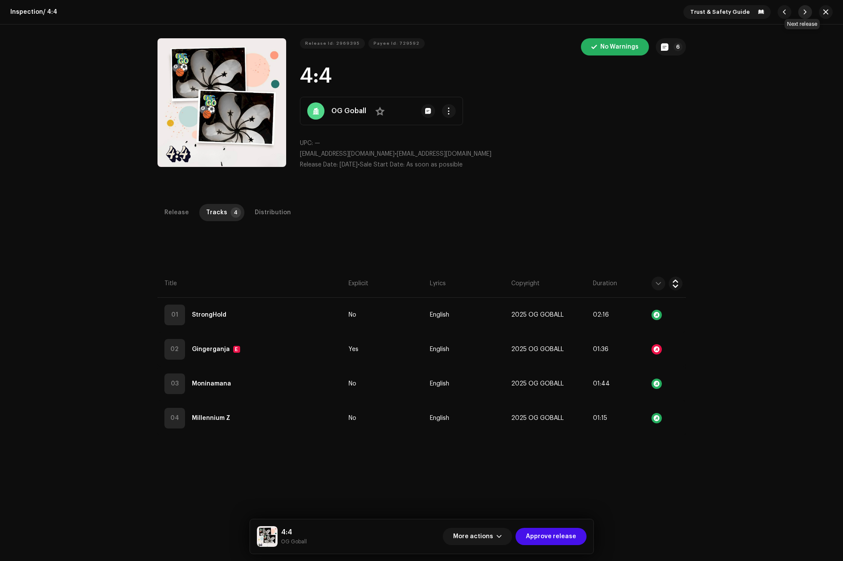
click at [802, 11] on span "button" at bounding box center [804, 12] width 5 height 7
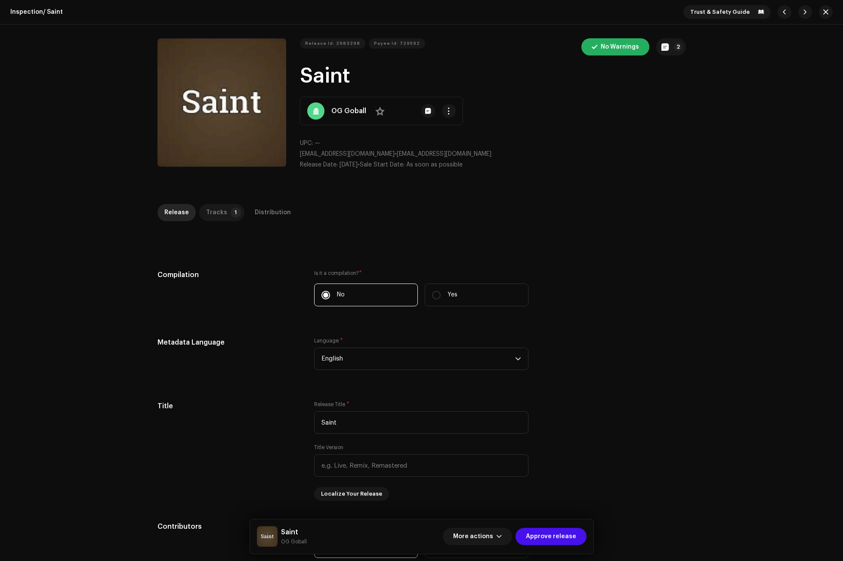
click at [231, 209] on p-badge "1" at bounding box center [236, 212] width 10 height 10
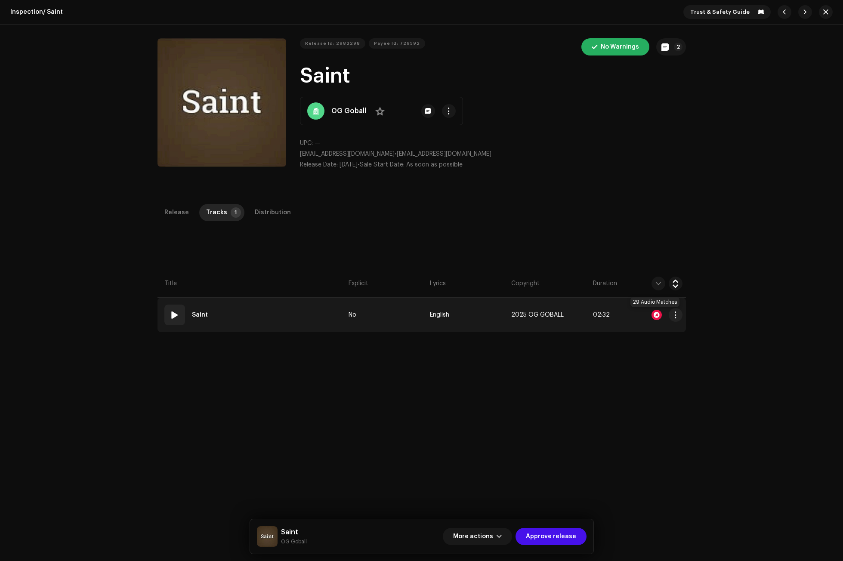
click at [654, 313] on div at bounding box center [656, 315] width 10 height 10
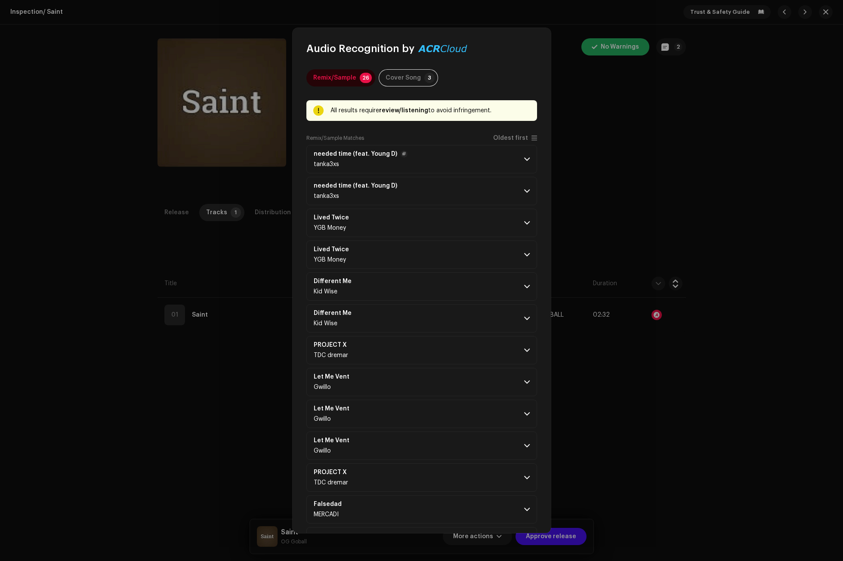
click at [524, 157] on span at bounding box center [527, 159] width 6 height 7
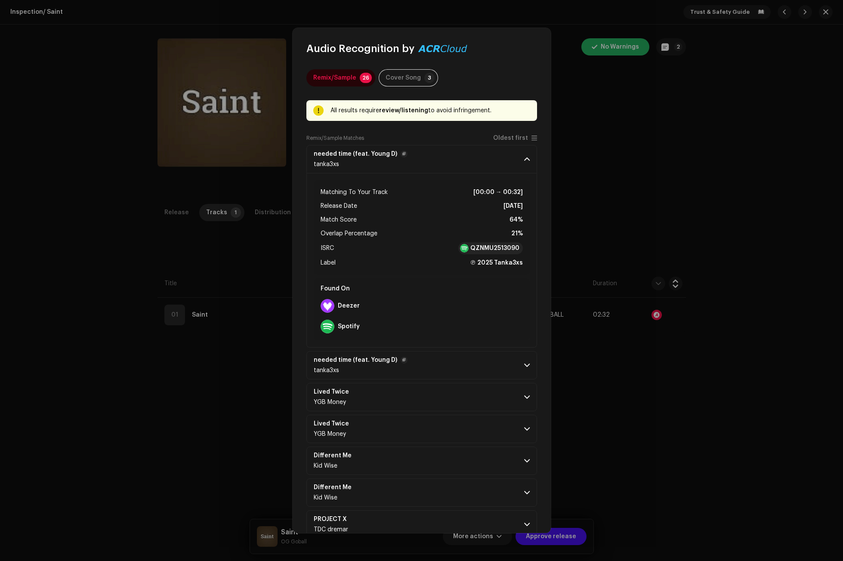
click at [524, 366] on span at bounding box center [527, 365] width 6 height 7
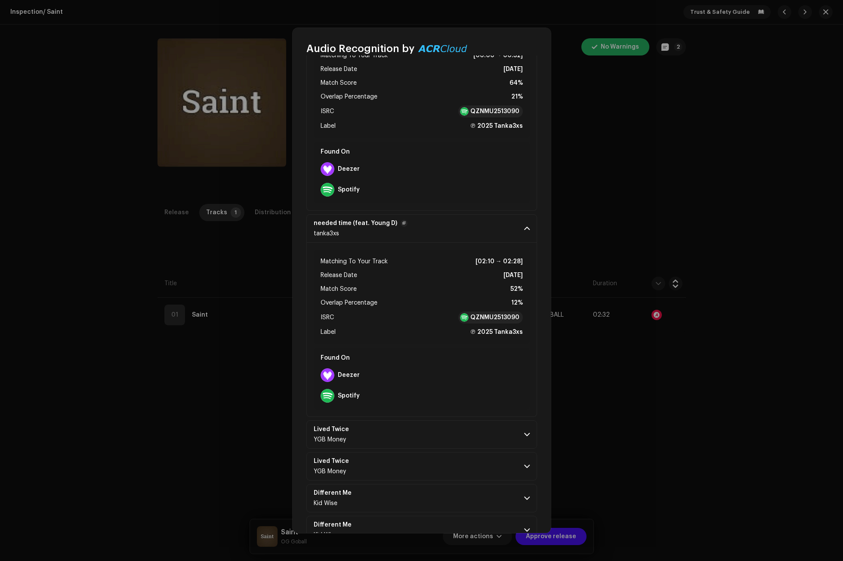
scroll to position [172, 0]
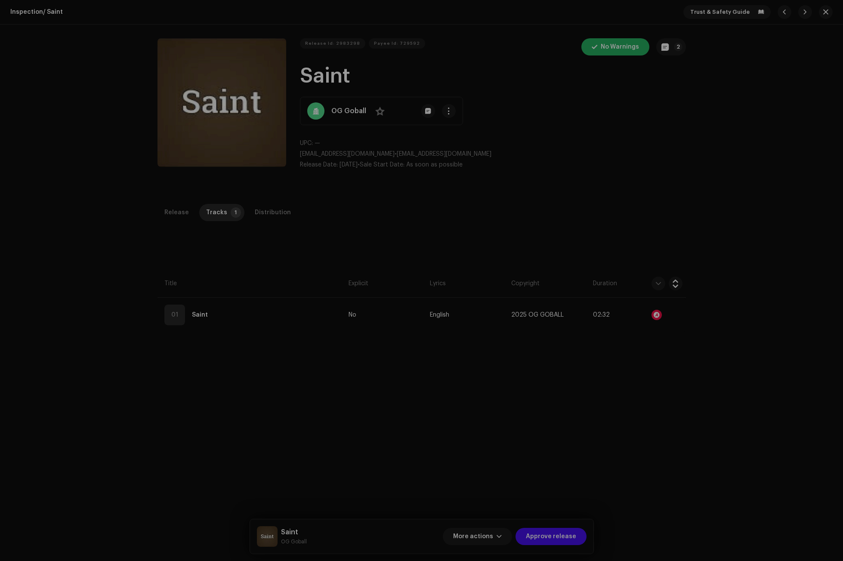
click at [630, 455] on div "Audio Recognition by Remix/Sample 26 Cover Song 3 All results require review/li…" at bounding box center [421, 280] width 843 height 561
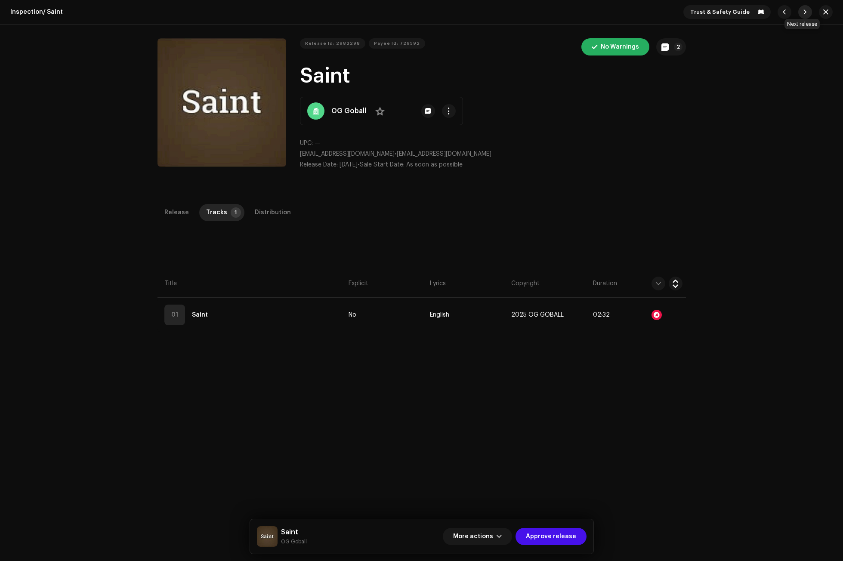
click at [803, 13] on span "button" at bounding box center [804, 12] width 5 height 7
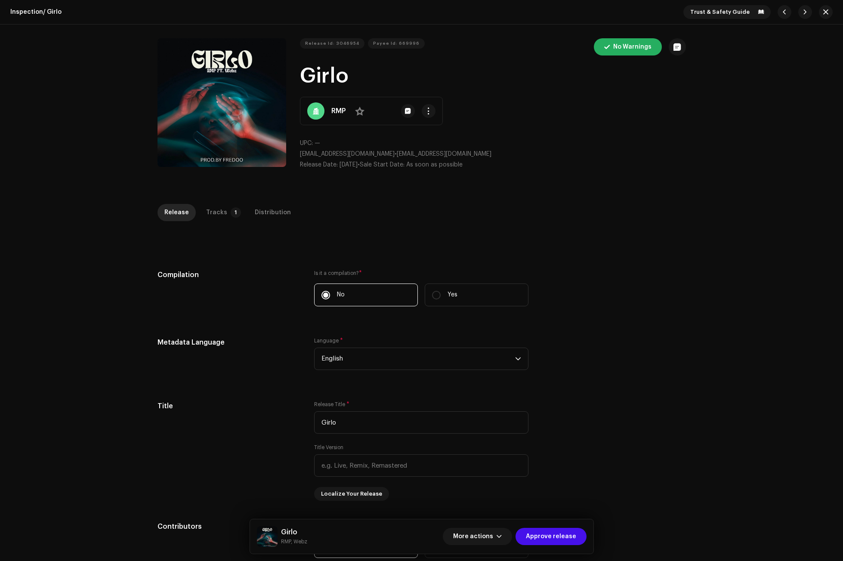
click at [237, 207] on div "Release Tracks 1 Distribution" at bounding box center [421, 212] width 528 height 17
click at [231, 209] on p-badge "1" at bounding box center [236, 212] width 10 height 10
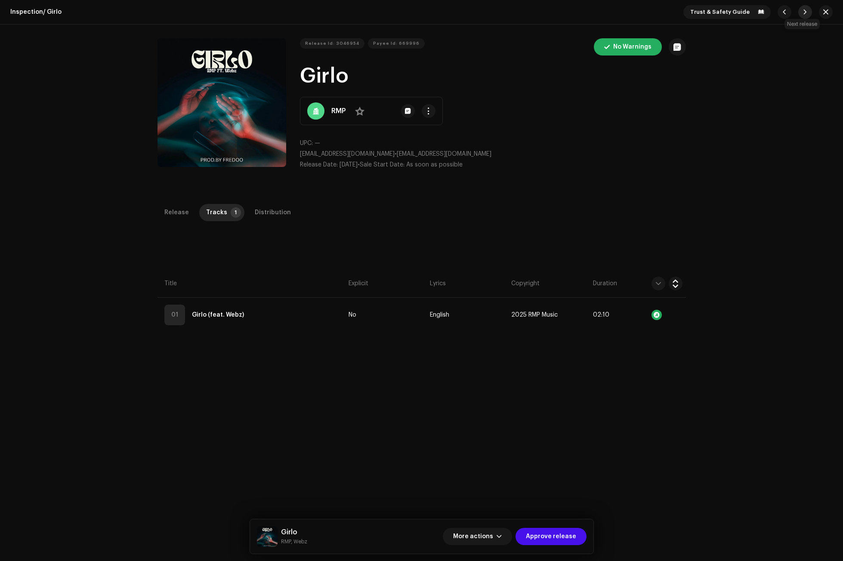
click at [802, 12] on span "button" at bounding box center [804, 12] width 5 height 7
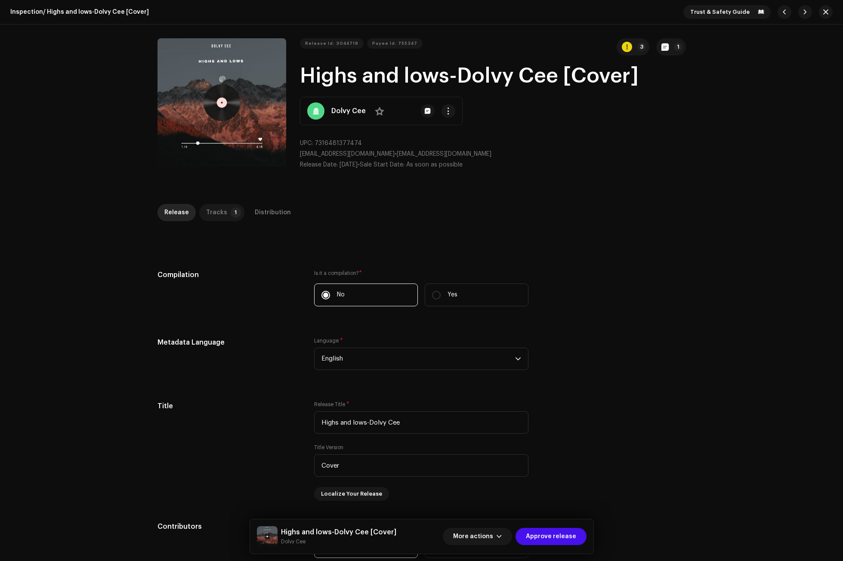
click at [210, 211] on div "Tracks" at bounding box center [216, 212] width 21 height 17
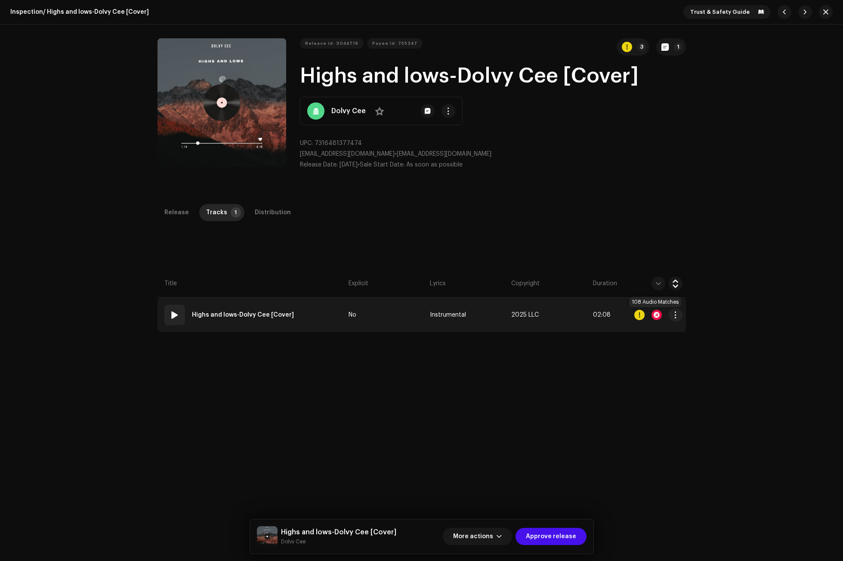
click at [652, 313] on div at bounding box center [656, 315] width 10 height 10
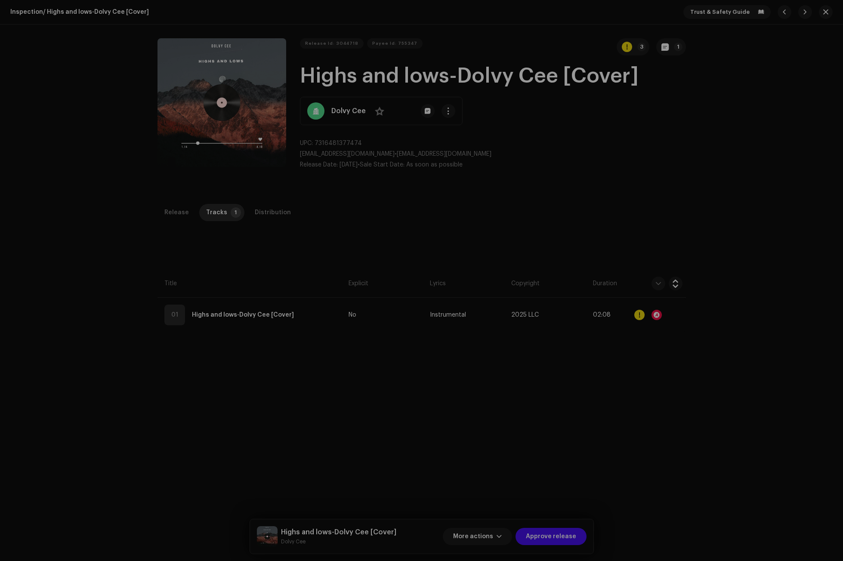
click at [674, 199] on div "Audio Recognition by Remix/Sample 87 Cover Song 21 All results require review/l…" at bounding box center [421, 280] width 843 height 561
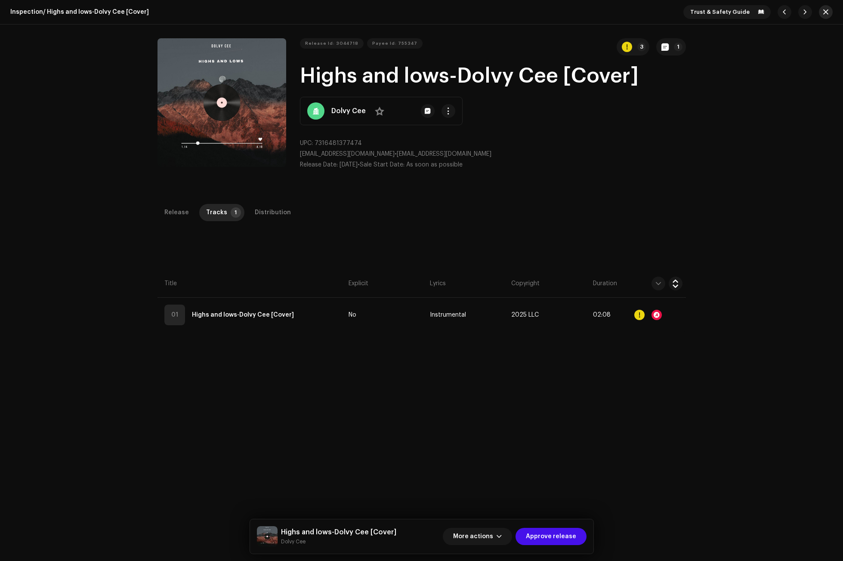
click at [823, 15] on span "button" at bounding box center [825, 12] width 5 height 7
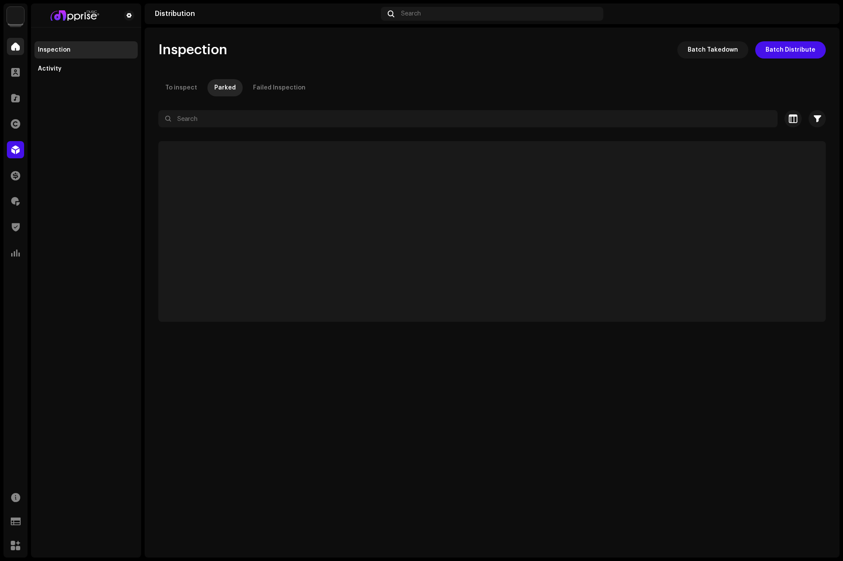
click at [12, 50] on span at bounding box center [15, 46] width 9 height 7
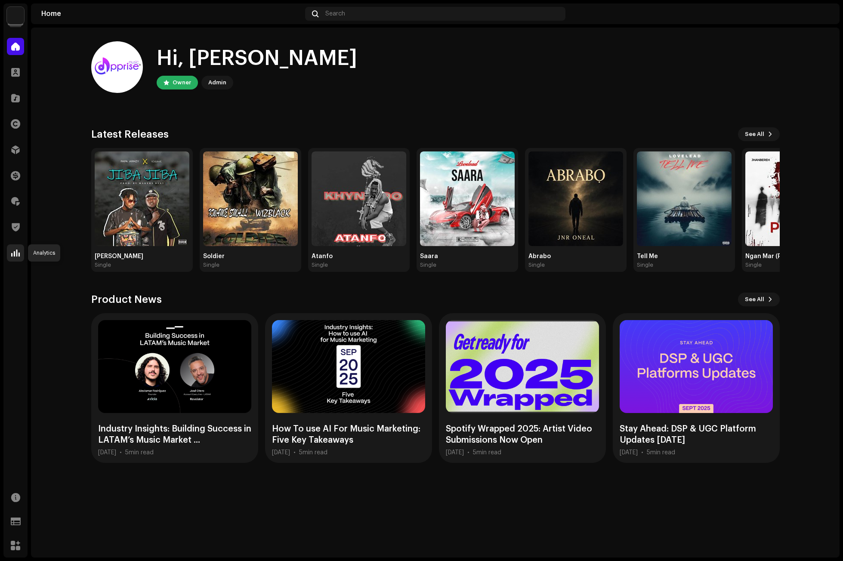
click at [14, 250] on span at bounding box center [15, 252] width 9 height 7
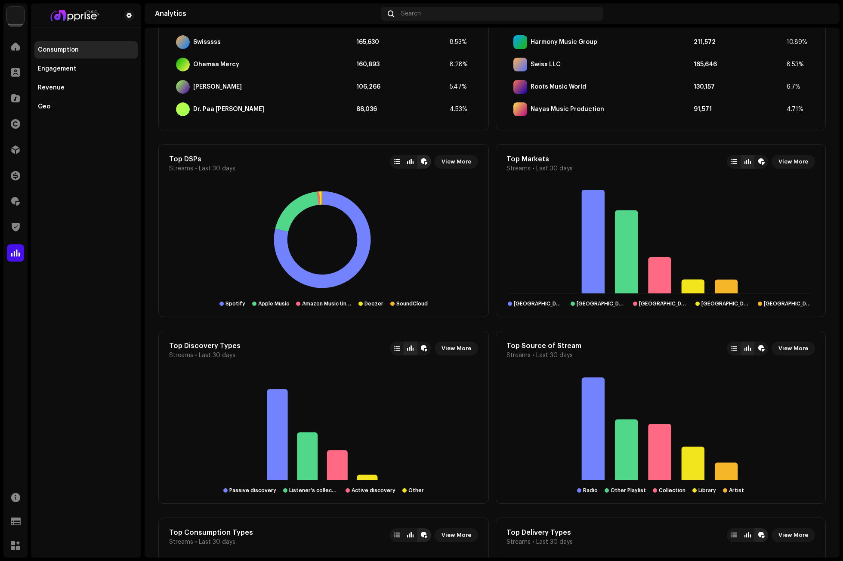
scroll to position [557, 0]
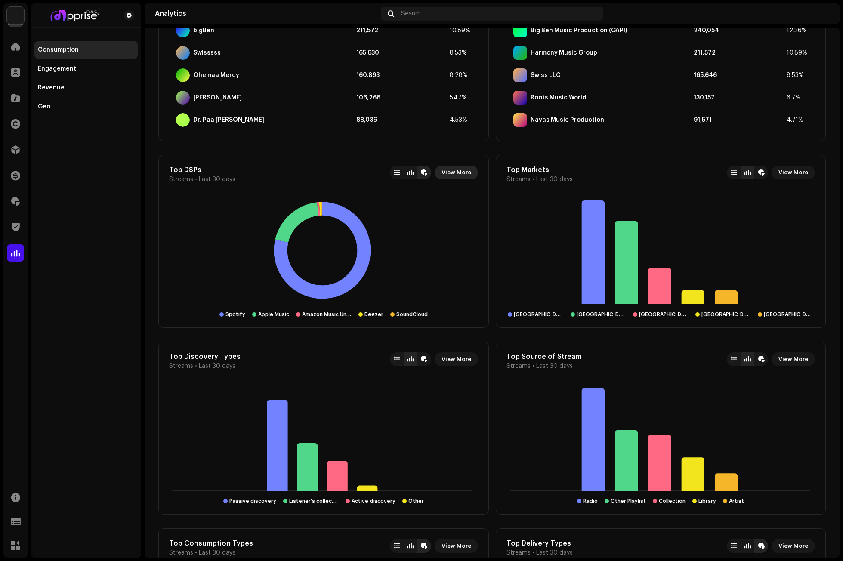
click at [452, 172] on span "View More" at bounding box center [456, 172] width 30 height 17
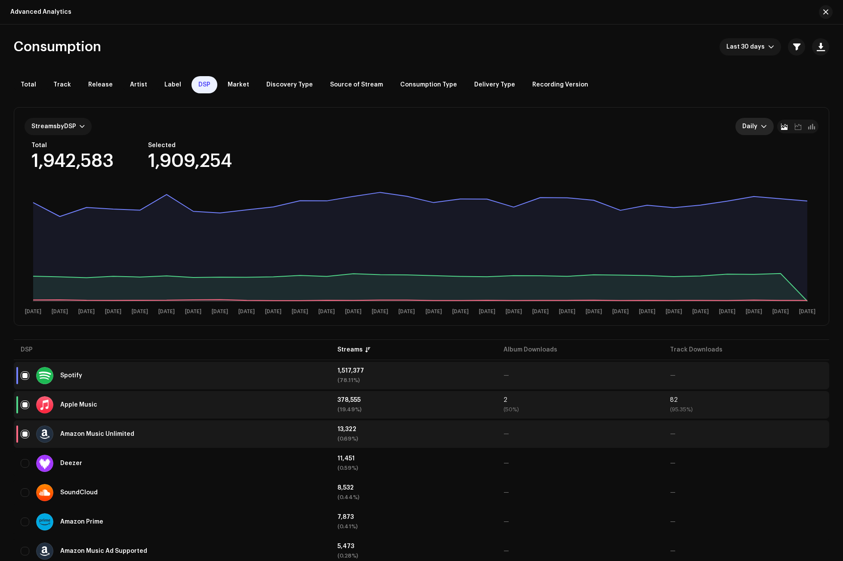
click at [755, 133] on span "Daily" at bounding box center [751, 126] width 18 height 17
click at [755, 142] on li "Daily" at bounding box center [769, 147] width 62 height 17
